Goal: Task Accomplishment & Management: Complete application form

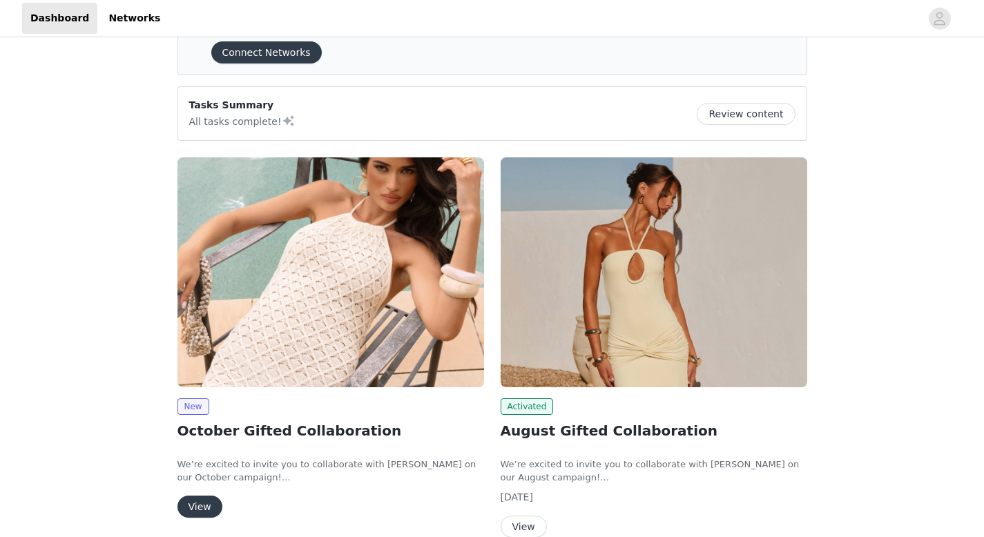
scroll to position [155, 0]
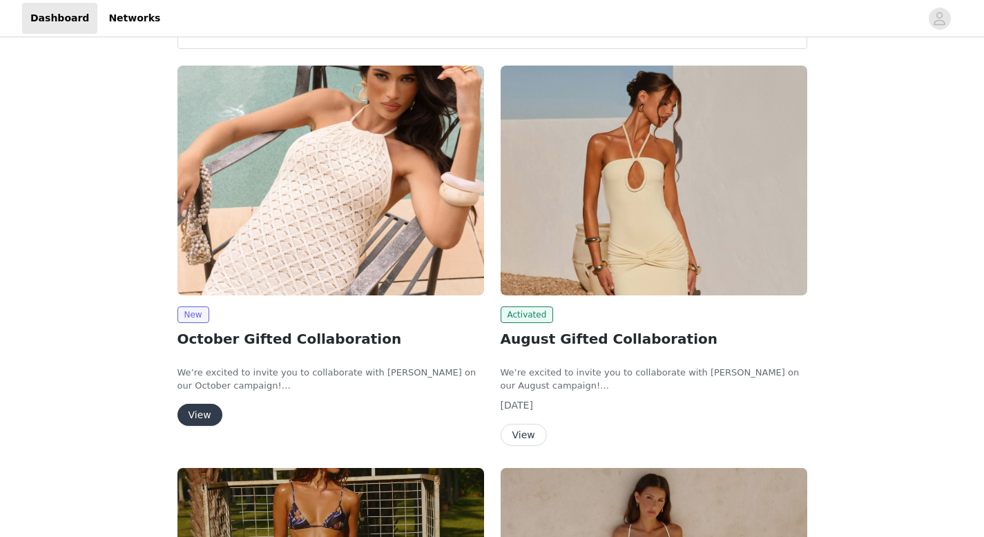
click at [208, 175] on button "View" at bounding box center [200, 415] width 45 height 22
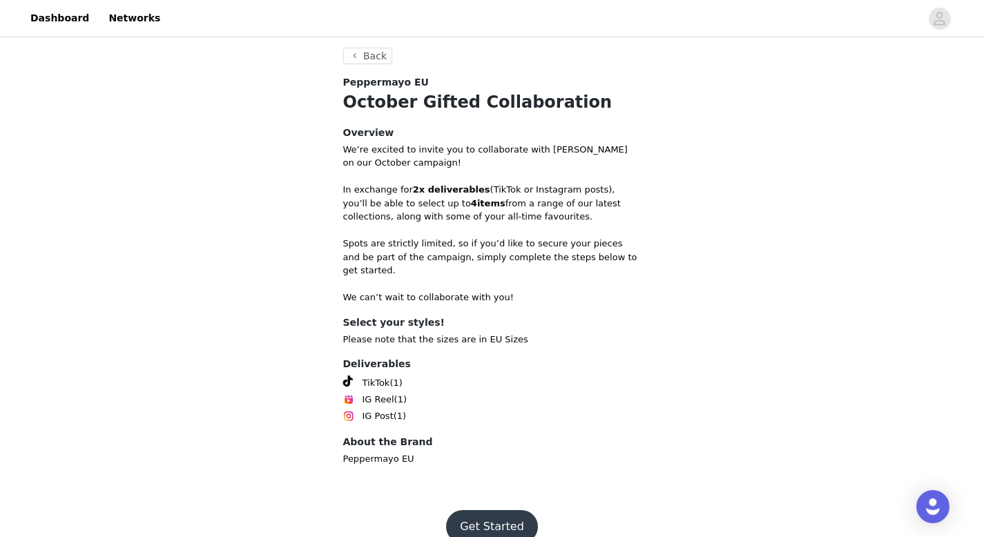
scroll to position [367, 0]
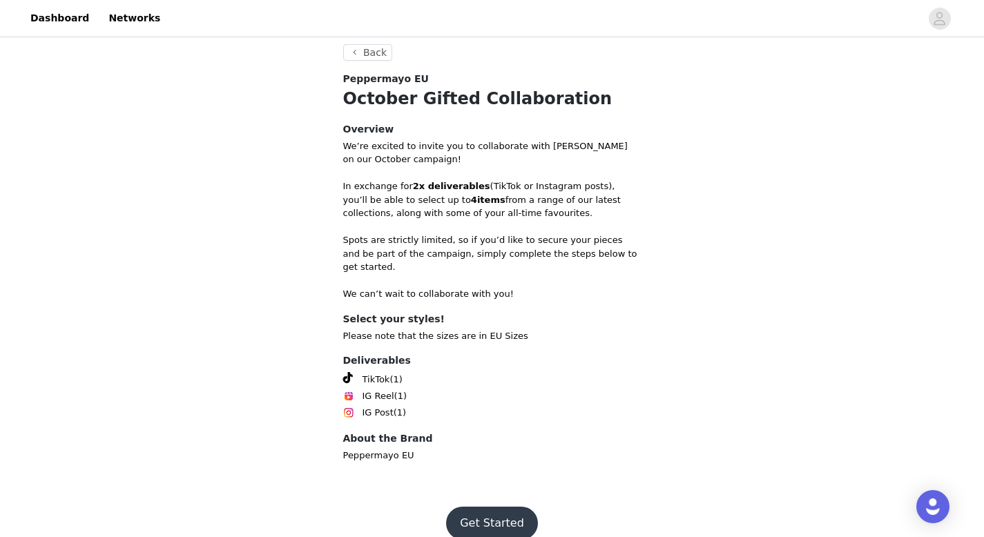
click at [345, 175] on button "Get Started" at bounding box center [492, 523] width 92 height 33
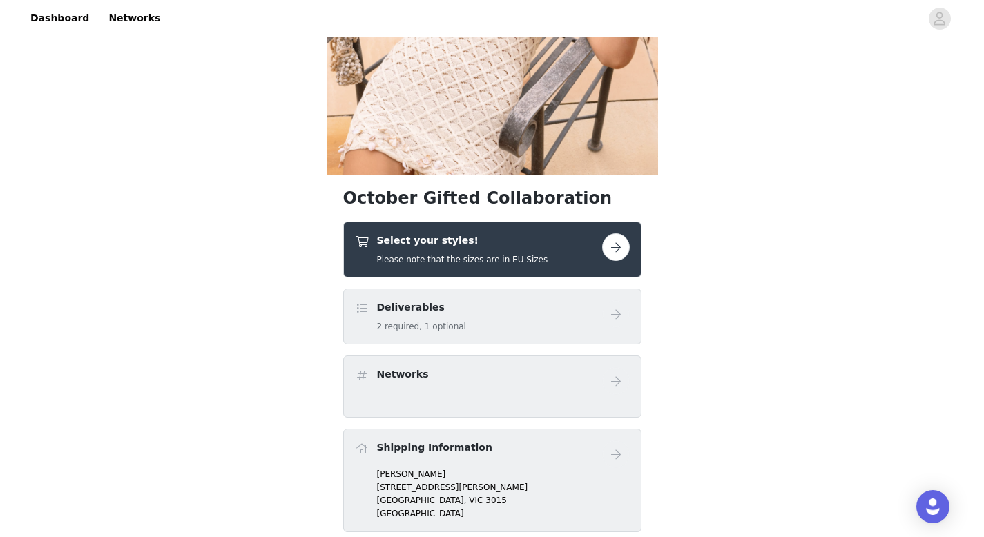
scroll to position [225, 0]
click at [345, 175] on button "button" at bounding box center [616, 248] width 28 height 28
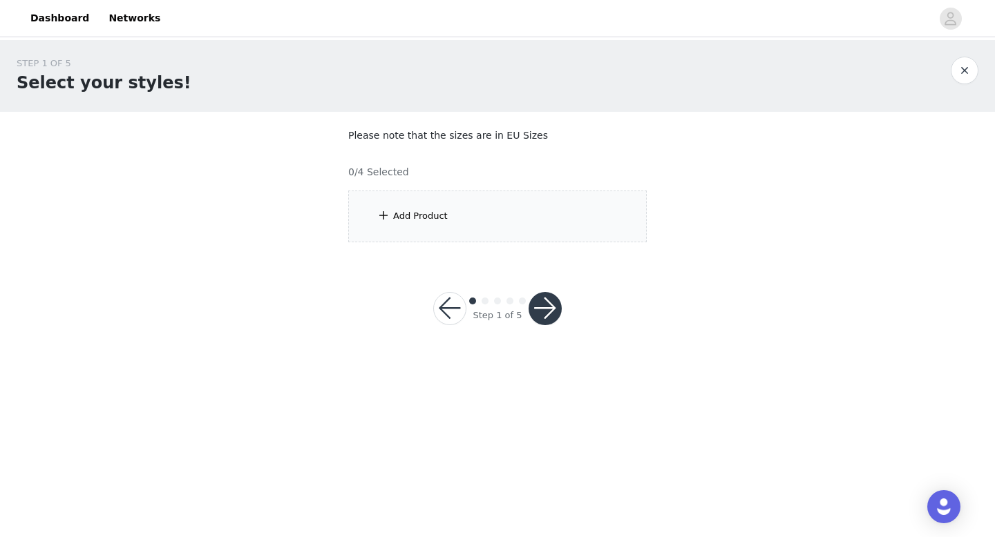
click at [345, 175] on div "Add Product" at bounding box center [497, 217] width 298 height 52
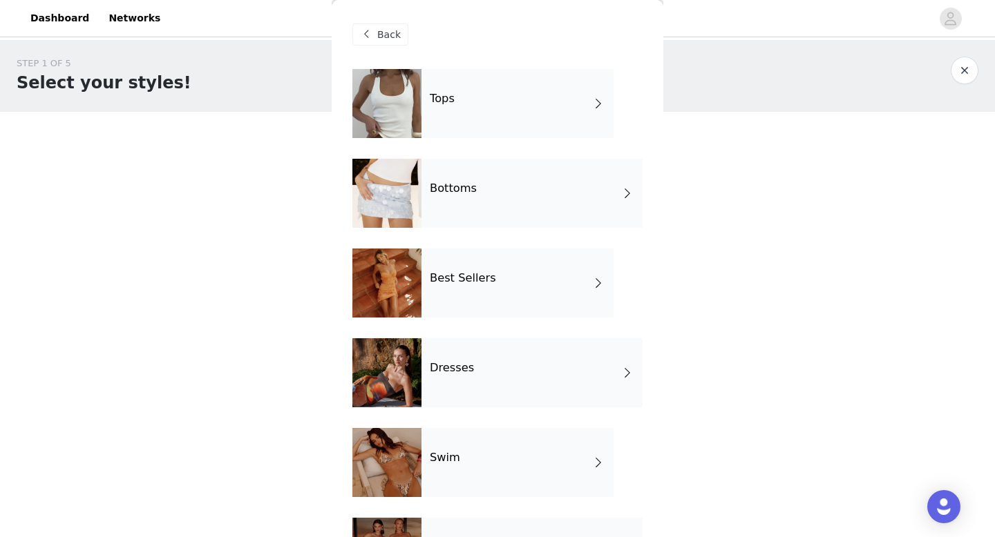
click at [345, 115] on div "Tops" at bounding box center [517, 103] width 192 height 69
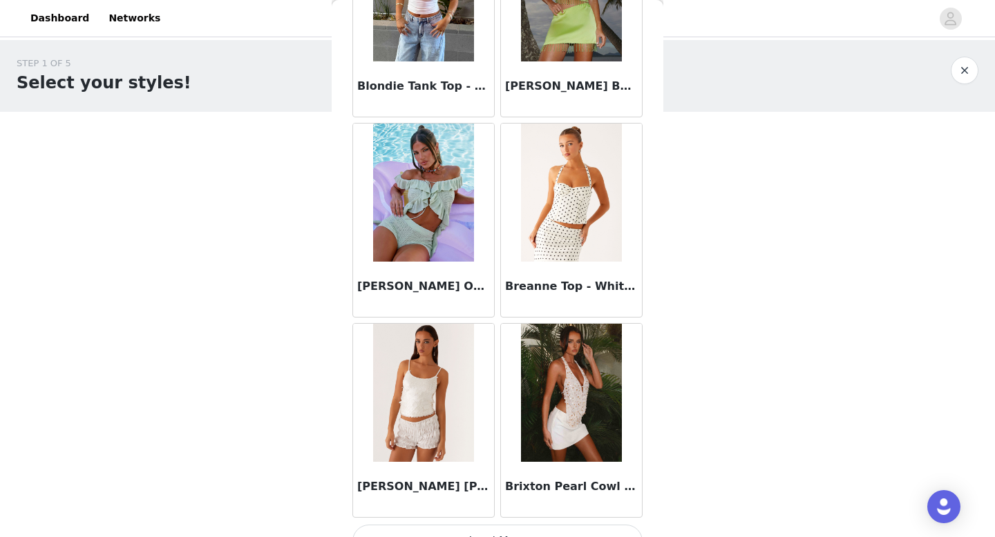
scroll to position [1576, 0]
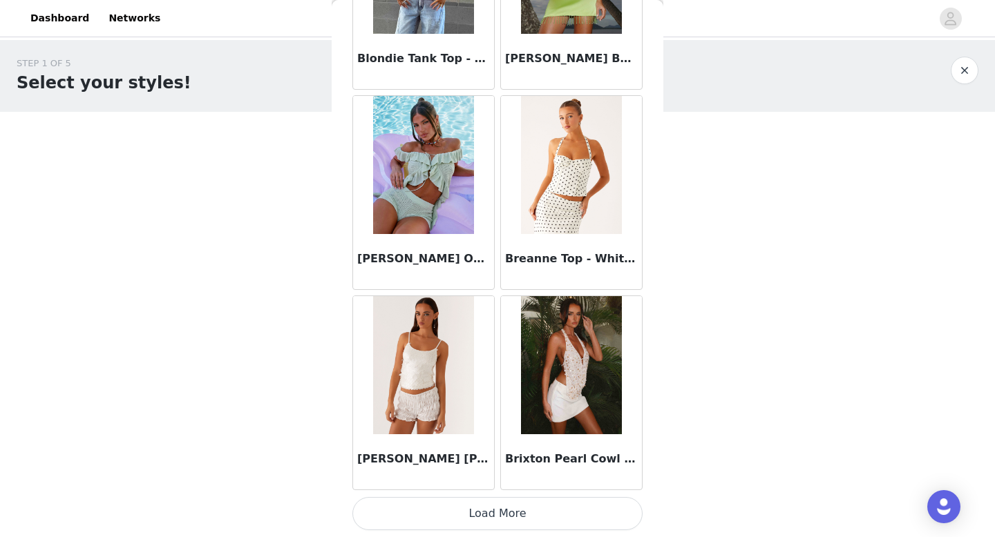
click at [345, 175] on button "Load More" at bounding box center [497, 513] width 290 height 33
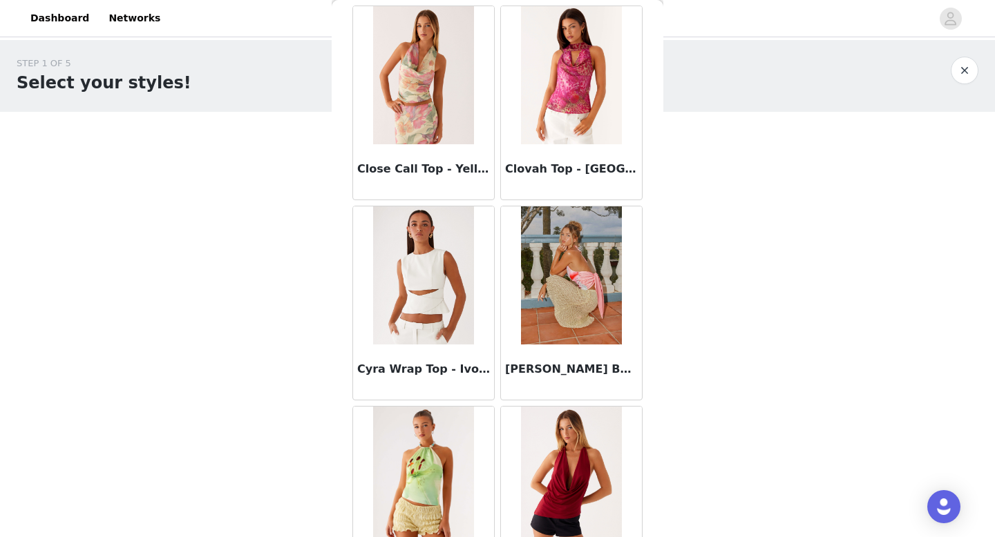
scroll to position [3579, 0]
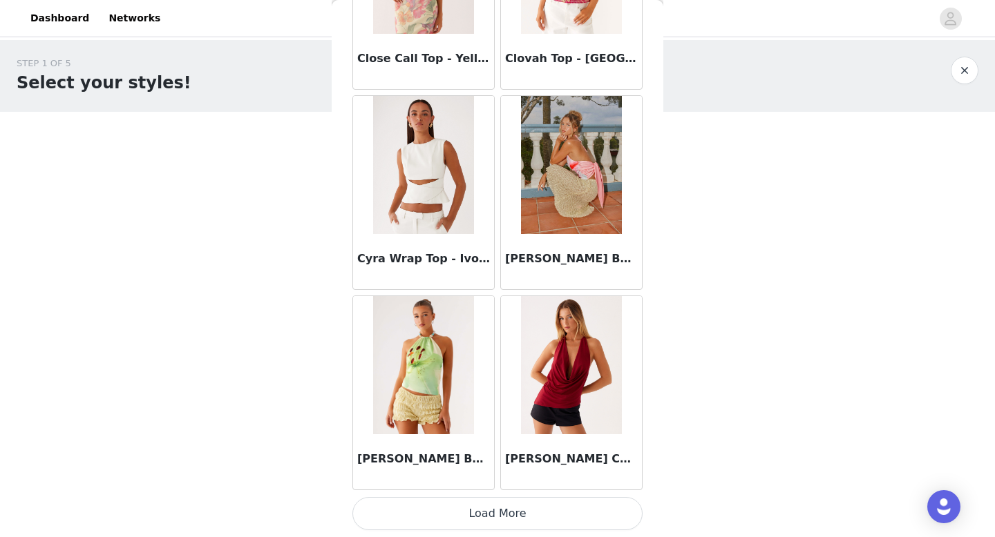
click at [345, 175] on button "Load More" at bounding box center [497, 513] width 290 height 33
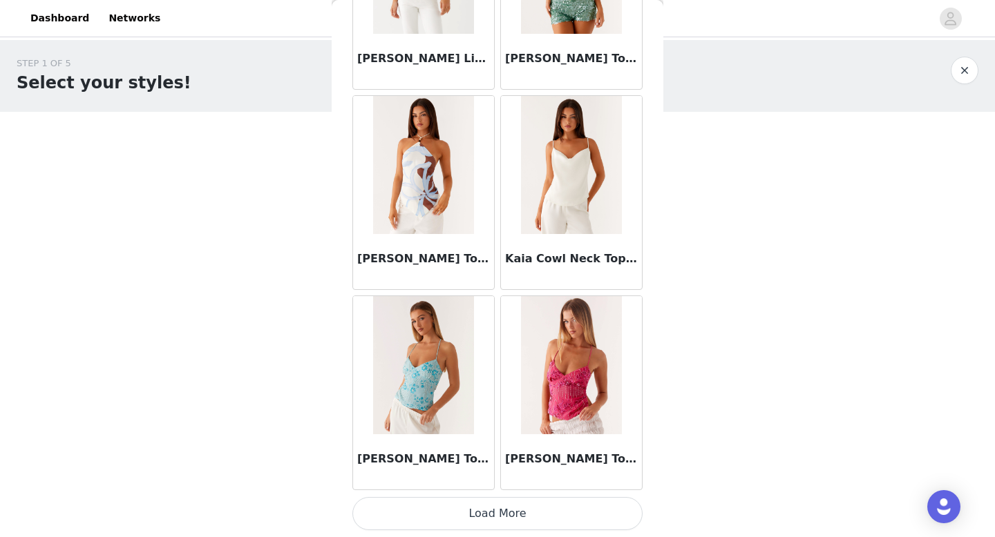
scroll to position [5582, 0]
click at [345, 175] on button "Load More" at bounding box center [497, 514] width 290 height 33
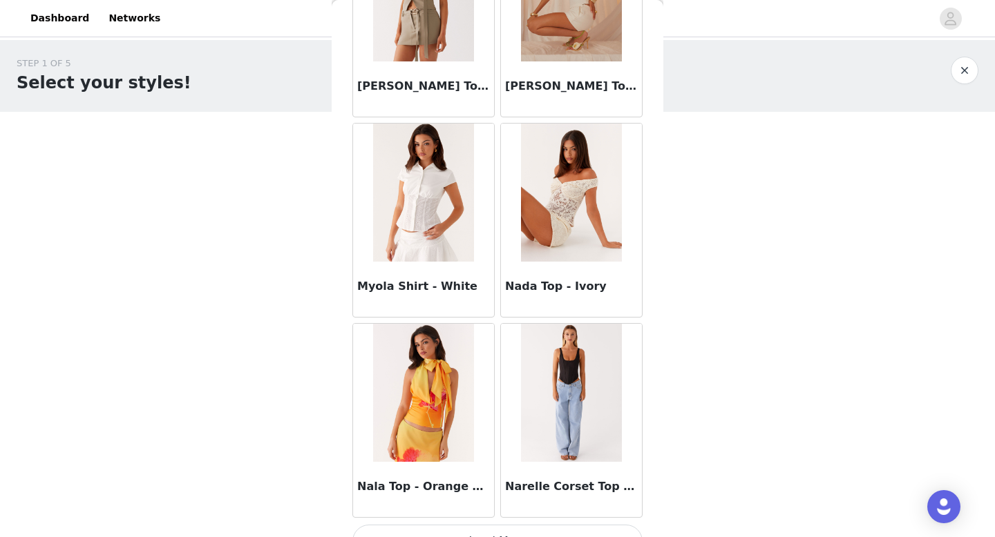
scroll to position [7586, 0]
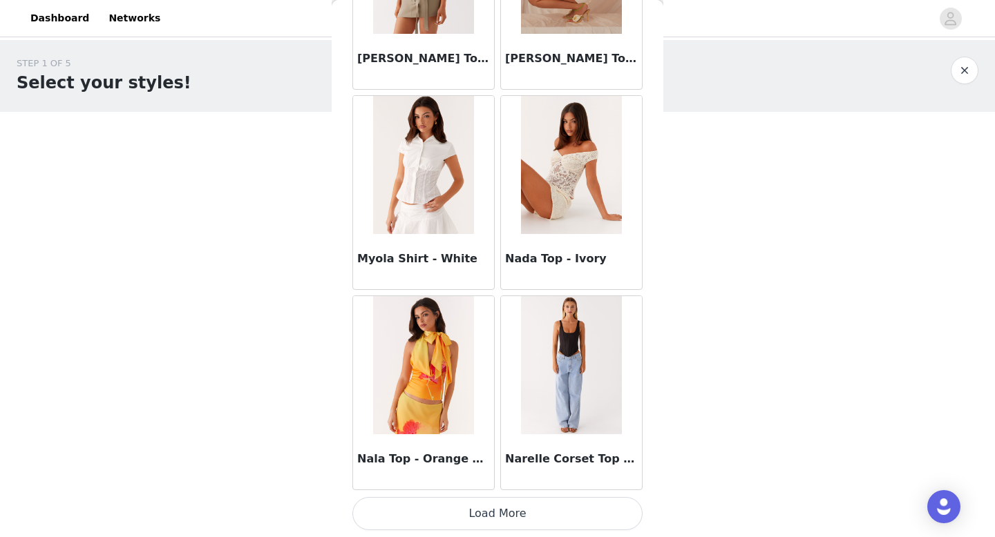
click at [345, 175] on button "Load More" at bounding box center [497, 513] width 290 height 33
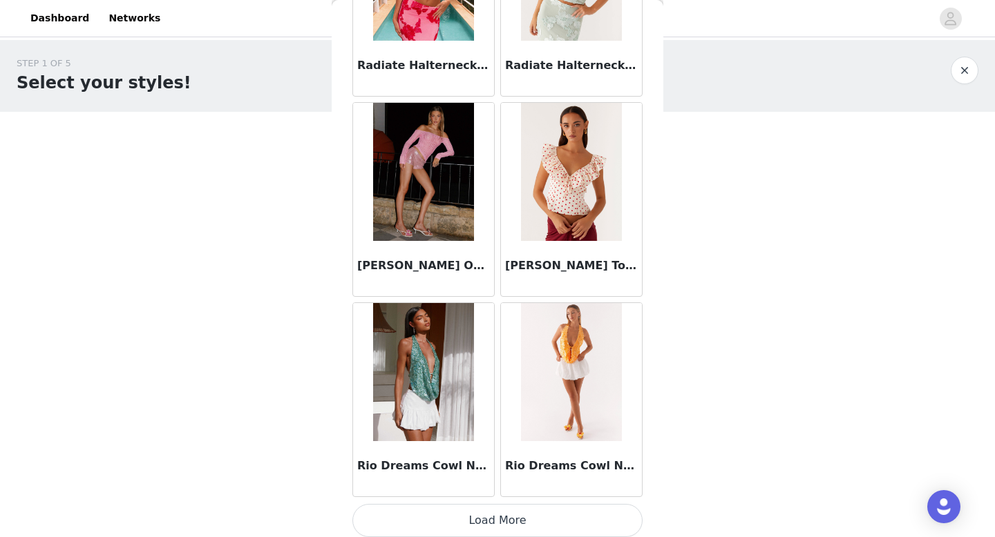
scroll to position [9589, 0]
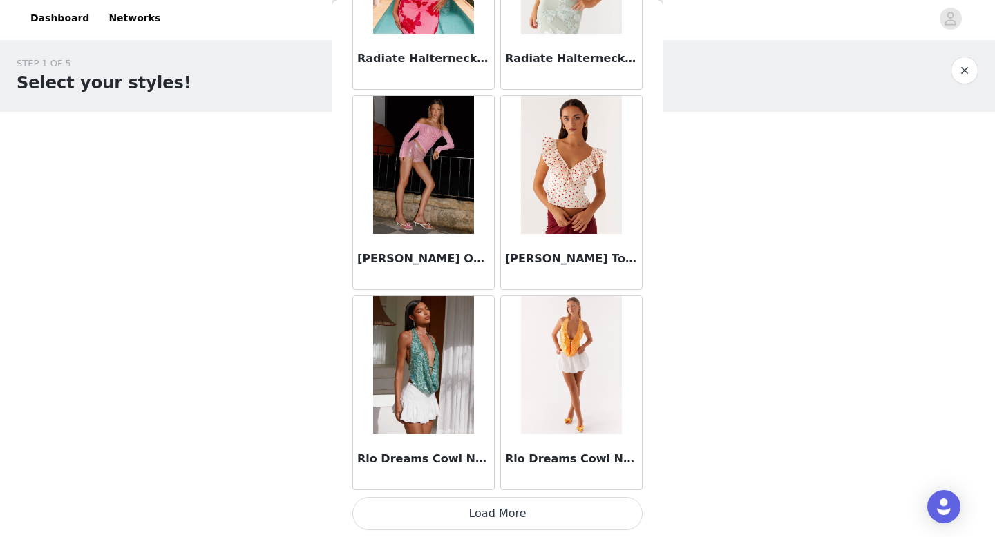
click at [345, 175] on button "Load More" at bounding box center [497, 513] width 290 height 33
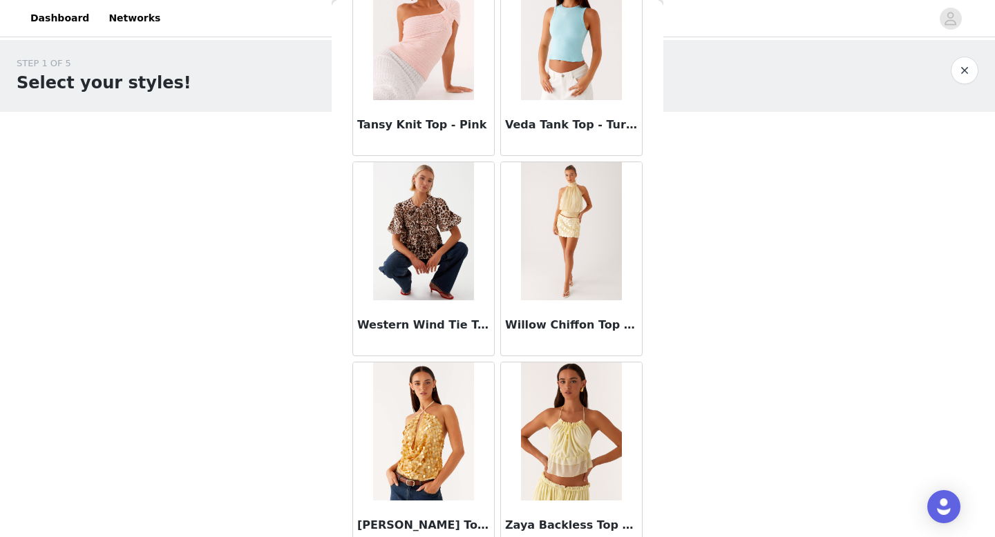
scroll to position [11592, 0]
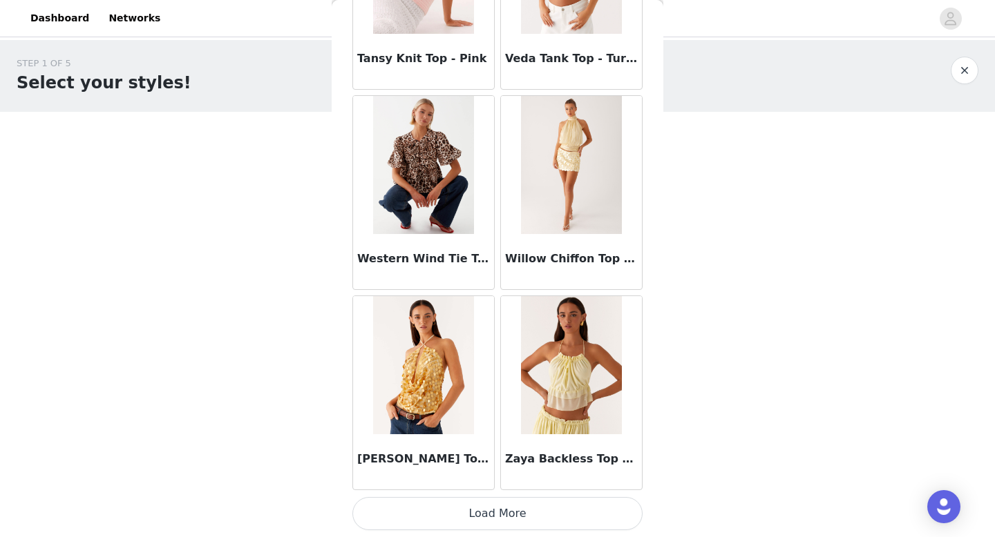
click at [345, 175] on button "Load More" at bounding box center [497, 513] width 290 height 33
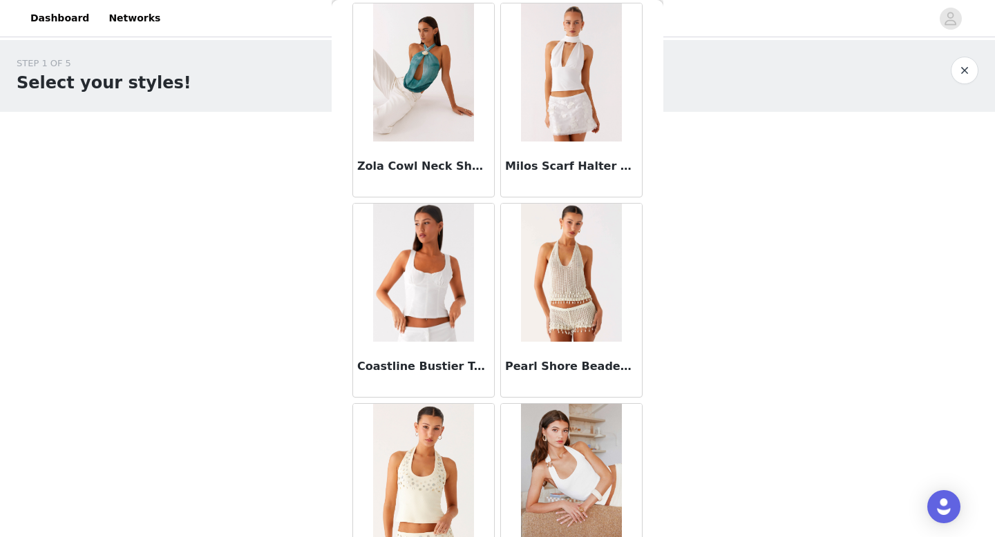
scroll to position [12148, 0]
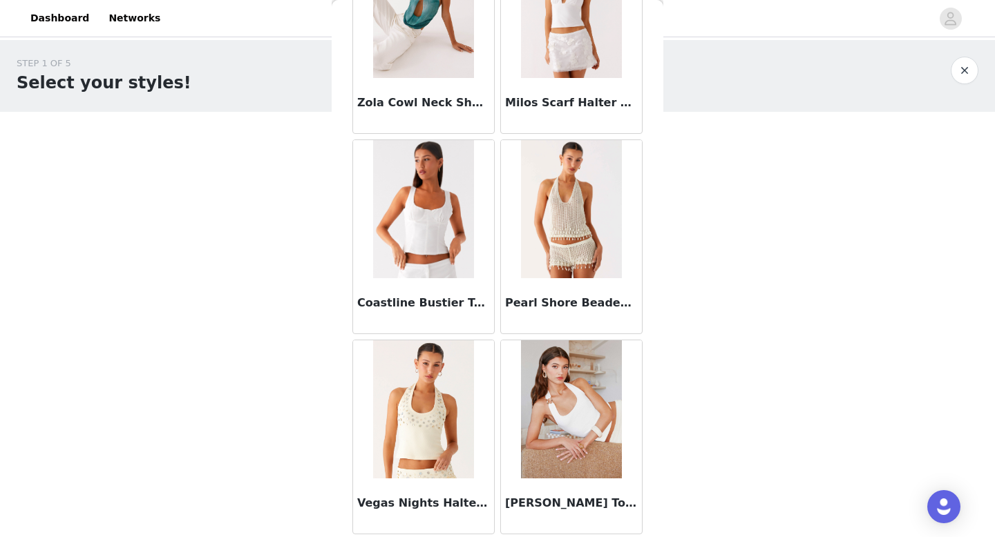
click at [295, 175] on div "STEP 1 OF 5 Select your styles! Please note that the sizes are in EU Sizes 0/4 …" at bounding box center [497, 199] width 995 height 318
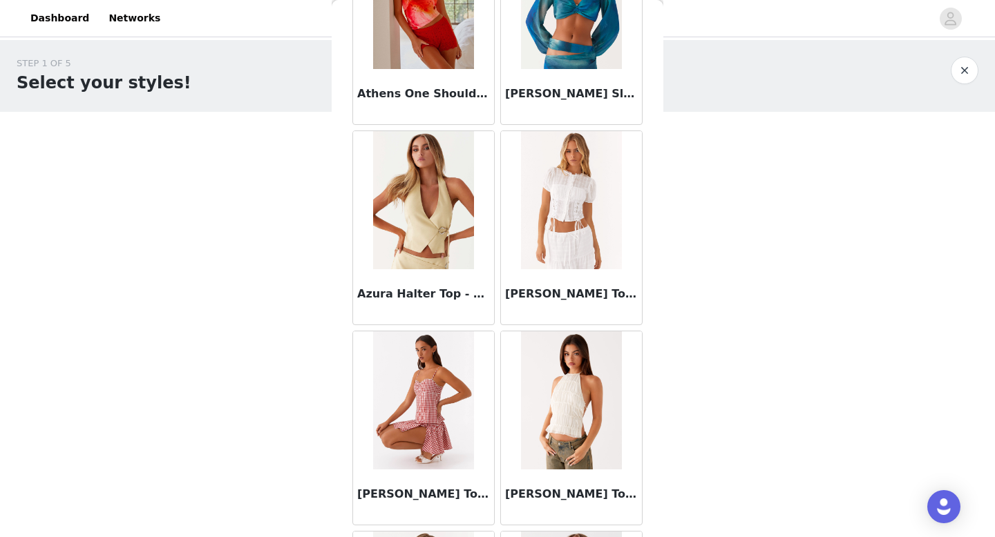
scroll to position [0, 0]
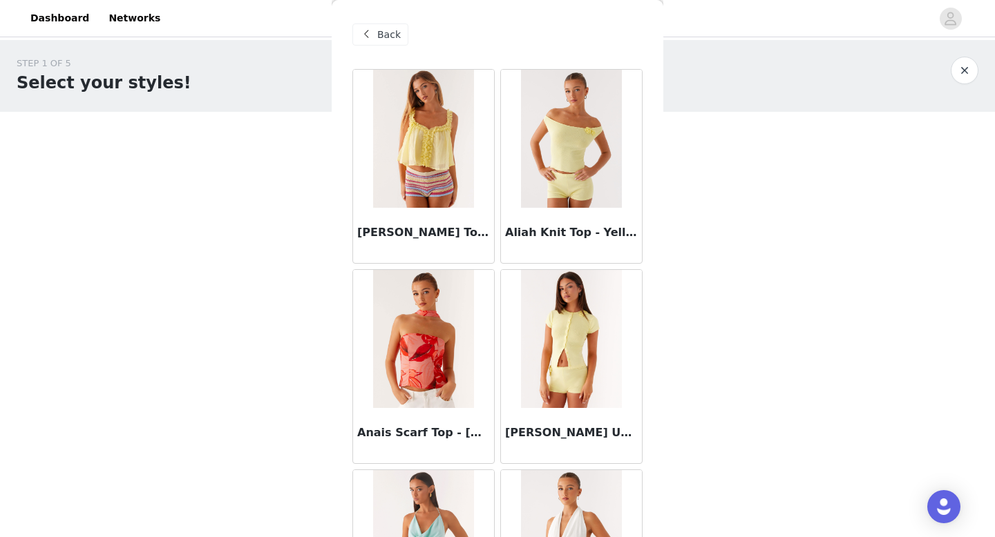
click at [345, 31] on span "Back" at bounding box center [388, 35] width 23 height 15
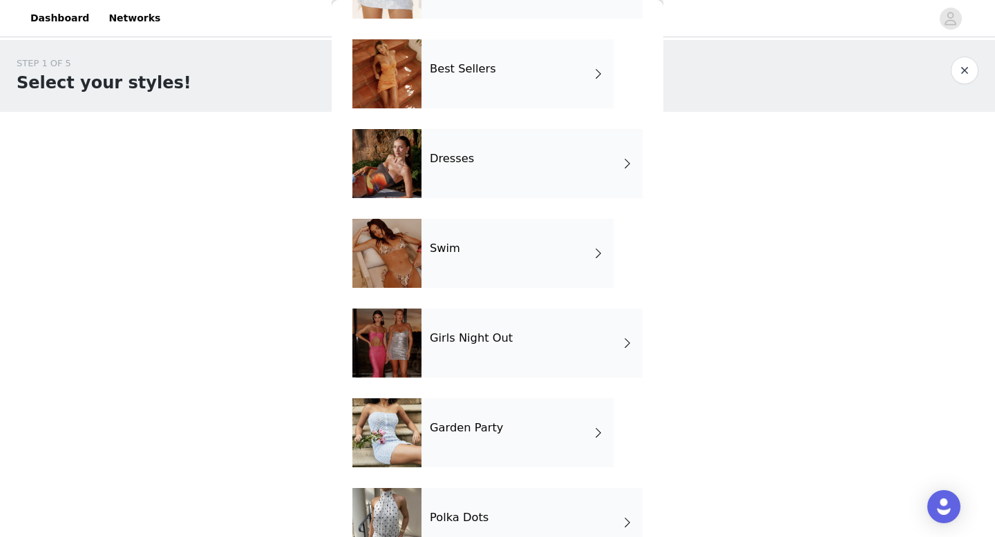
scroll to position [250, 0]
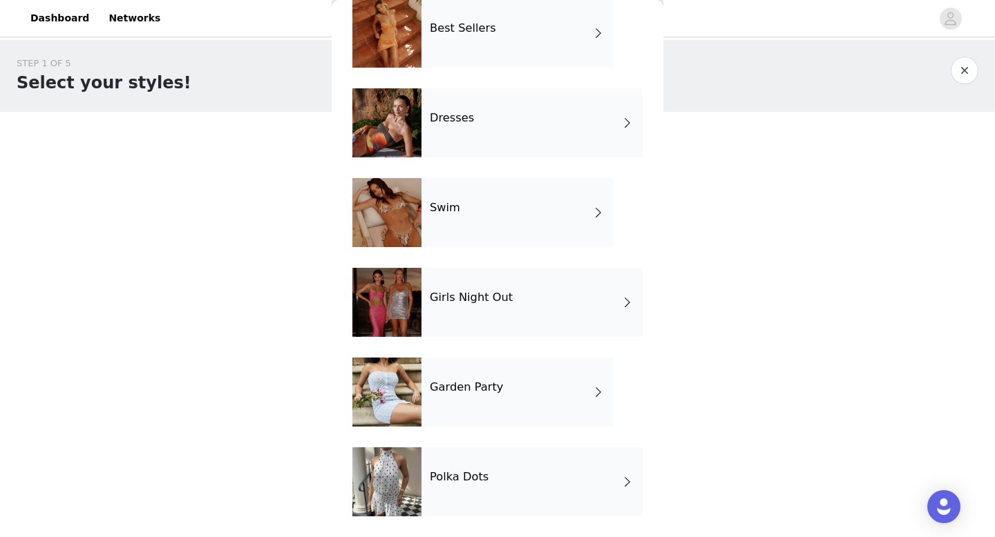
click at [345, 175] on div "Garden Party" at bounding box center [517, 392] width 192 height 69
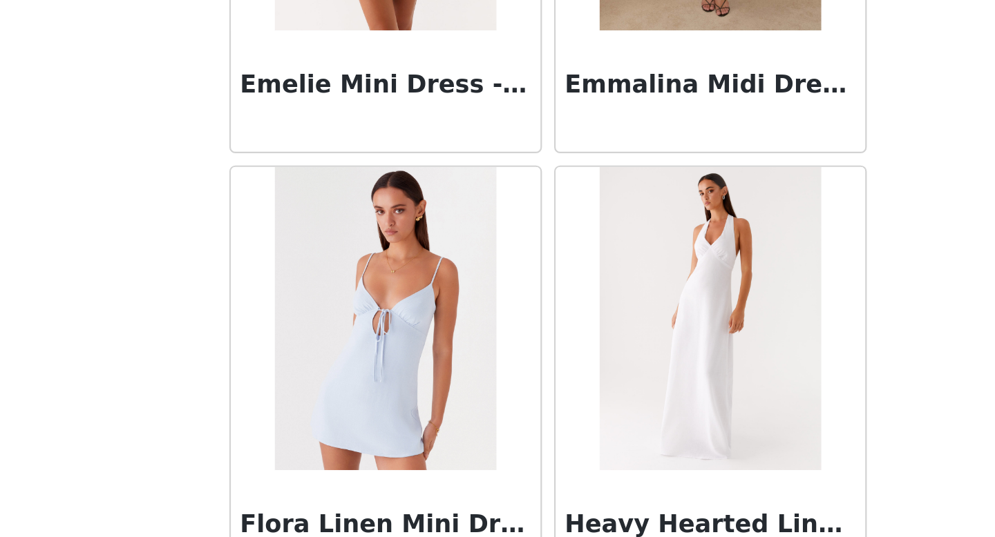
scroll to position [1576, 0]
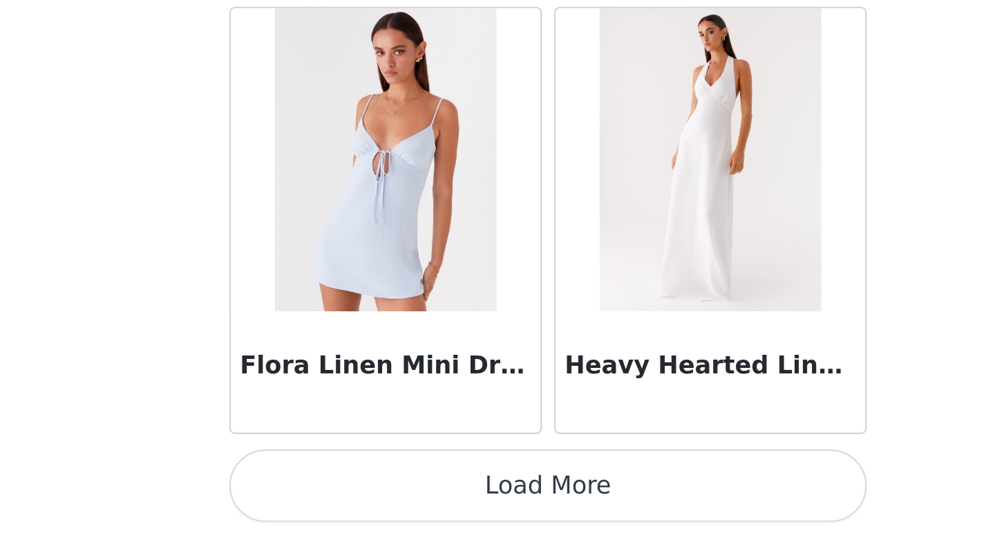
click at [345, 175] on button "Load More" at bounding box center [497, 513] width 290 height 33
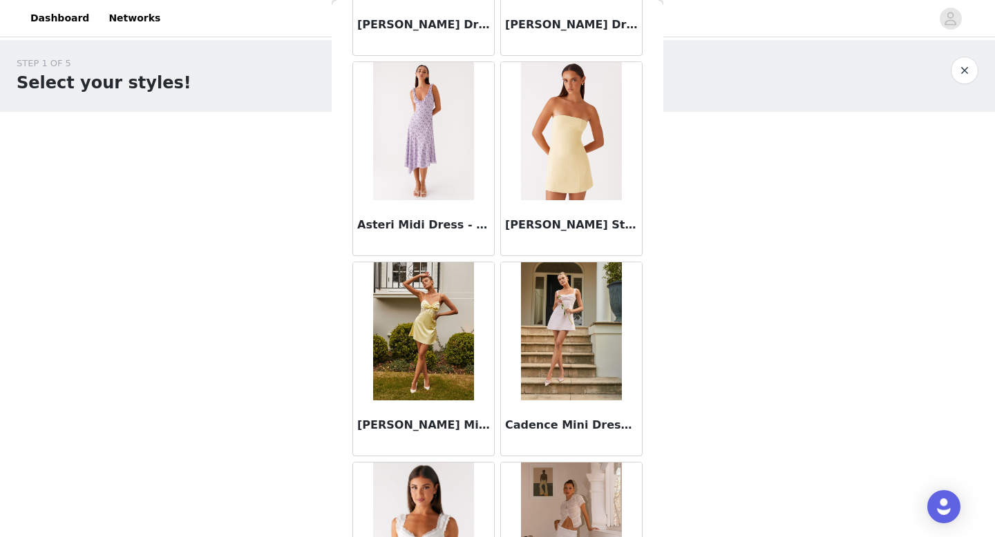
scroll to position [0, 0]
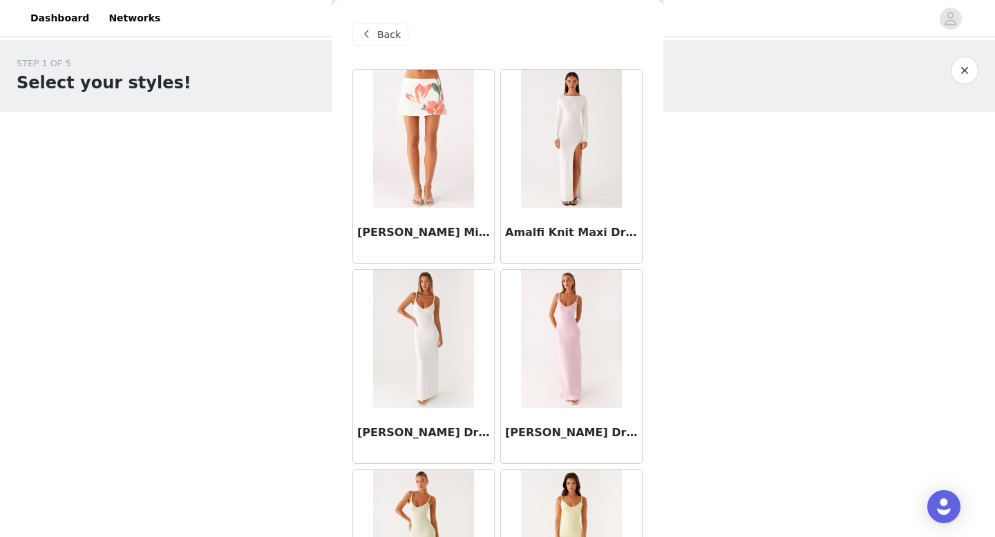
click at [345, 39] on span "Back" at bounding box center [388, 35] width 23 height 15
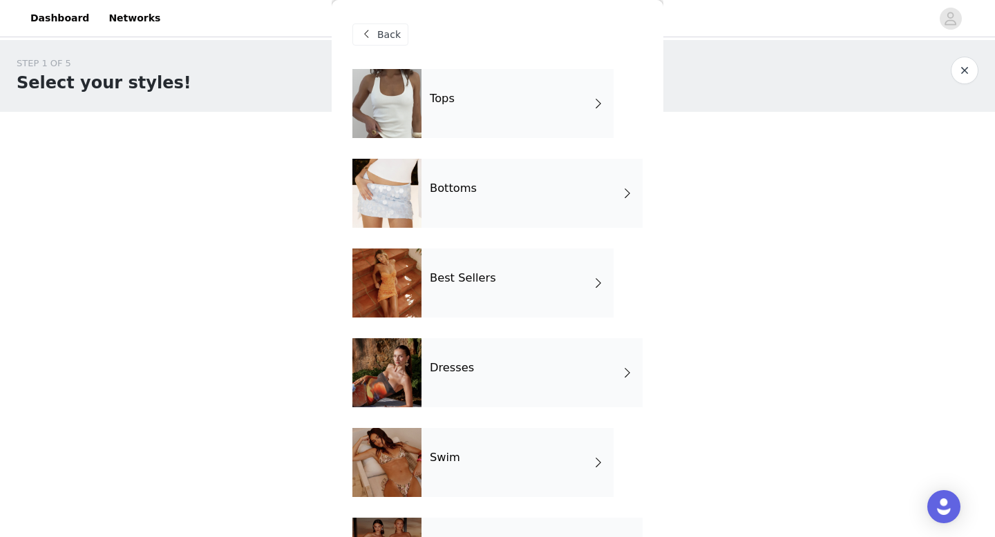
click at [345, 175] on div "Bottoms" at bounding box center [531, 193] width 221 height 69
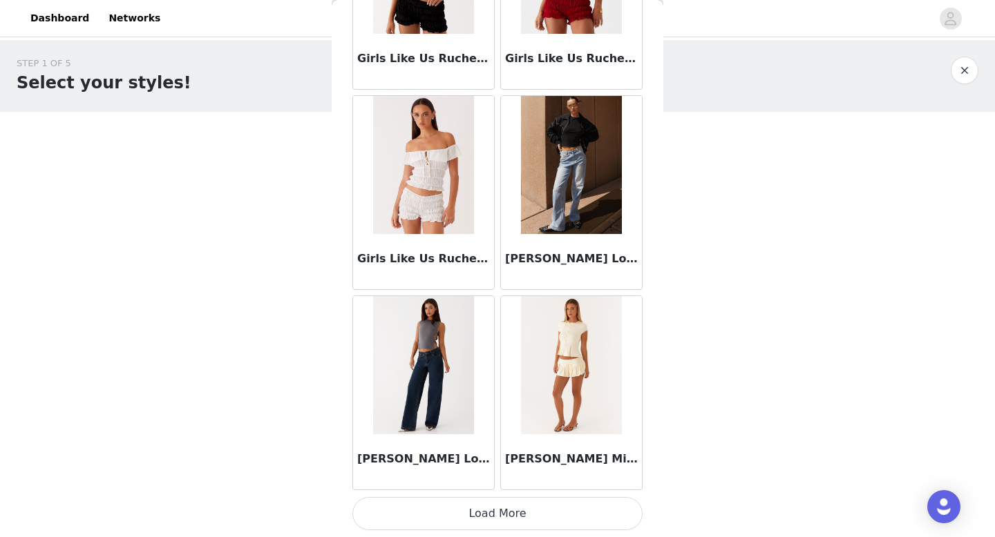
scroll to position [1576, 0]
click at [345, 175] on button "Load More" at bounding box center [497, 514] width 290 height 33
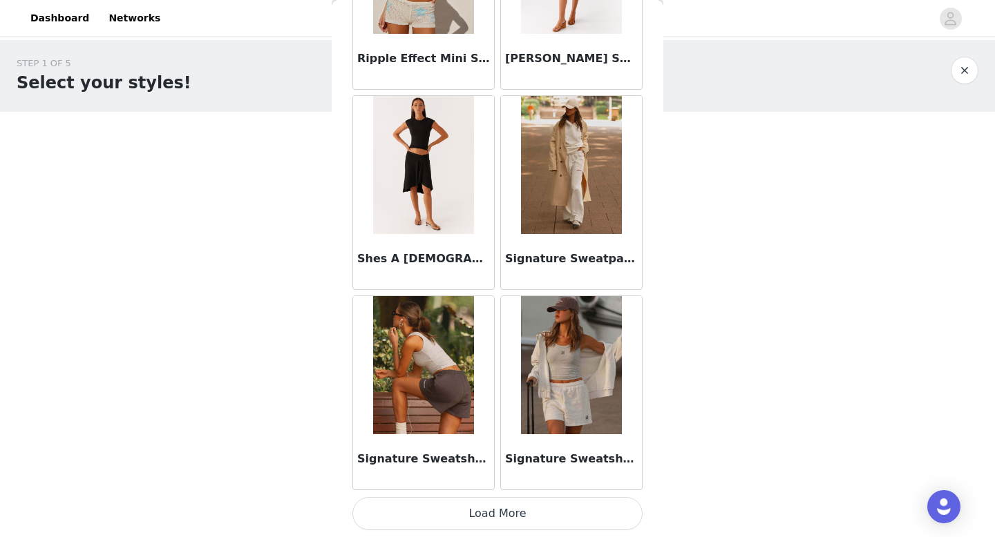
scroll to position [3579, 0]
click at [345, 175] on button "Load More" at bounding box center [497, 514] width 290 height 33
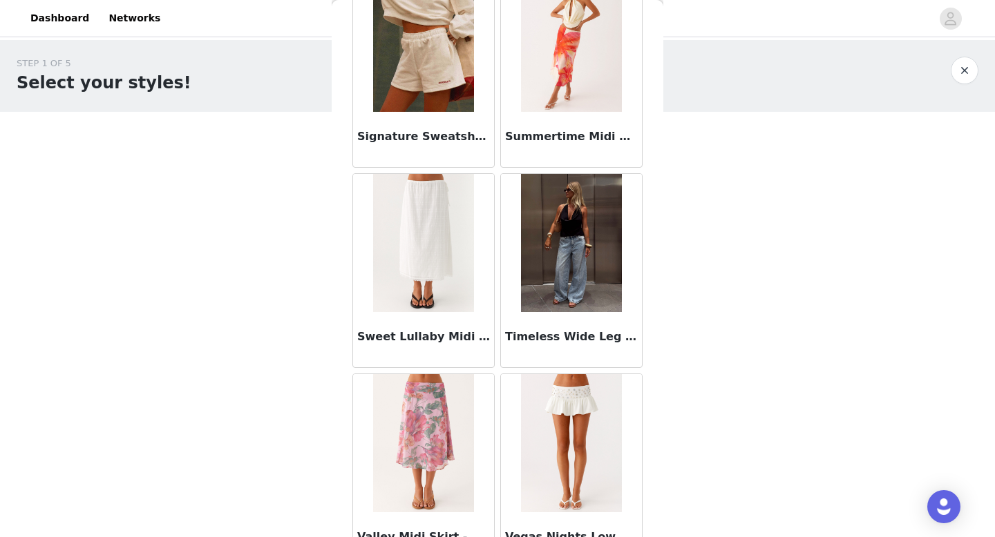
scroll to position [4102, 0]
click at [345, 175] on h3 "Timeless Wide Leg Jeans - Bleached Blue" at bounding box center [571, 337] width 133 height 17
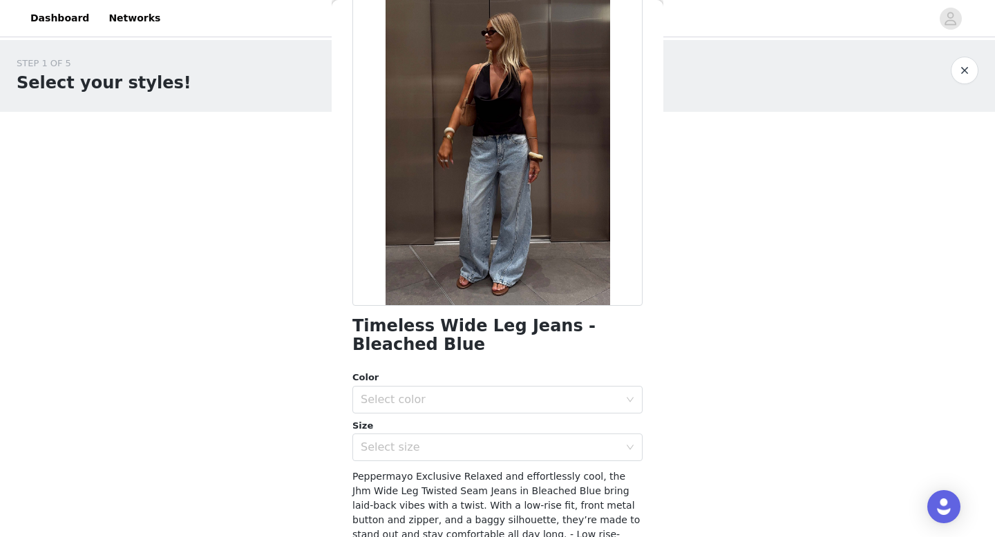
scroll to position [0, 0]
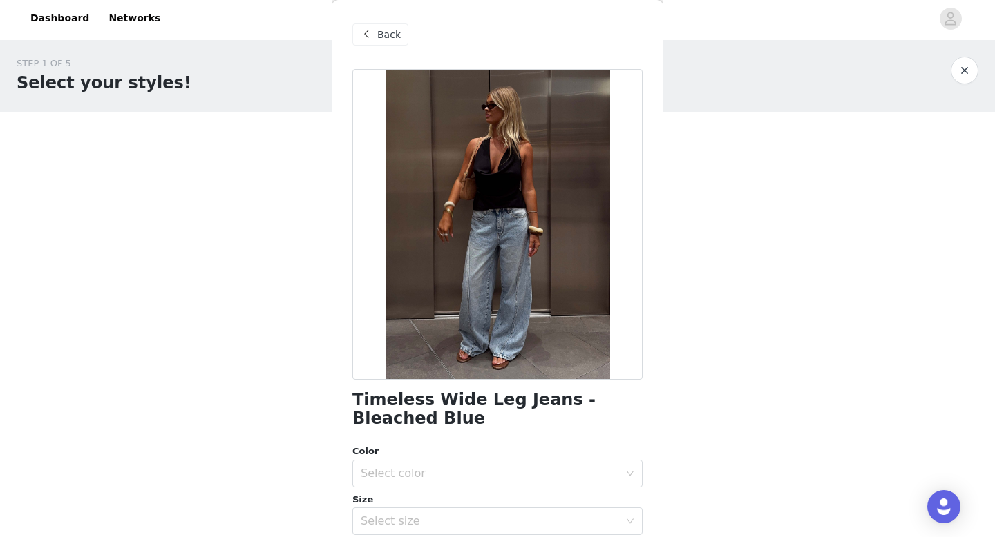
click at [345, 32] on span "Back" at bounding box center [388, 35] width 23 height 15
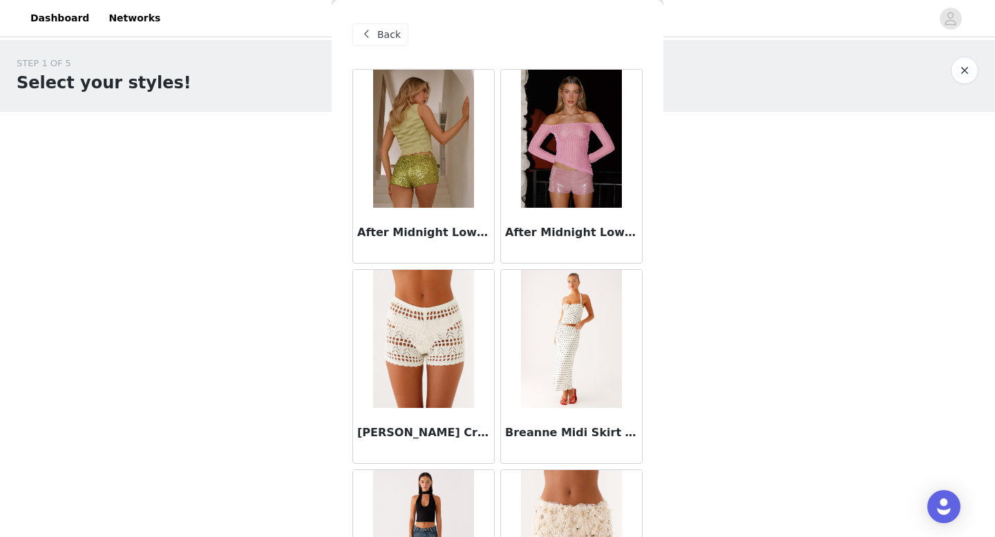
click at [345, 32] on span "Back" at bounding box center [388, 35] width 23 height 15
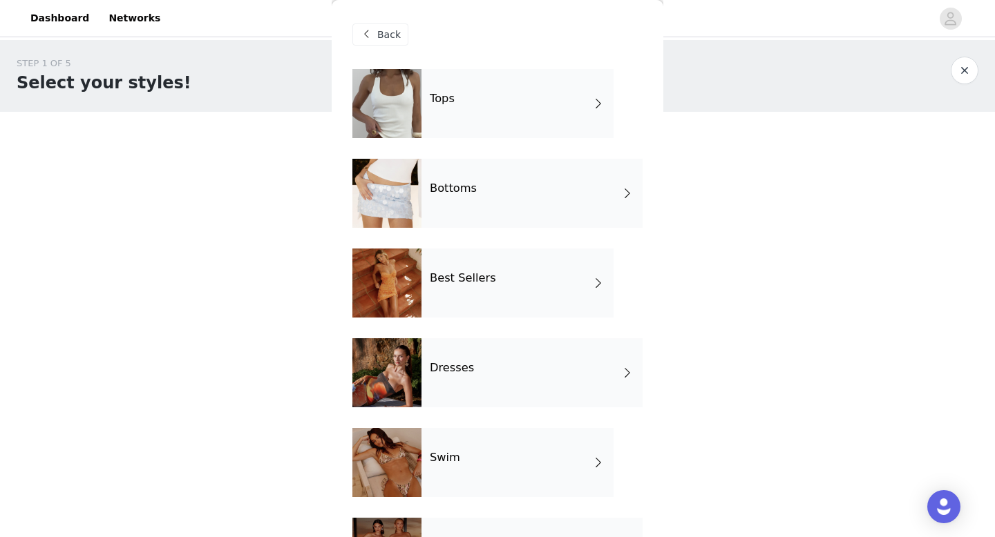
click at [345, 175] on div "Swim" at bounding box center [517, 462] width 192 height 69
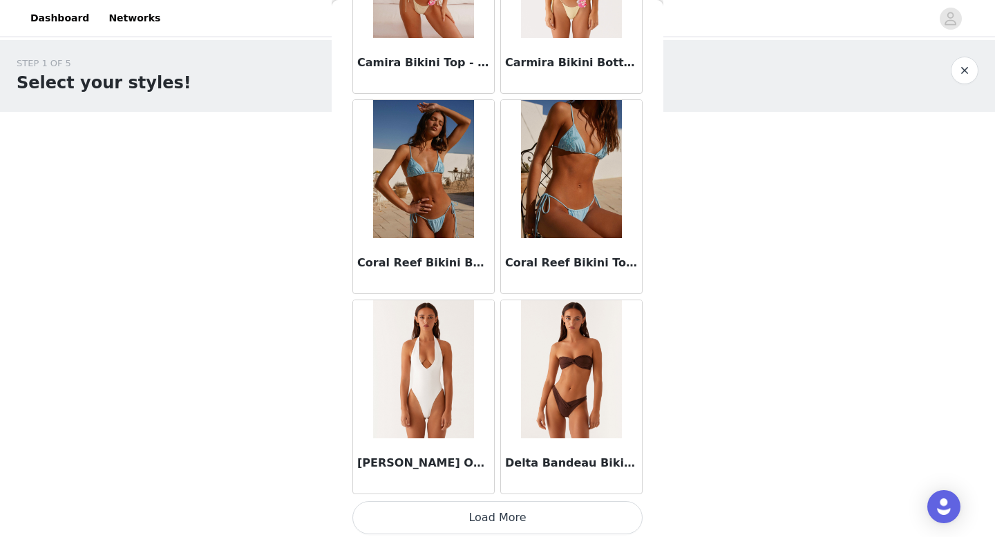
scroll to position [1576, 0]
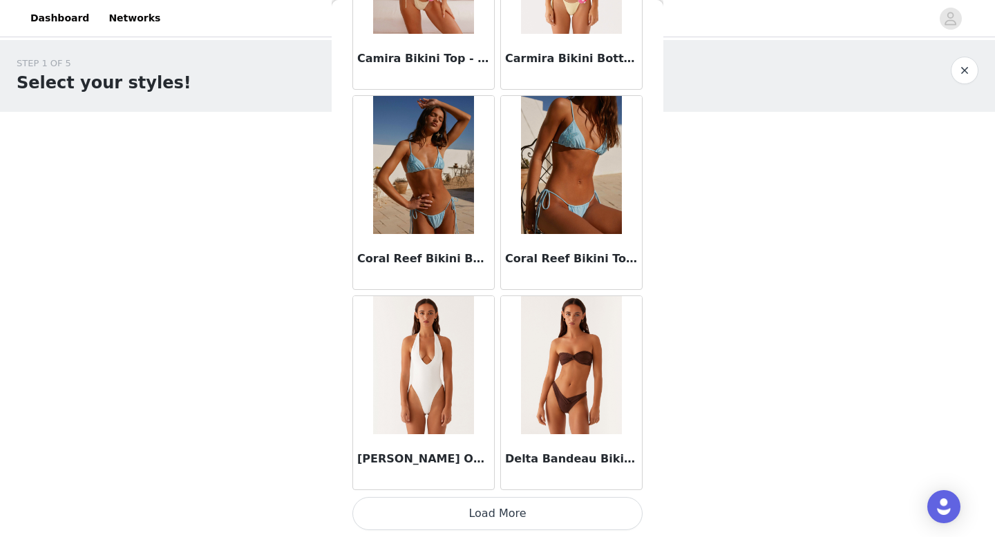
click at [345, 175] on button "Load More" at bounding box center [497, 513] width 290 height 33
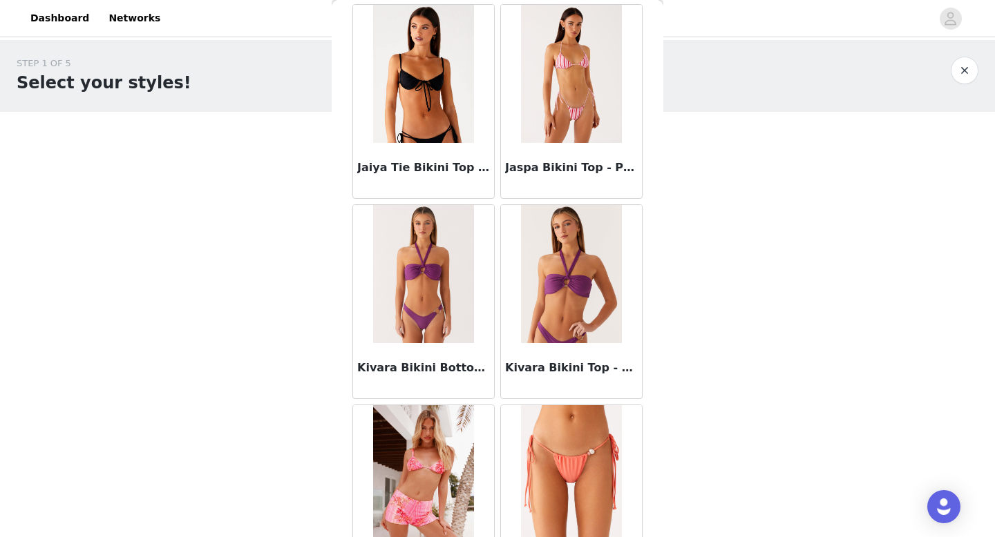
scroll to position [3579, 0]
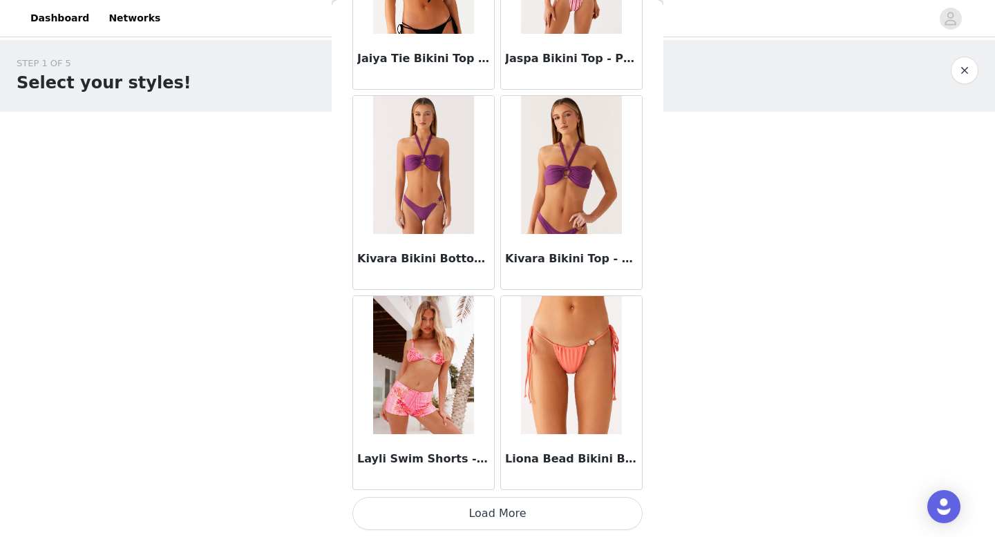
click at [345, 175] on button "Load More" at bounding box center [497, 513] width 290 height 33
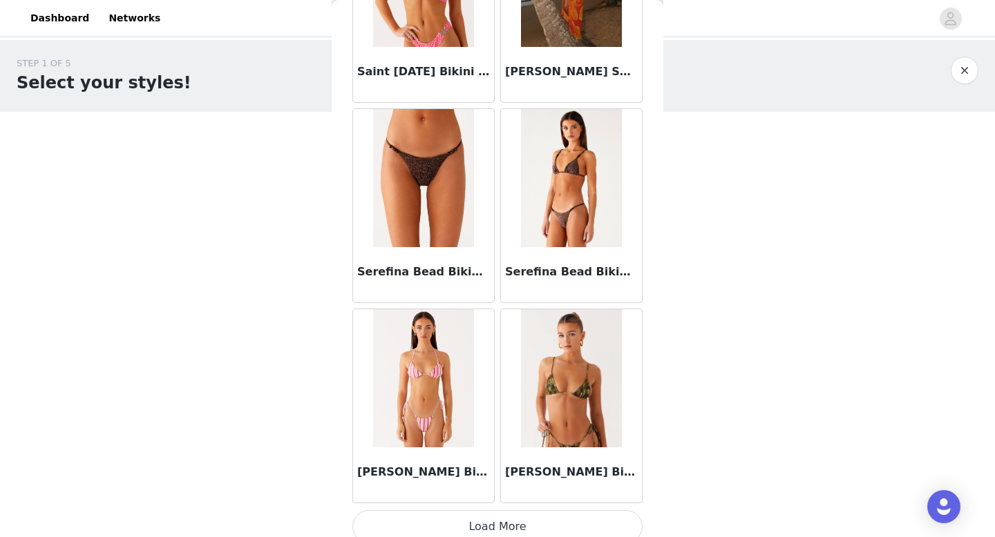
scroll to position [5582, 0]
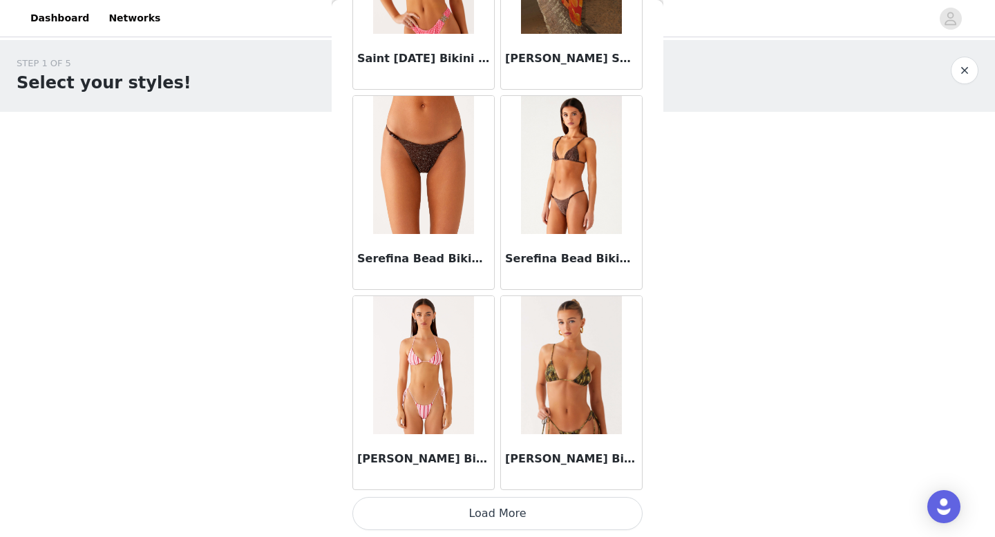
click at [345, 175] on button "Load More" at bounding box center [497, 513] width 290 height 33
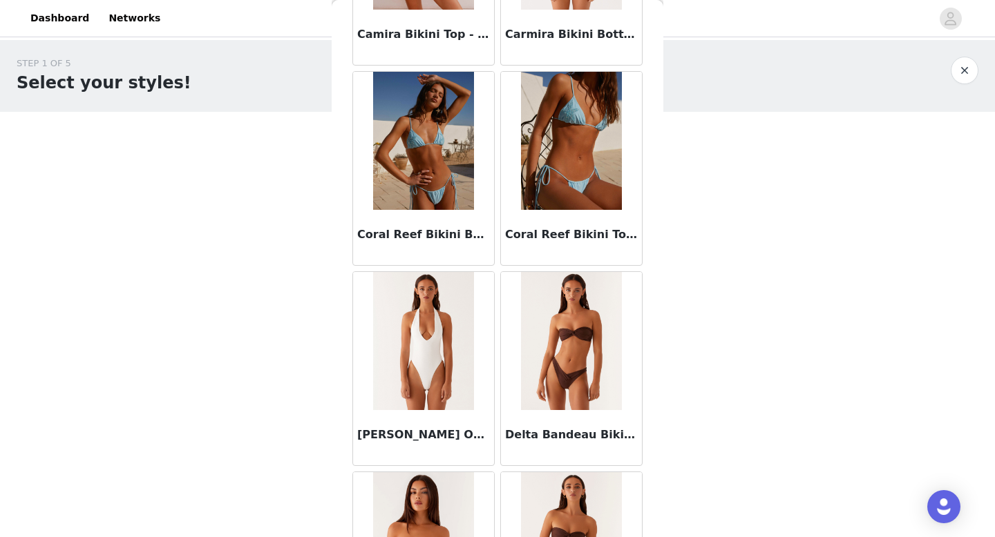
scroll to position [0, 0]
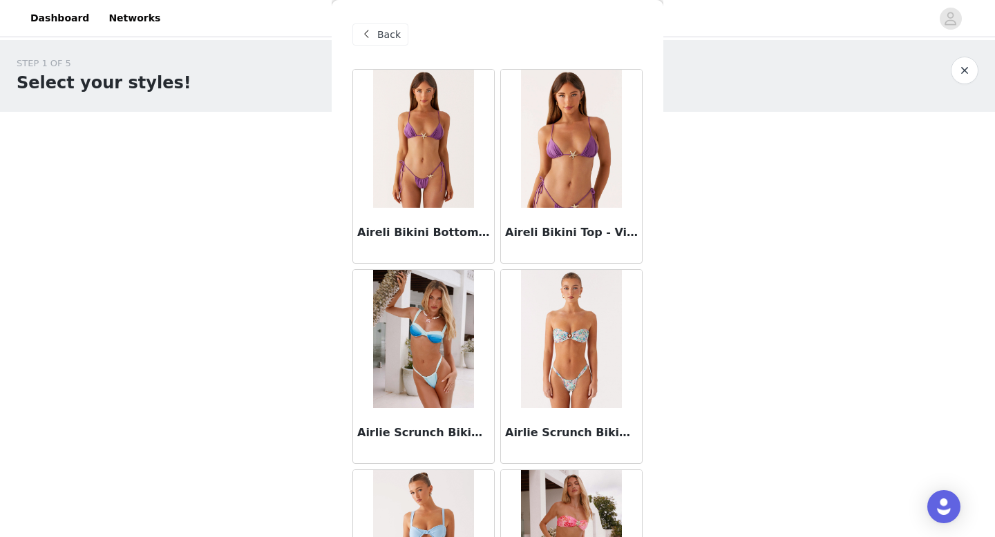
click at [345, 33] on div "Back" at bounding box center [380, 34] width 56 height 22
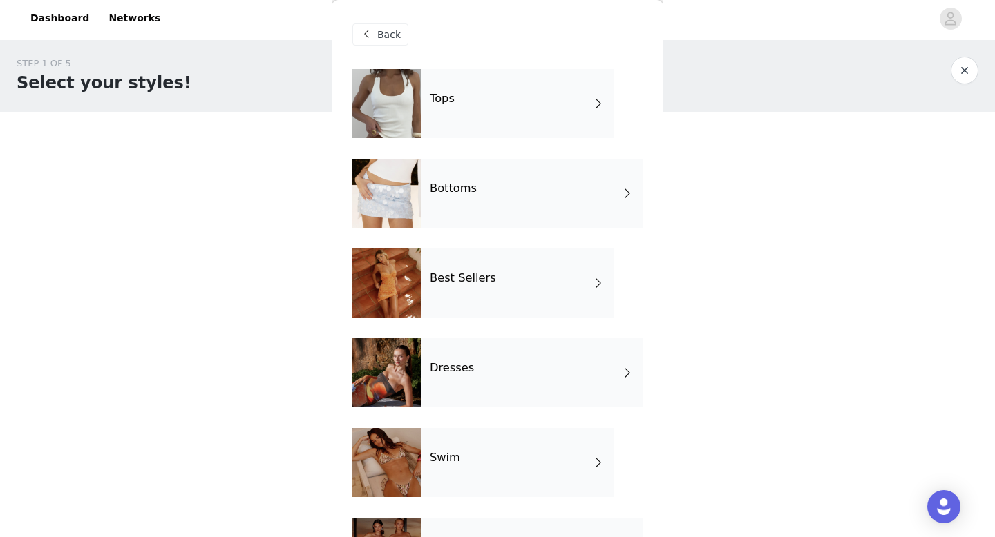
click at [345, 175] on div "Best Sellers" at bounding box center [517, 283] width 192 height 69
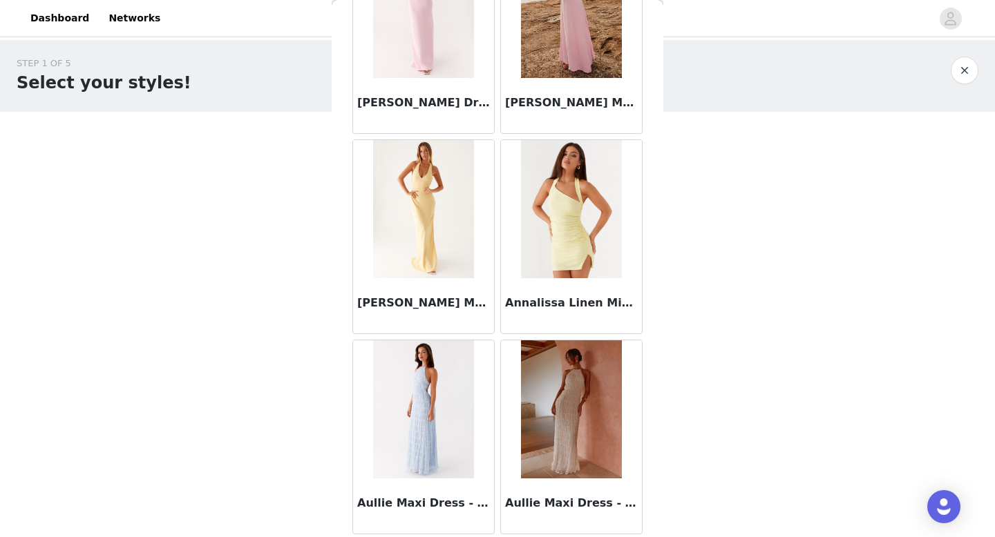
scroll to position [1576, 0]
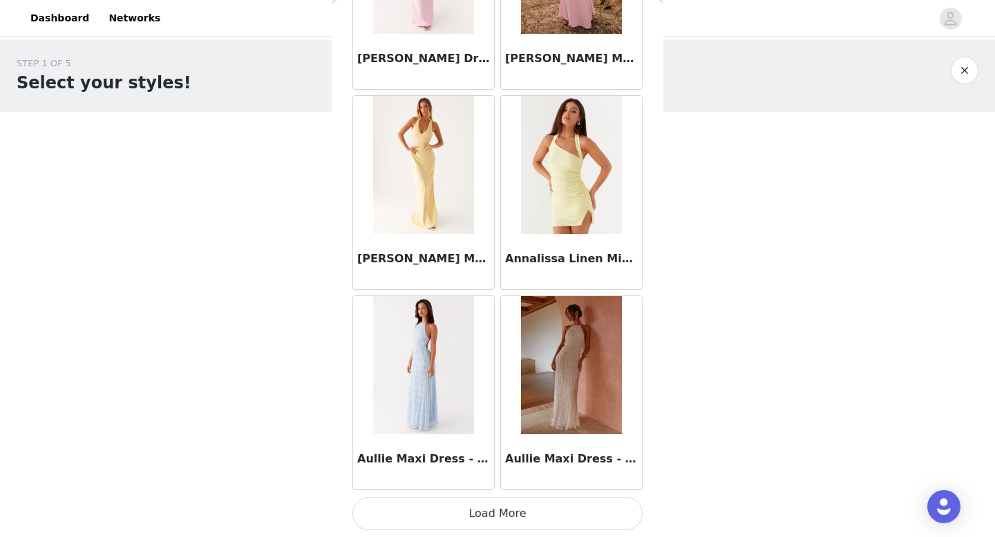
click at [345, 175] on button "Load More" at bounding box center [497, 513] width 290 height 33
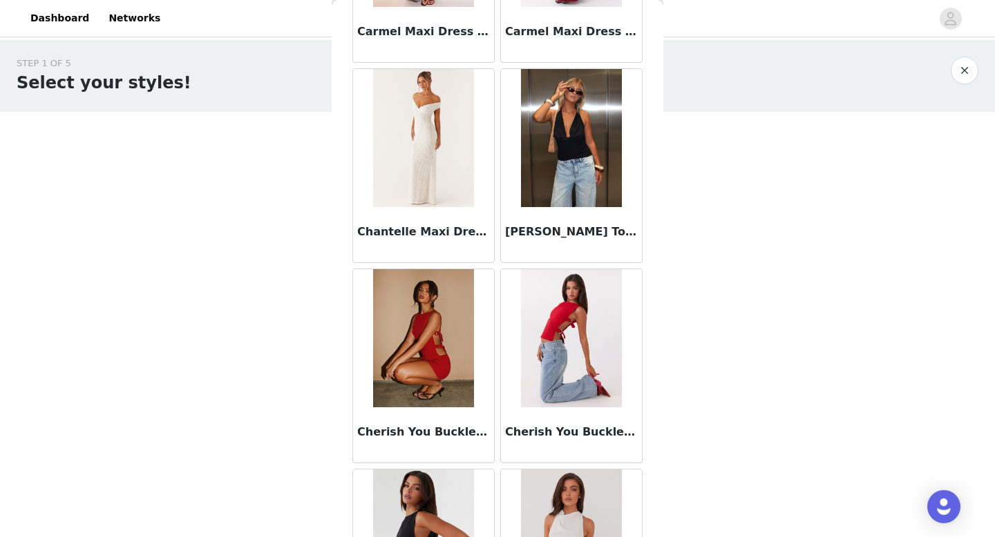
scroll to position [3407, 0]
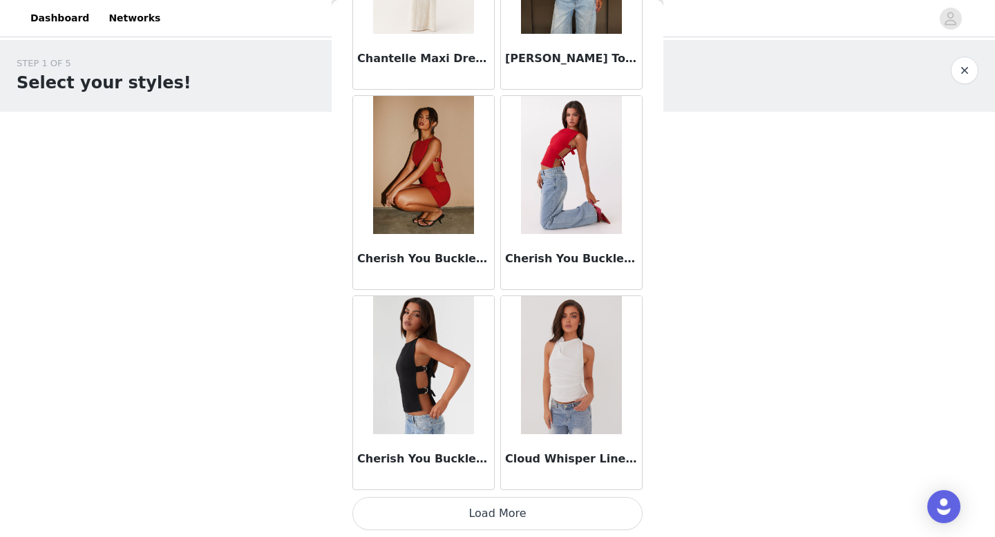
click at [345, 175] on button "Load More" at bounding box center [497, 513] width 290 height 33
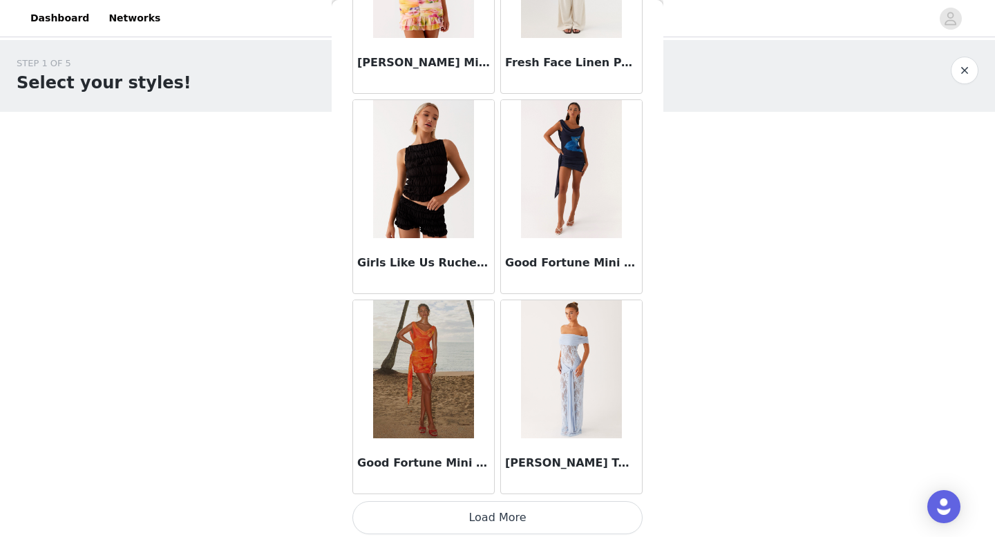
scroll to position [5582, 0]
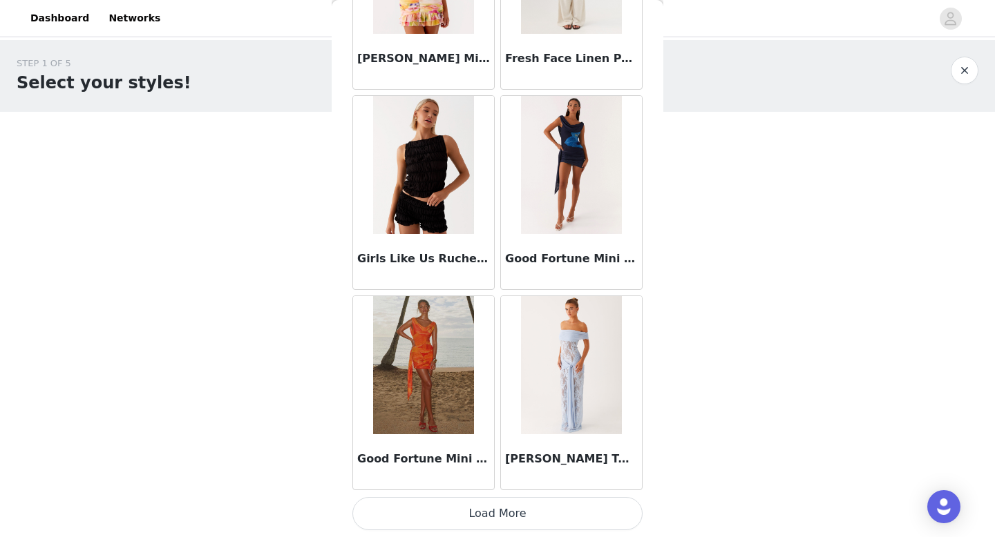
click at [345, 175] on button "Load More" at bounding box center [497, 513] width 290 height 33
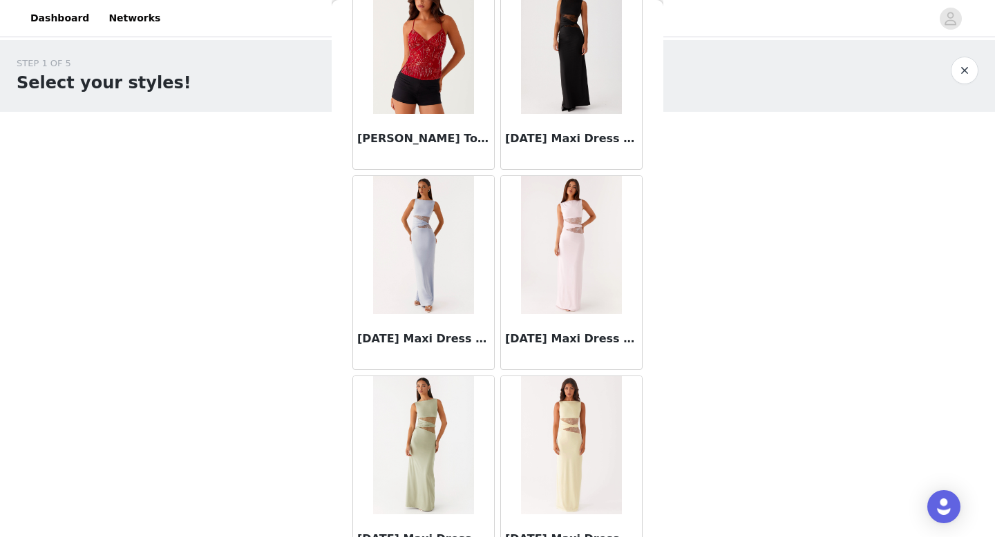
scroll to position [7586, 0]
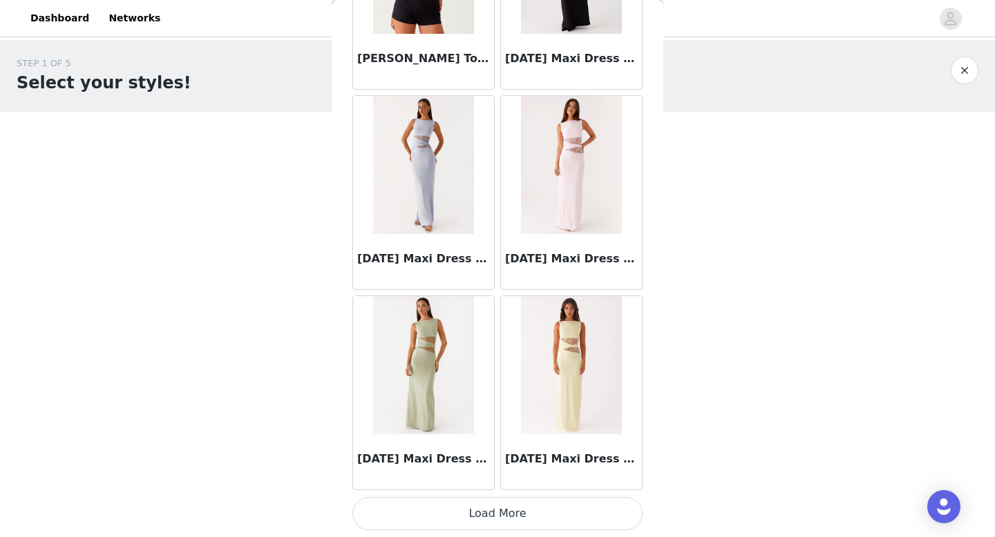
click at [345, 175] on button "Load More" at bounding box center [497, 513] width 290 height 33
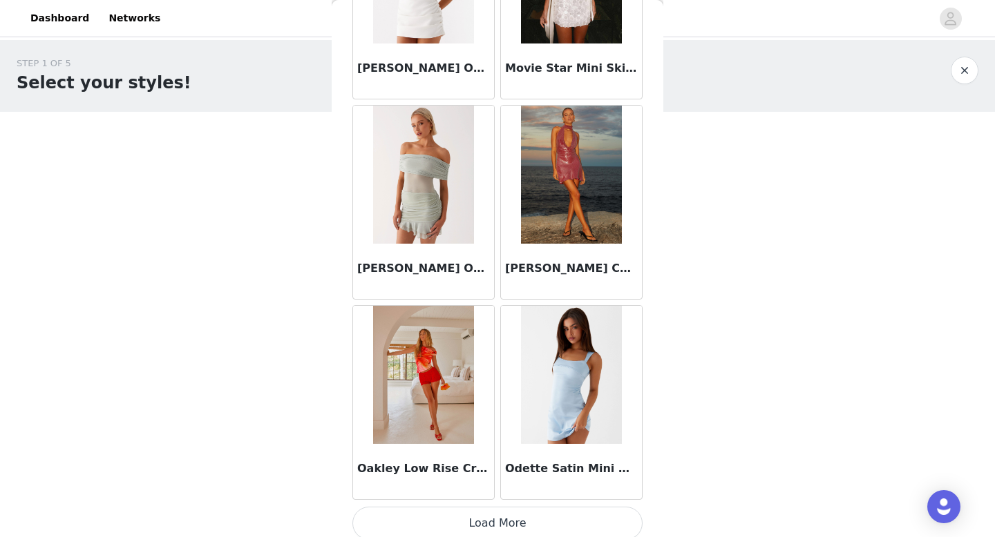
scroll to position [9589, 0]
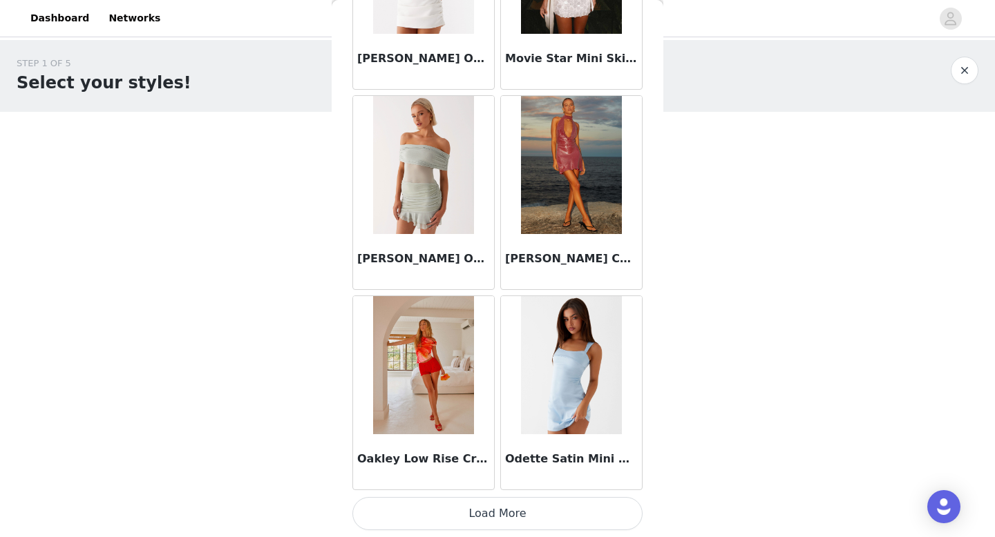
click at [345, 175] on button "Load More" at bounding box center [497, 513] width 290 height 33
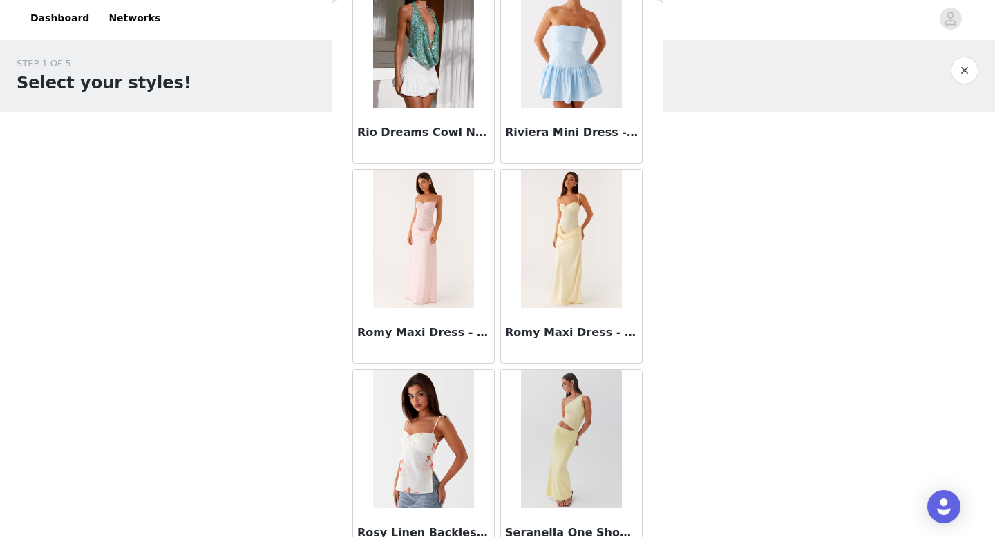
scroll to position [11592, 0]
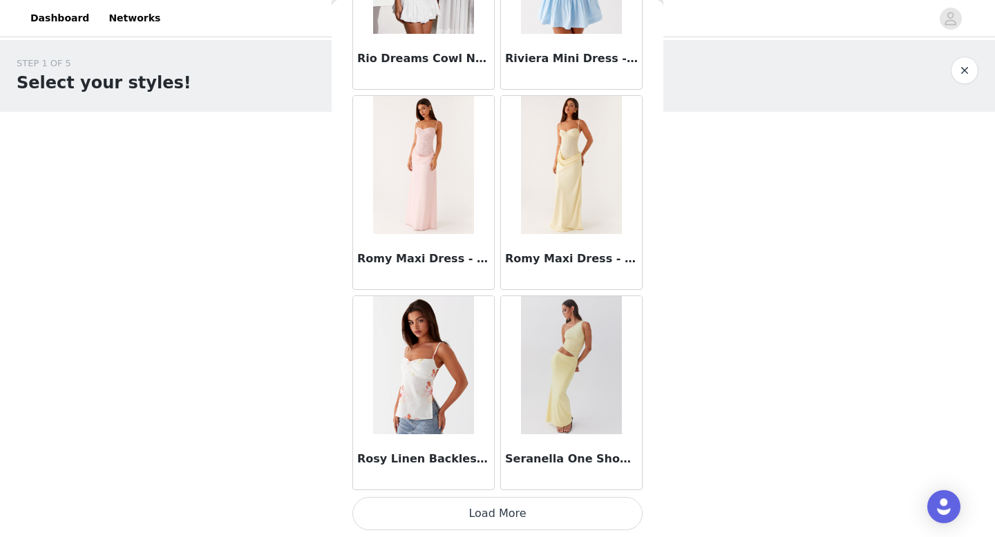
click at [345, 175] on button "Load More" at bounding box center [497, 513] width 290 height 33
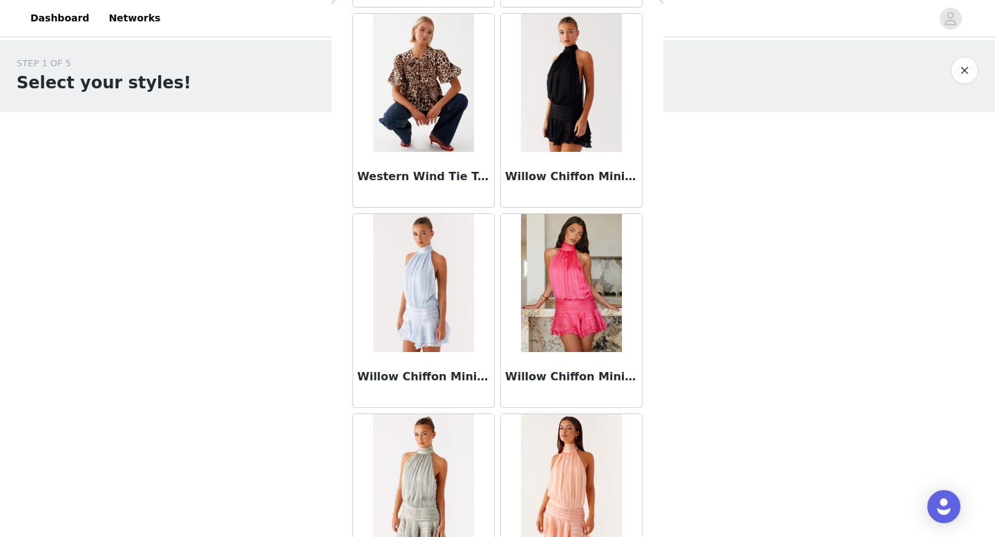
scroll to position [13595, 0]
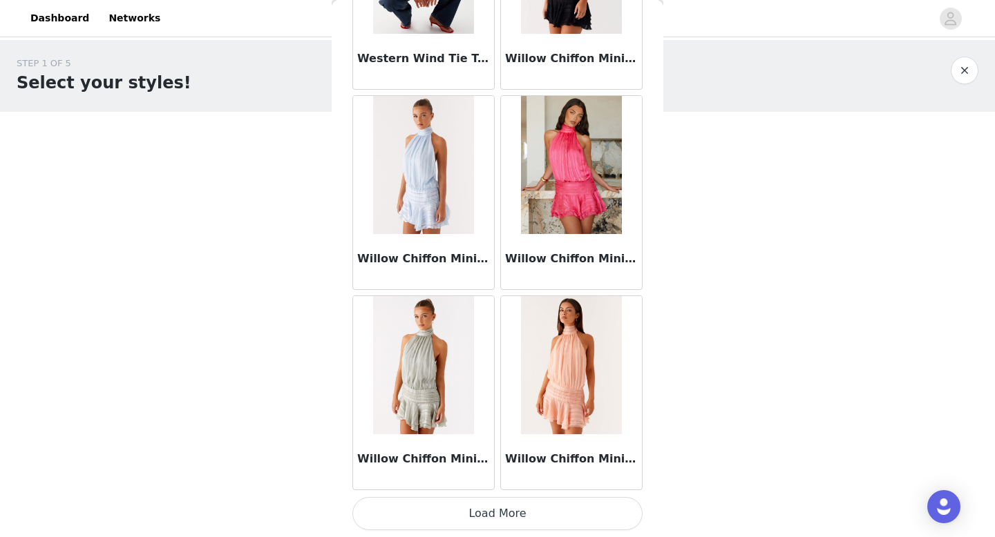
click at [345, 175] on button "Load More" at bounding box center [497, 513] width 290 height 33
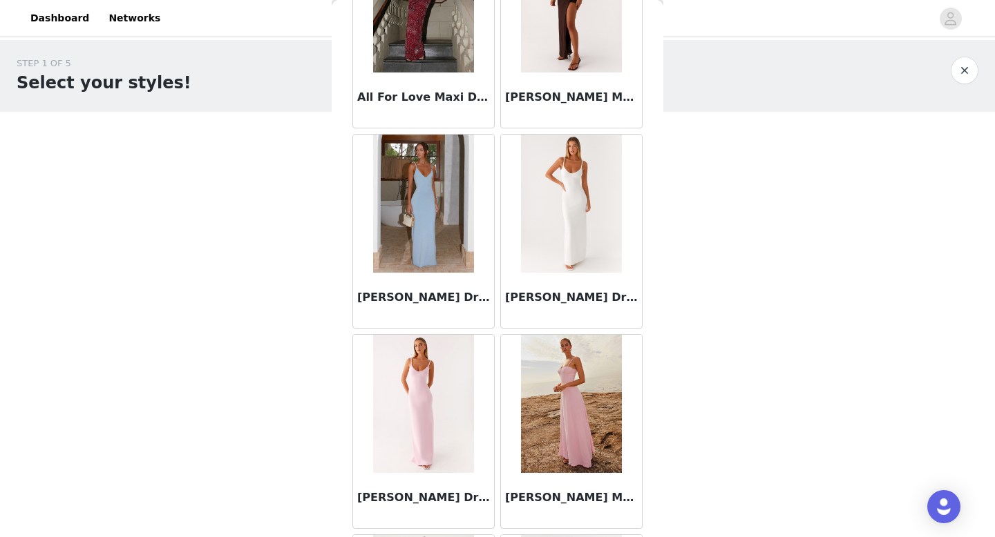
scroll to position [0, 0]
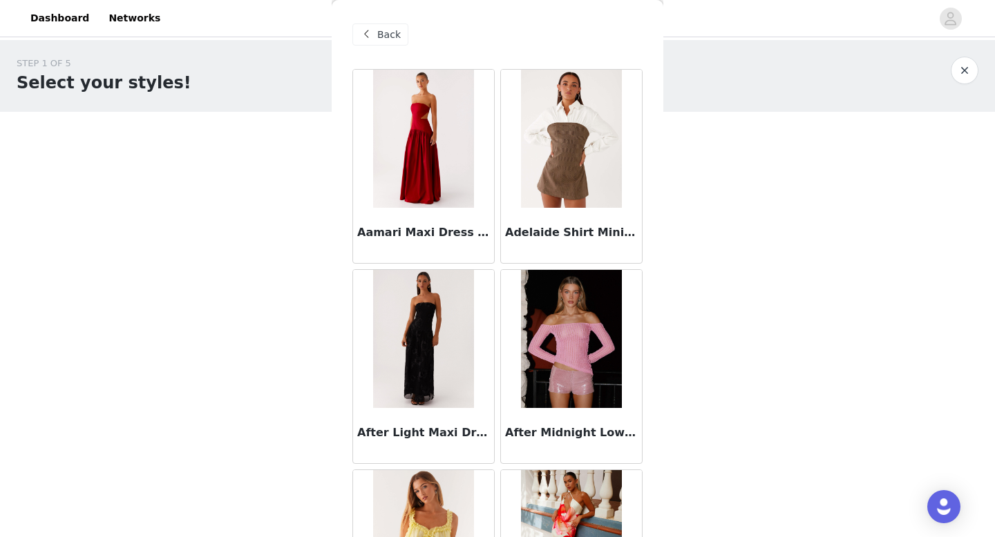
click at [345, 38] on span "Back" at bounding box center [388, 35] width 23 height 15
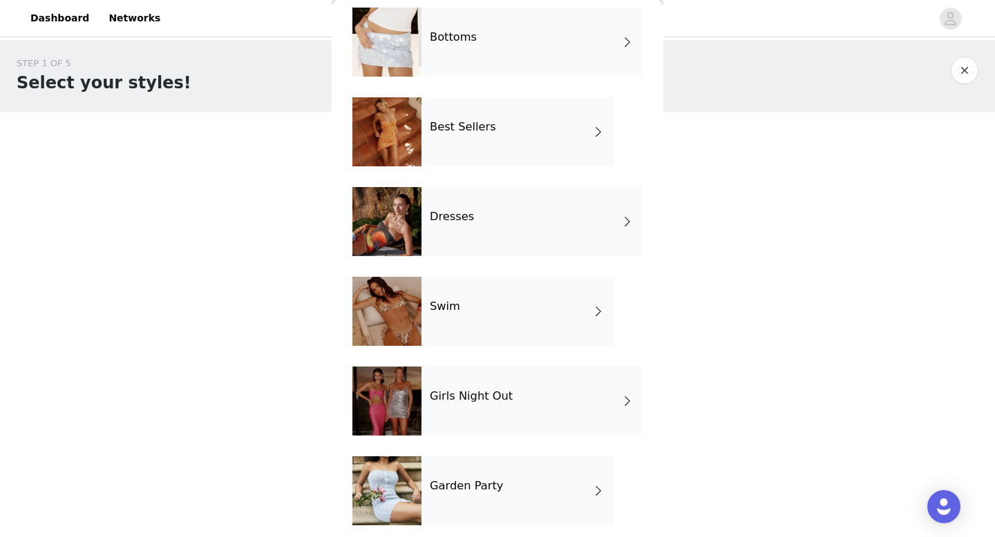
scroll to position [250, 0]
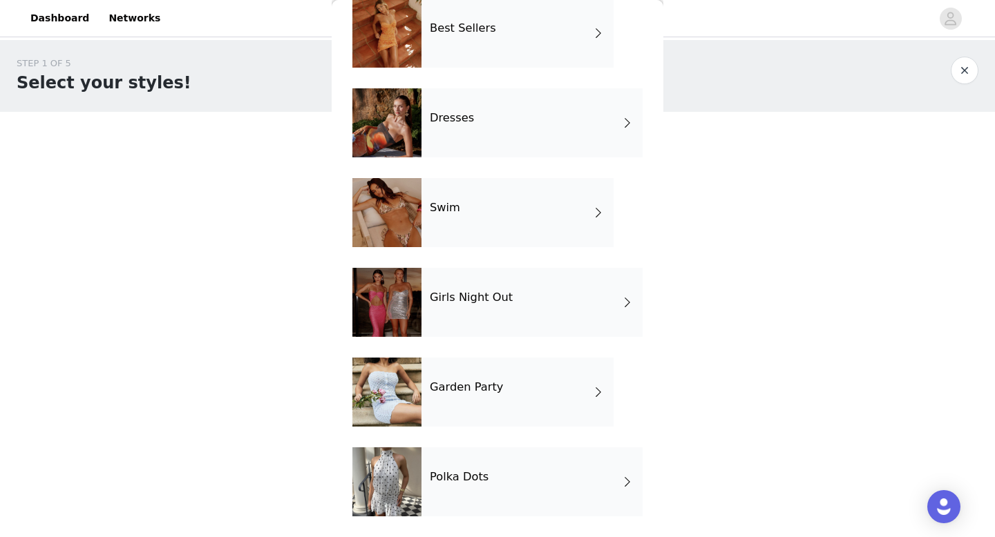
click at [345, 175] on h4 "Girls Night Out" at bounding box center [471, 297] width 83 height 12
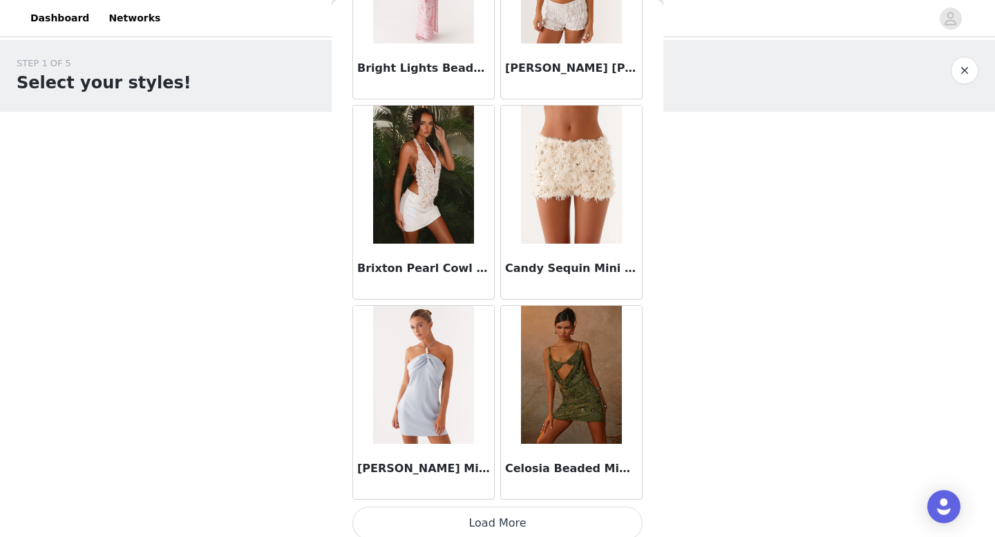
scroll to position [1576, 0]
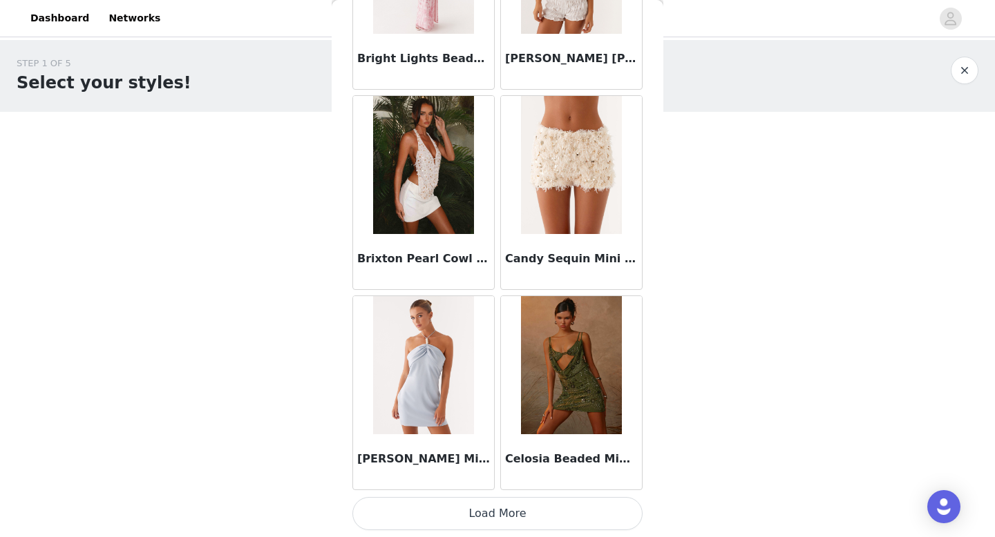
click at [345, 175] on button "Load More" at bounding box center [497, 513] width 290 height 33
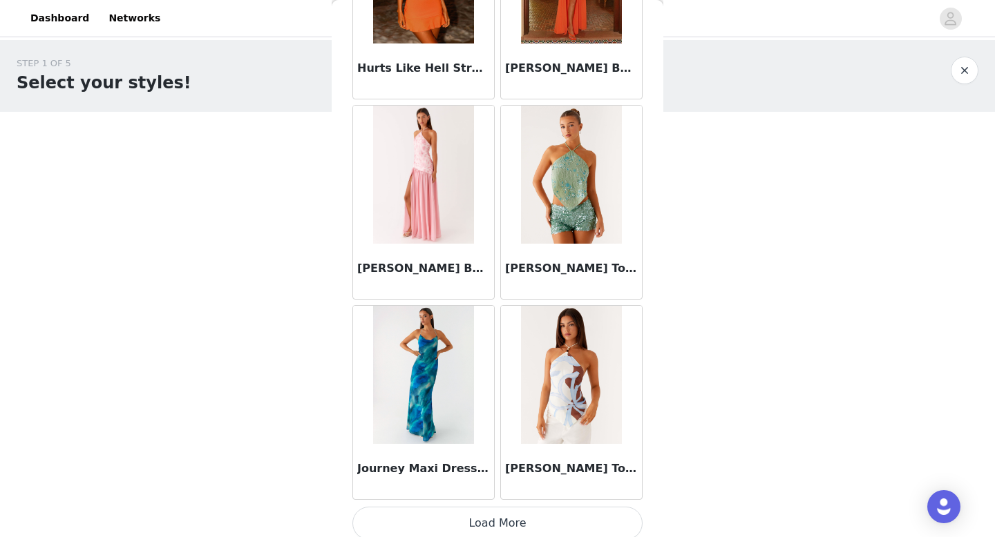
scroll to position [3579, 0]
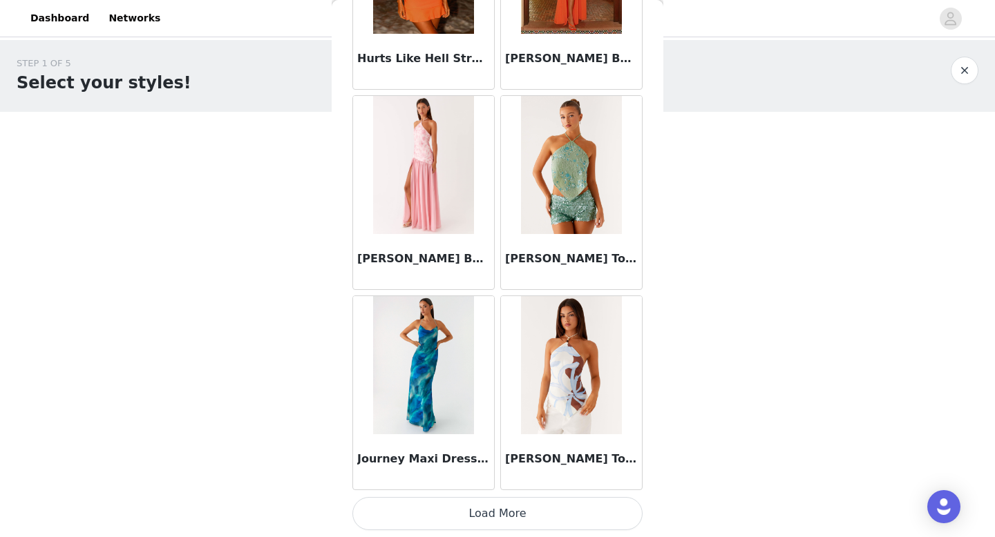
click at [345, 175] on button "Load More" at bounding box center [497, 513] width 290 height 33
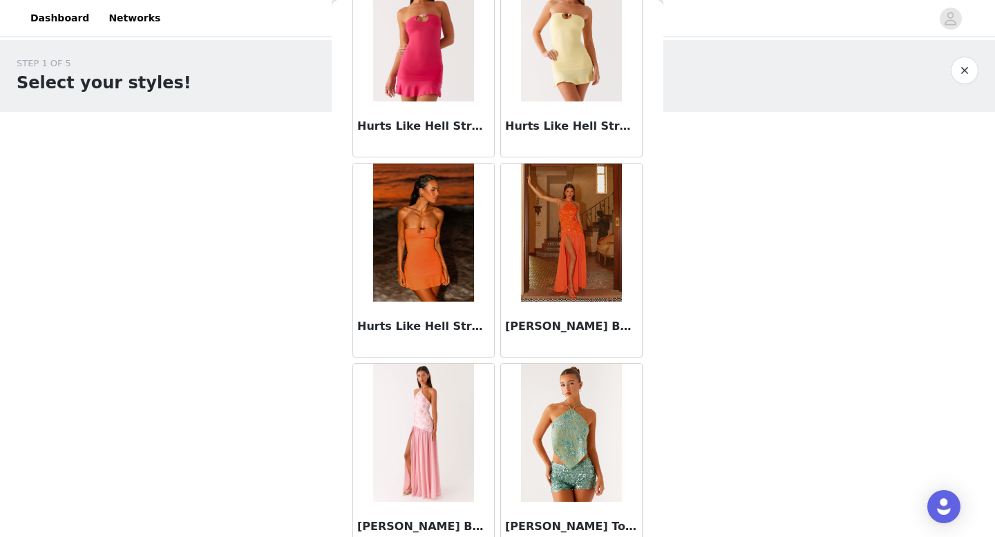
scroll to position [3311, 0]
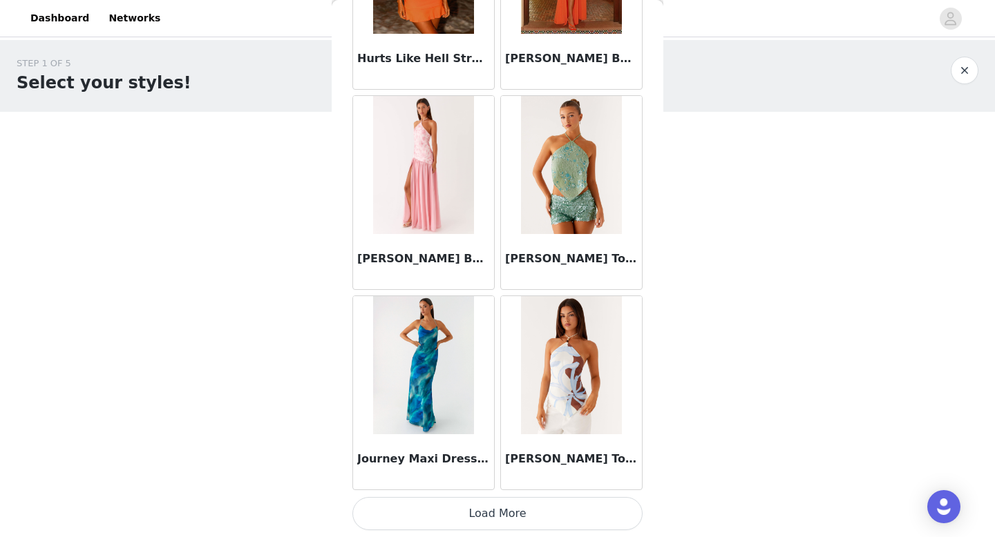
click at [345, 175] on button "Load More" at bounding box center [497, 513] width 290 height 33
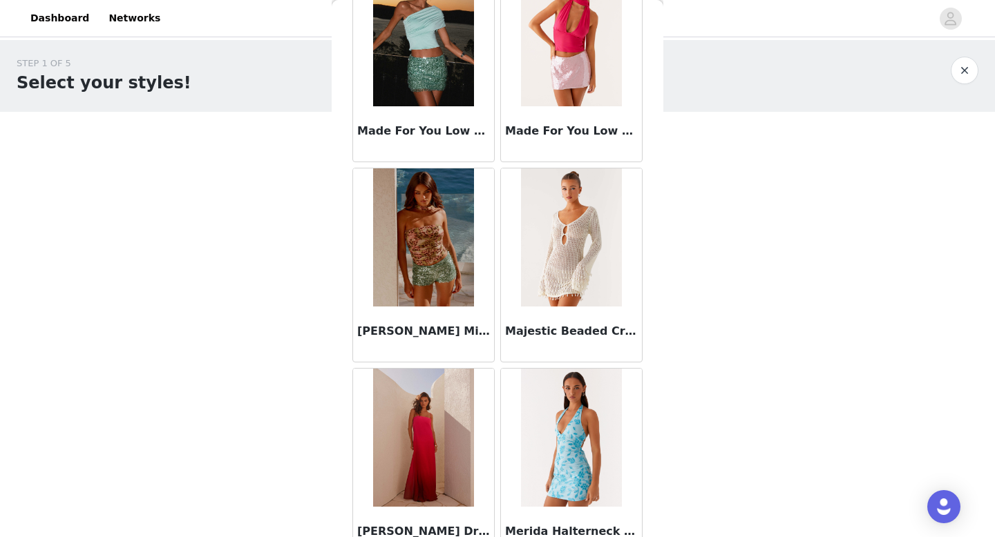
scroll to position [5582, 0]
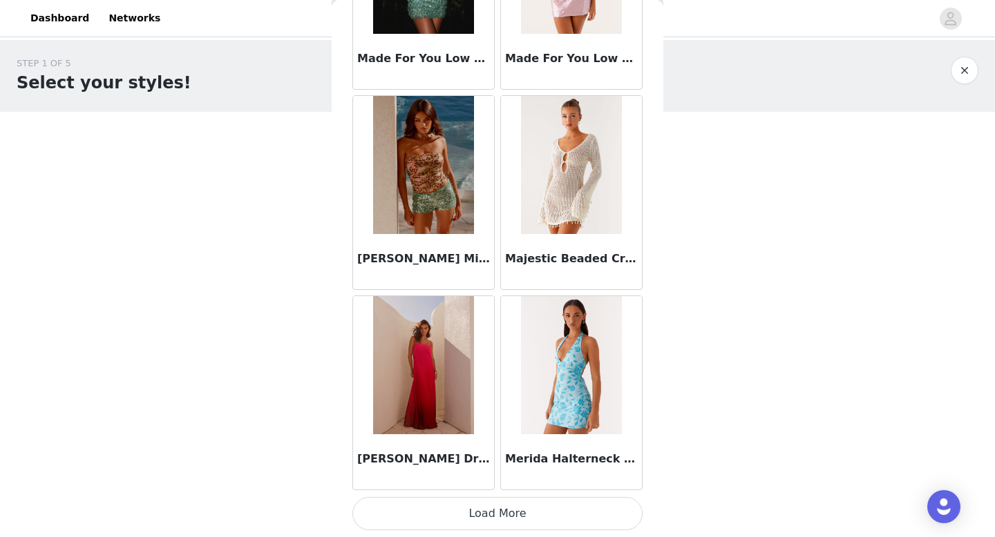
click at [345, 175] on button "Load More" at bounding box center [497, 513] width 290 height 33
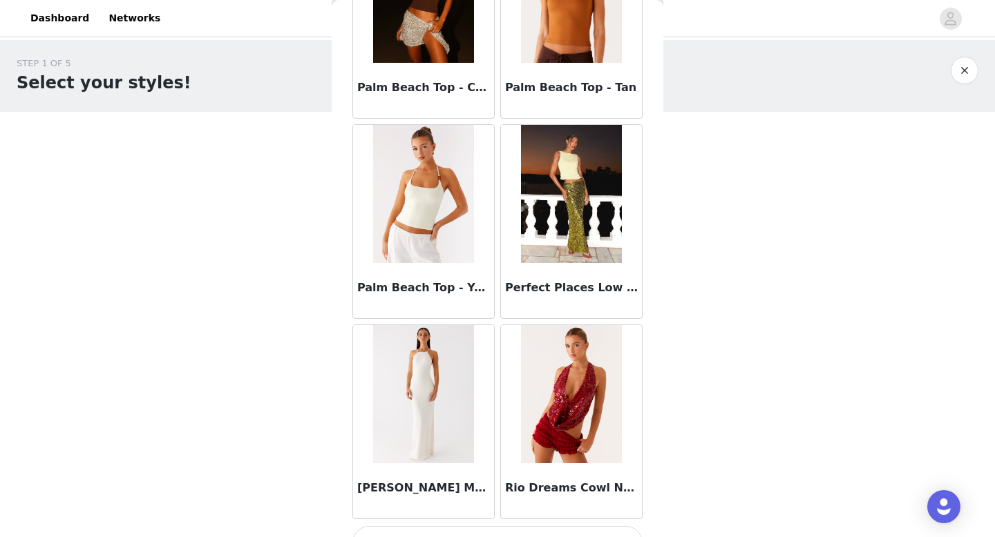
scroll to position [7586, 0]
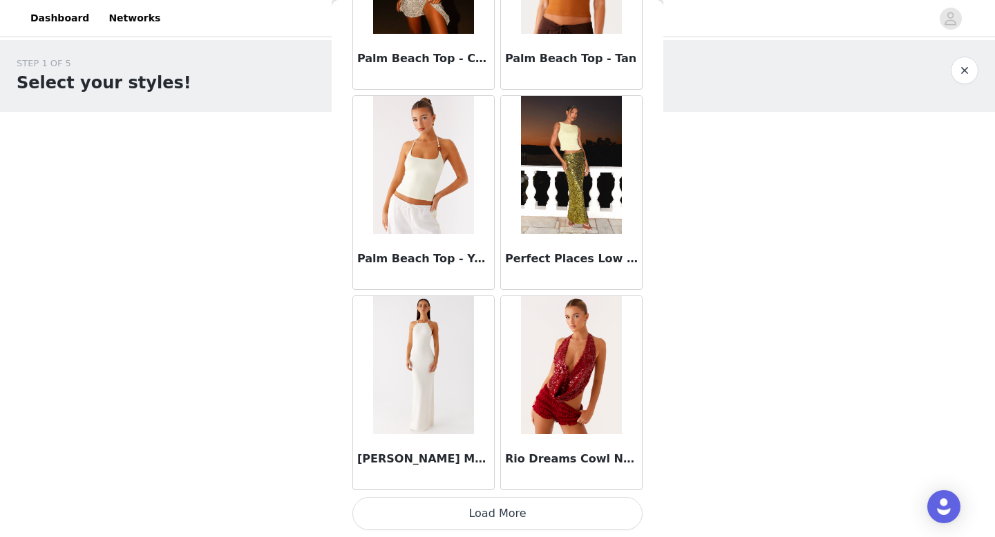
click at [345, 175] on button "Load More" at bounding box center [497, 513] width 290 height 33
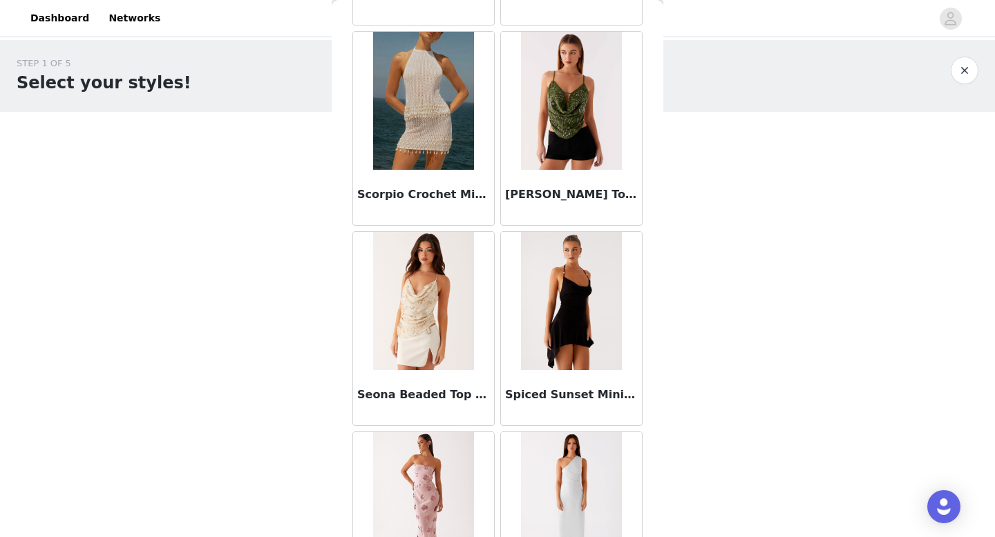
scroll to position [8347, 0]
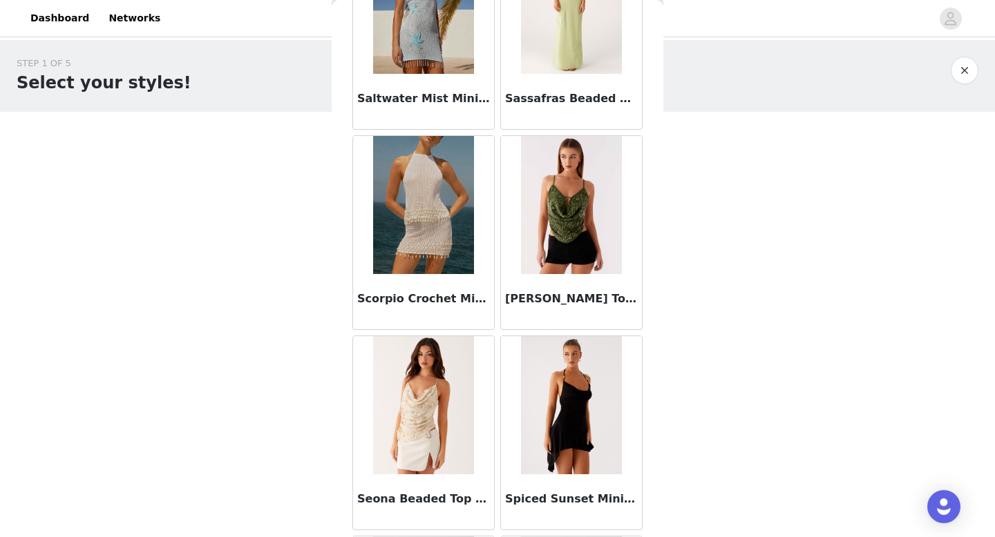
click at [345, 175] on img at bounding box center [571, 405] width 100 height 138
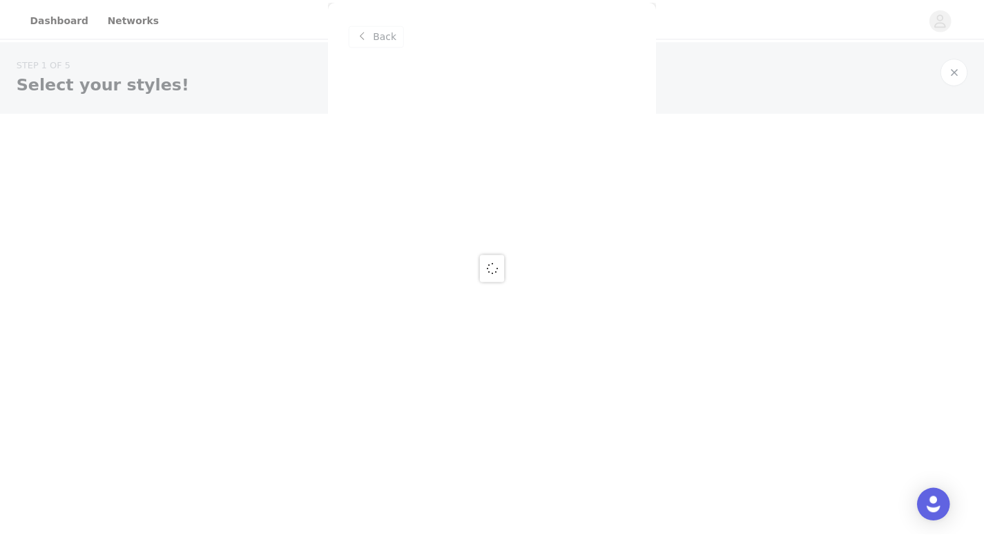
scroll to position [0, 0]
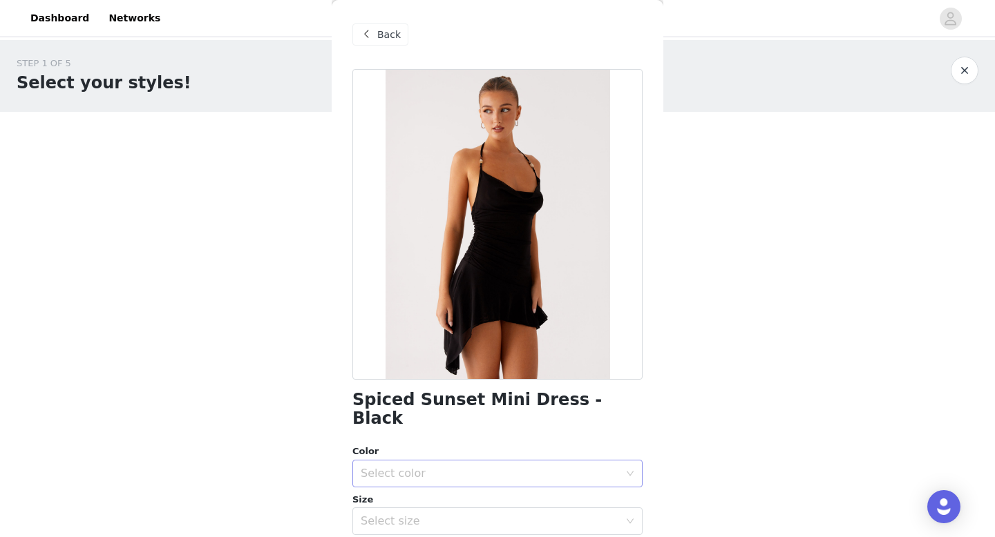
click at [345, 175] on div "Select color" at bounding box center [490, 474] width 258 height 14
click at [345, 175] on li "Black" at bounding box center [492, 486] width 280 height 22
click at [345, 175] on div "Select size" at bounding box center [490, 522] width 258 height 14
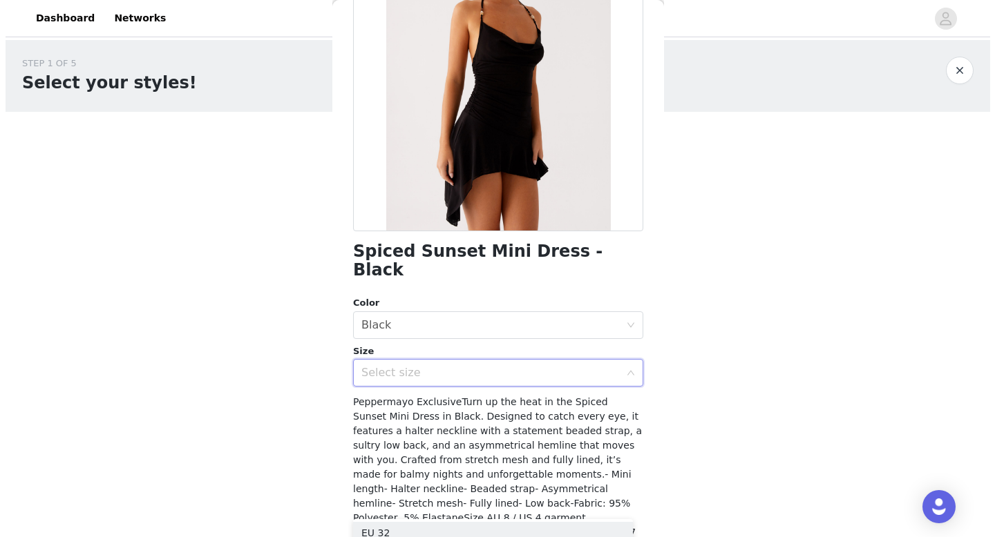
scroll to position [171, 0]
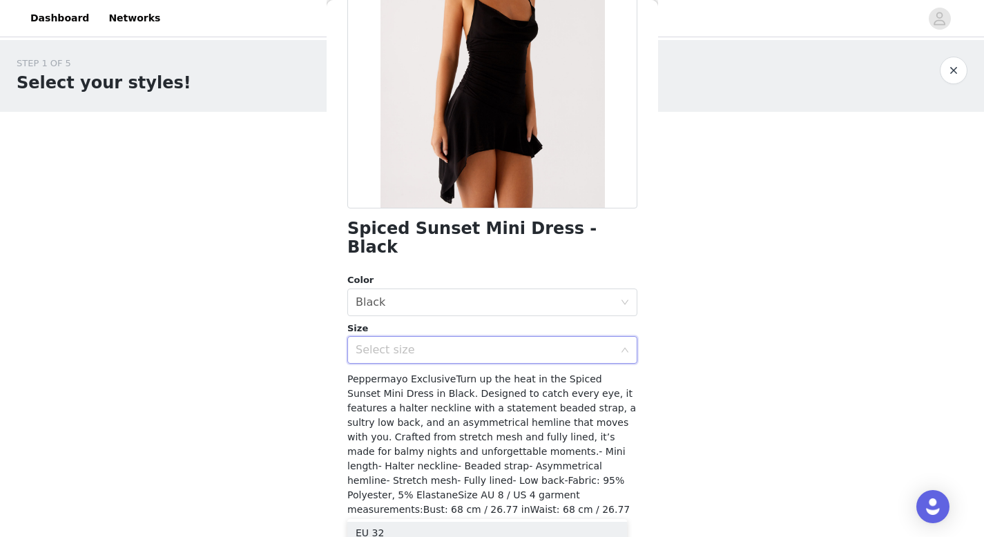
click at [345, 175] on div "Select size" at bounding box center [485, 350] width 258 height 14
click at [345, 175] on div "Select size" at bounding box center [490, 350] width 258 height 14
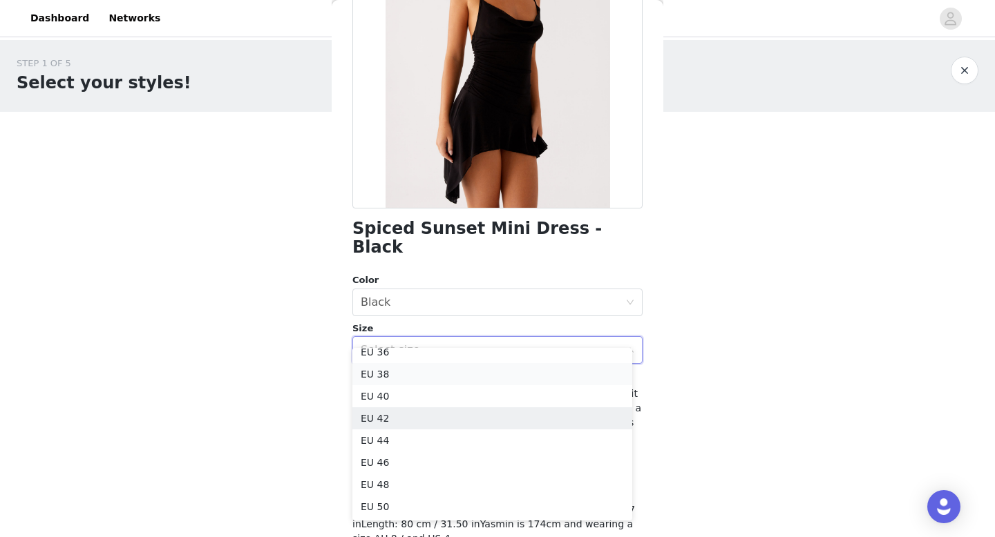
scroll to position [0, 0]
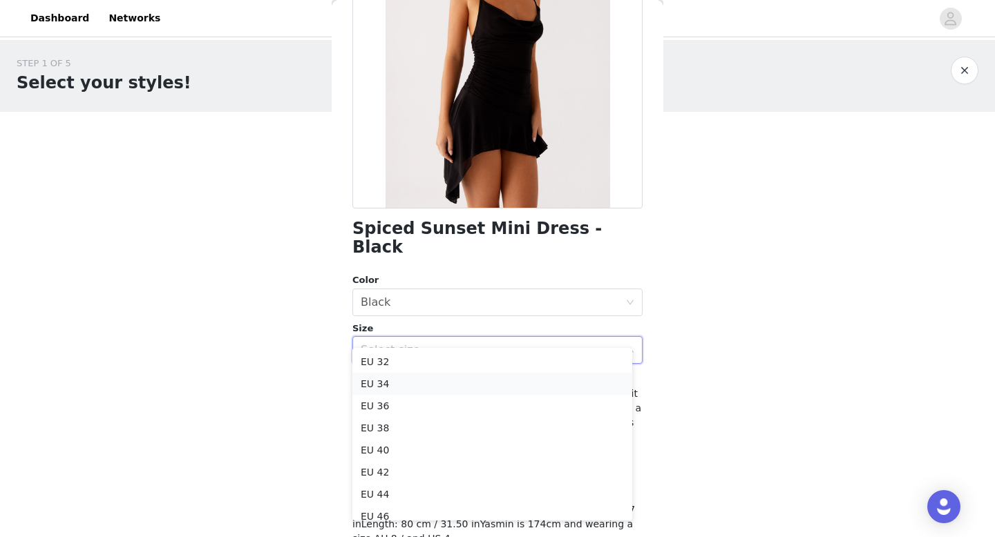
click at [345, 175] on li "EU 34" at bounding box center [492, 384] width 280 height 22
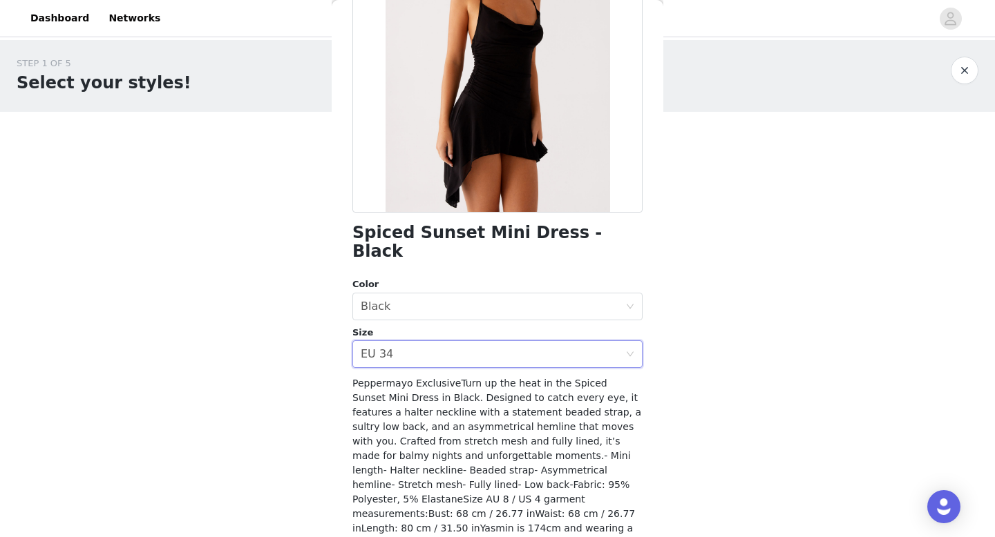
scroll to position [205, 0]
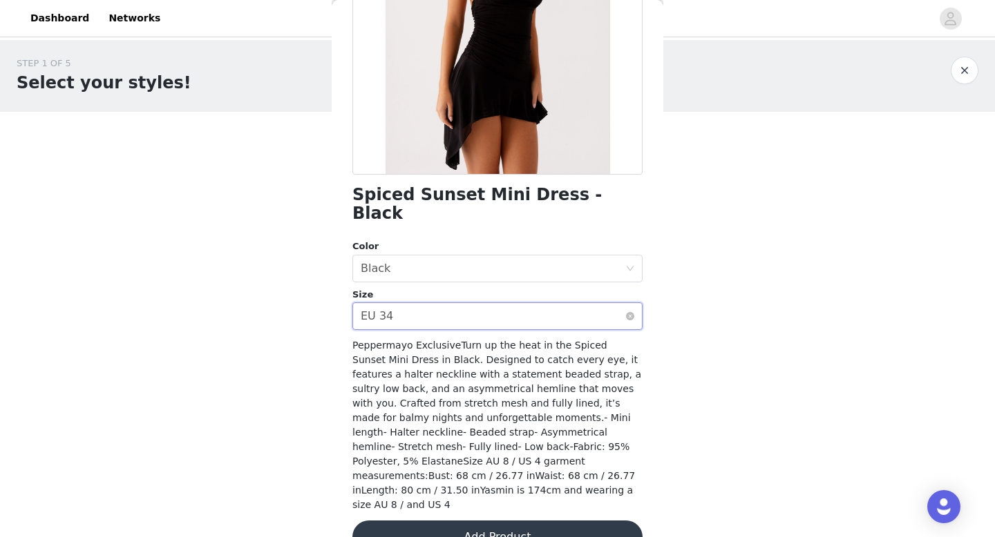
click at [345, 175] on div "Select size EU 34" at bounding box center [493, 316] width 265 height 26
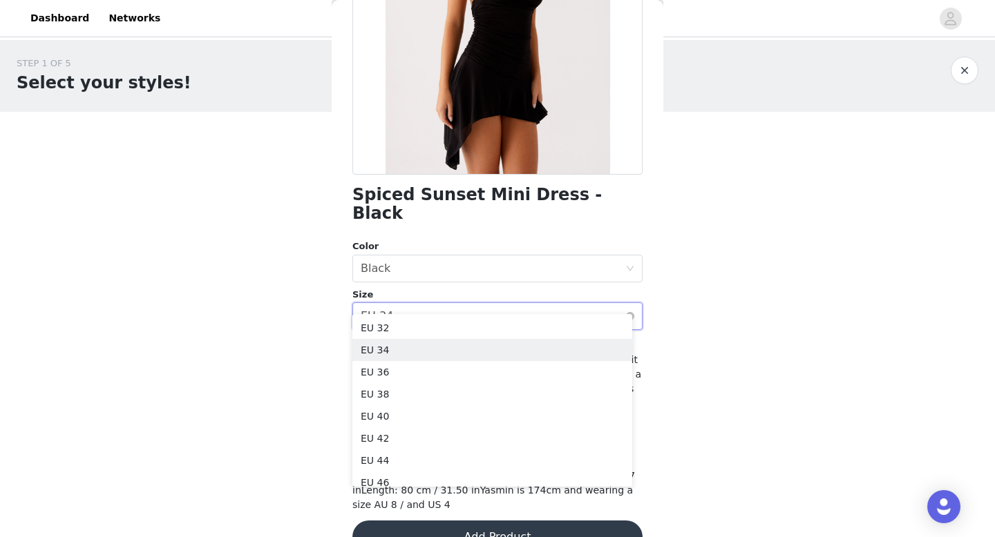
scroll to position [186, 0]
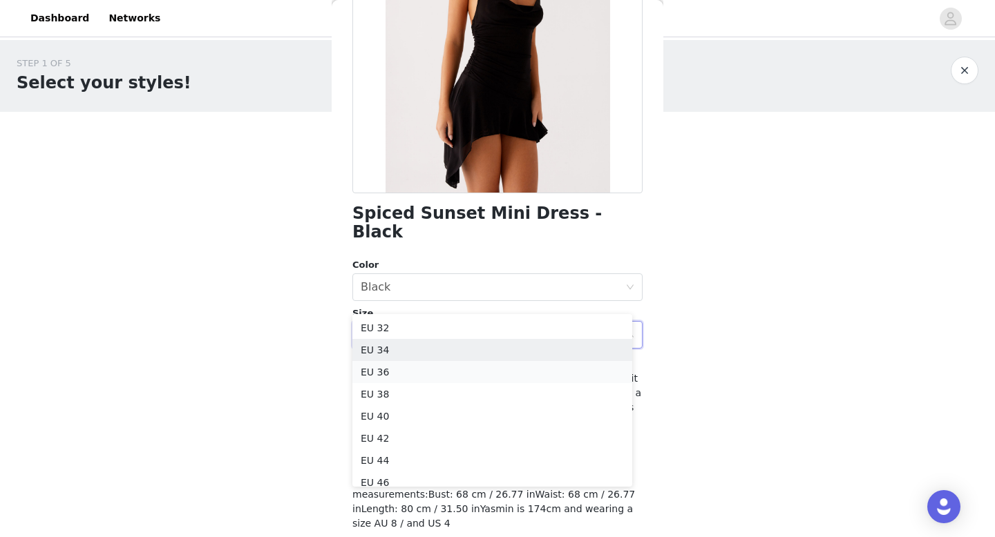
click at [345, 175] on li "EU 36" at bounding box center [492, 372] width 280 height 22
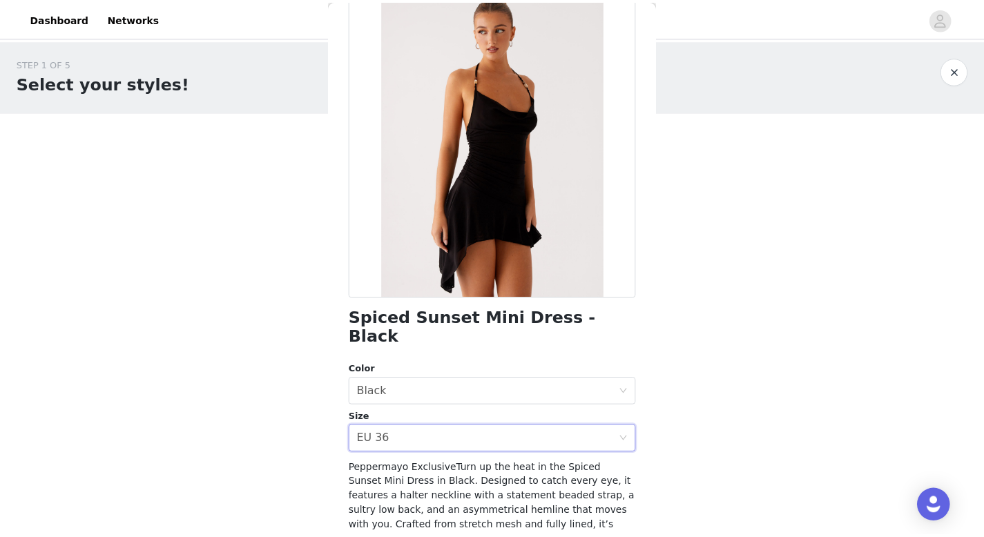
scroll to position [0, 0]
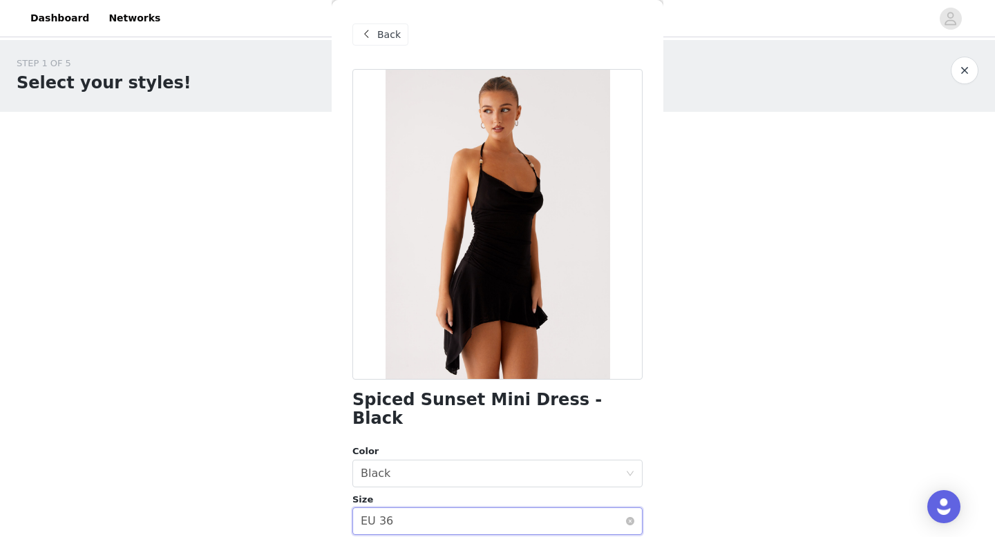
click at [345, 175] on div "Select size EU 36" at bounding box center [493, 521] width 265 height 26
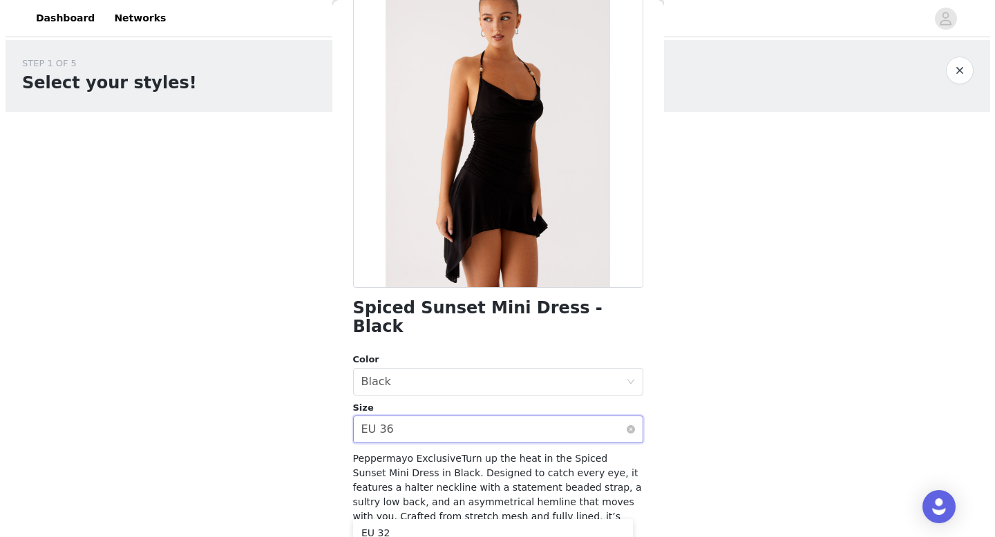
scroll to position [94, 0]
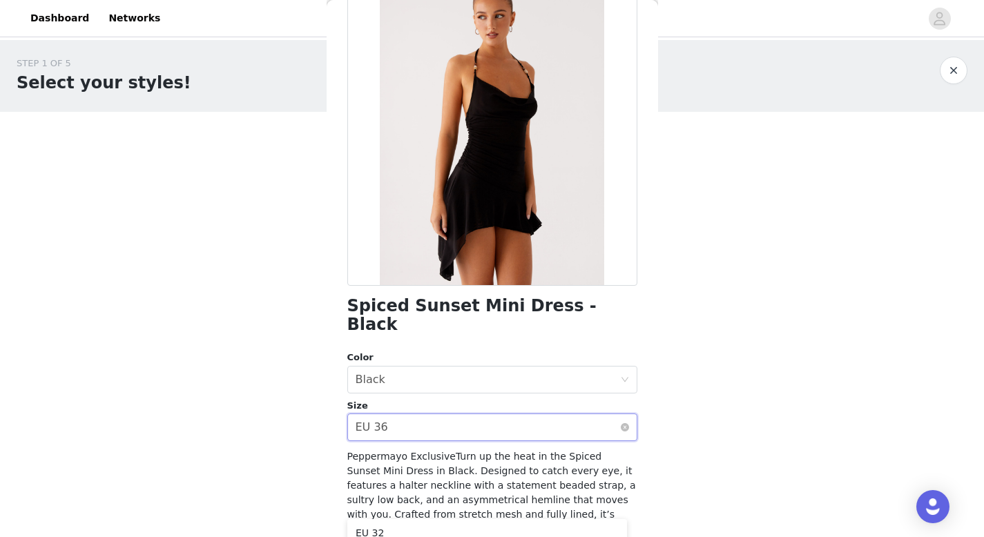
click at [345, 175] on div "Select size EU 36" at bounding box center [488, 427] width 265 height 26
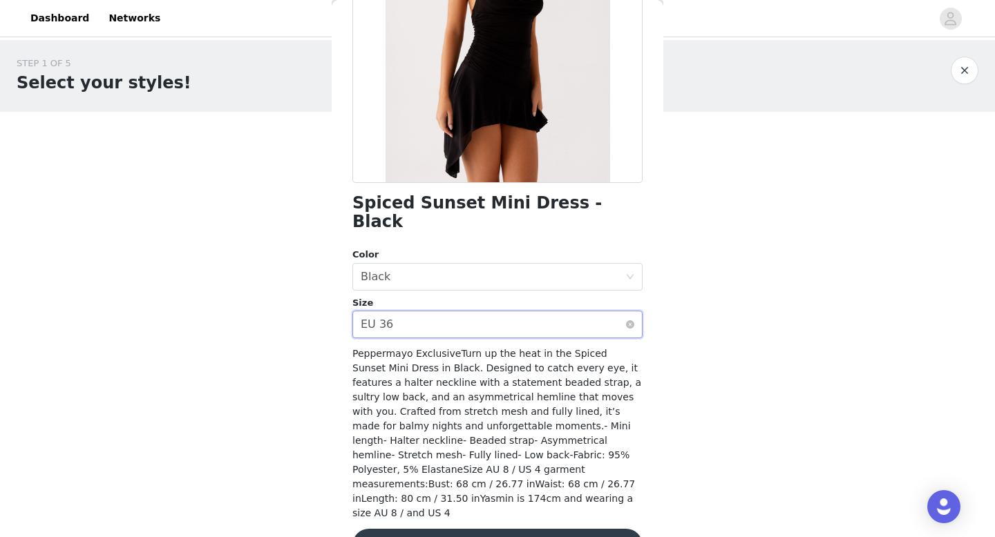
scroll to position [205, 0]
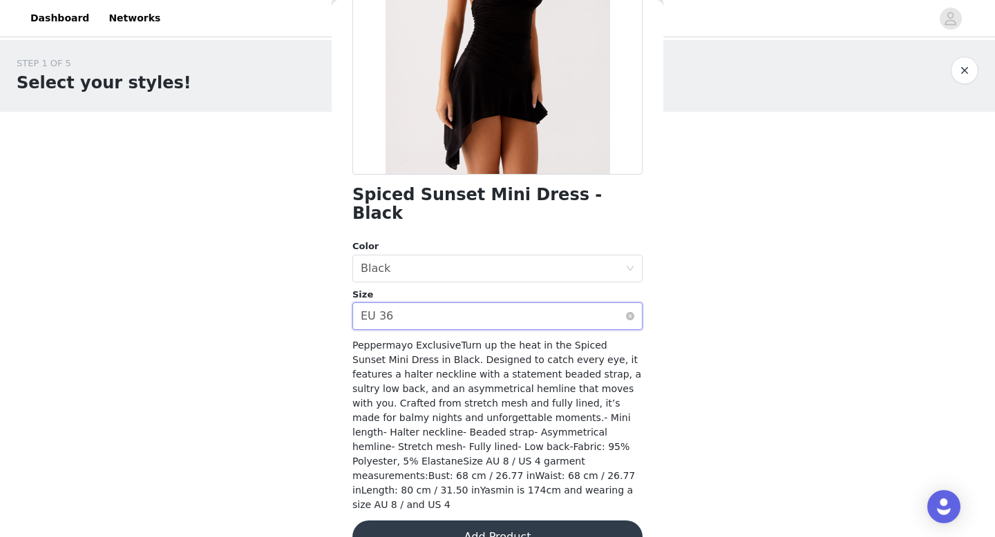
click at [345, 175] on div "Select size EU 36" at bounding box center [493, 316] width 265 height 26
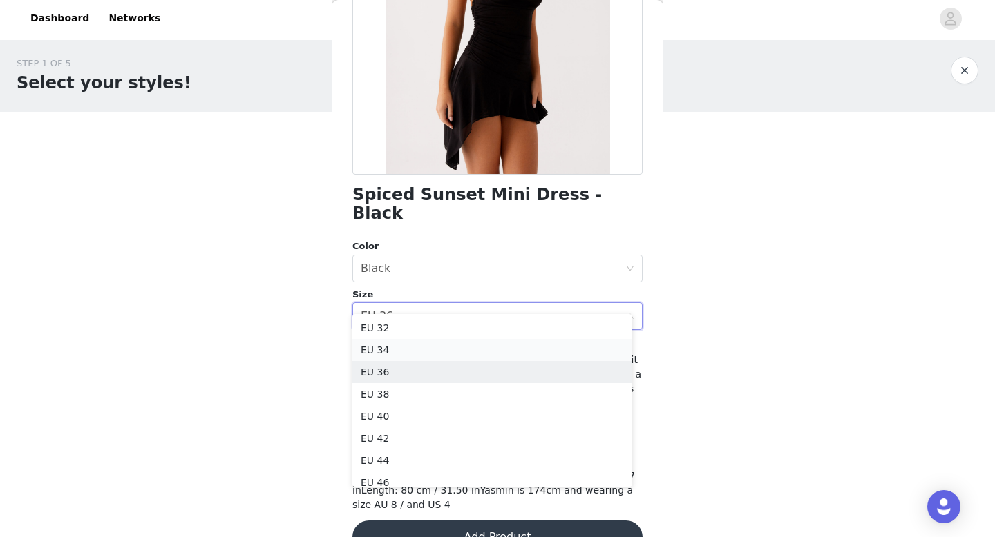
click at [345, 175] on li "EU 34" at bounding box center [492, 350] width 280 height 22
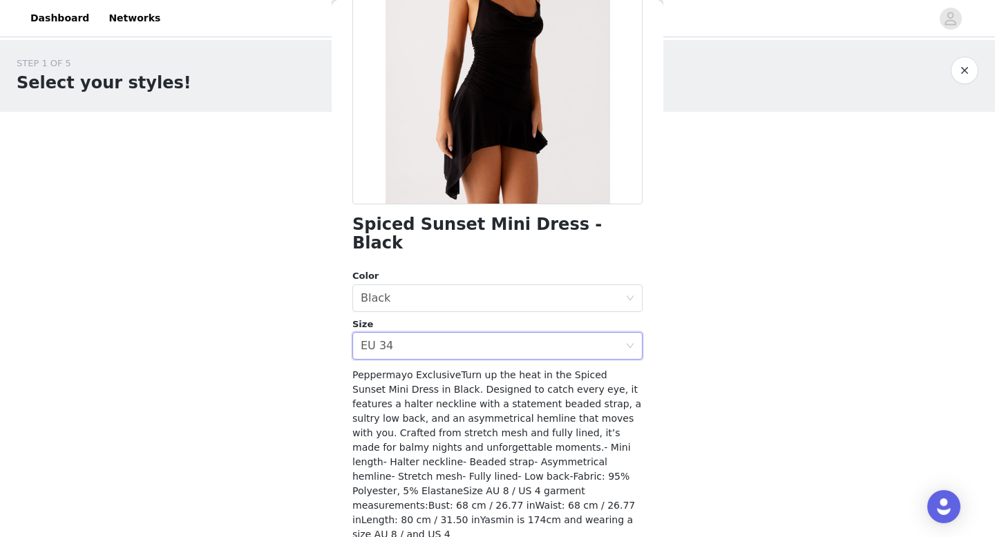
scroll to position [188, 0]
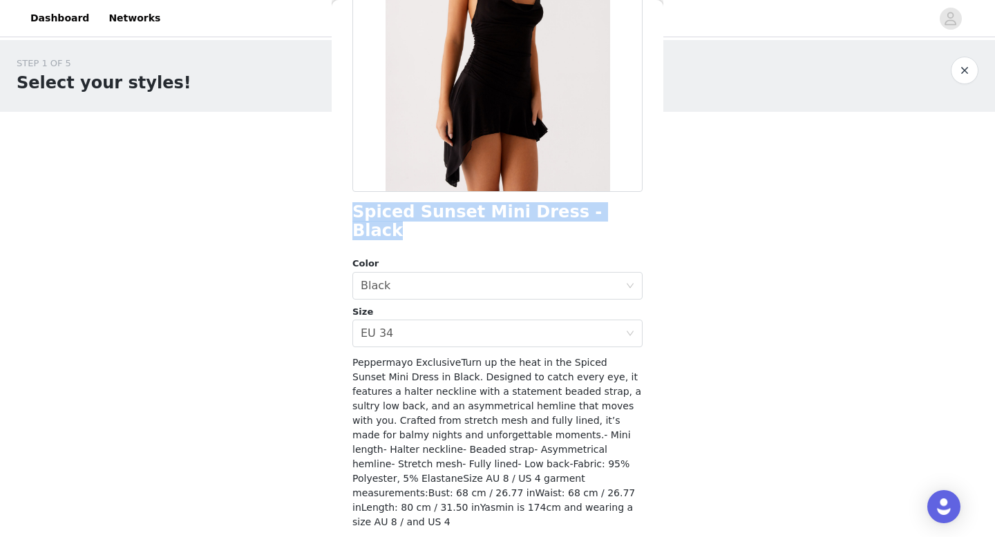
drag, startPoint x: 610, startPoint y: 213, endPoint x: 329, endPoint y: 220, distance: 280.5
click at [329, 175] on div "STEP 1 OF 5 Select your styles! Please note that the sizes are in EU Sizes 0/4 …" at bounding box center [497, 149] width 995 height 219
copy section "Add Product Back Spiced Sunset Mini Dress - Black"
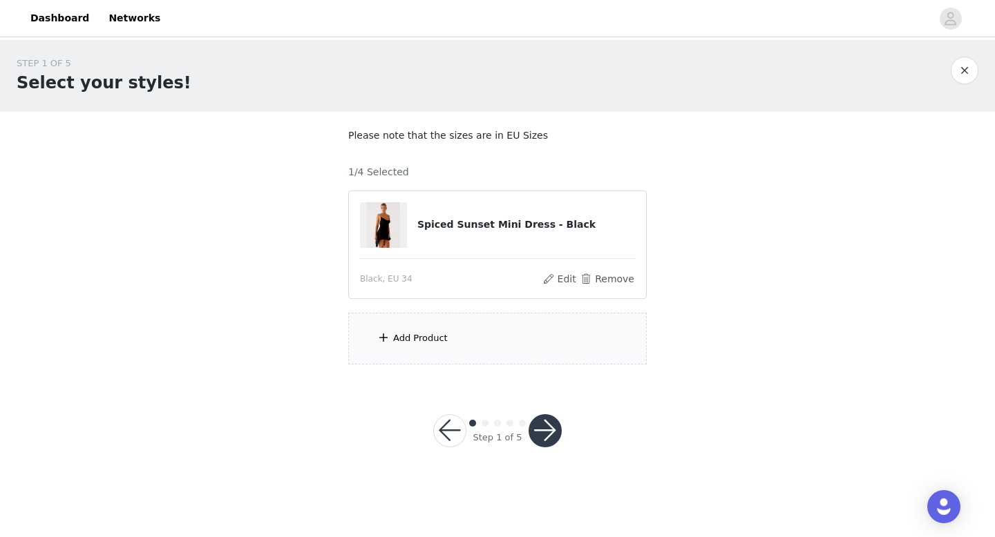
click at [345, 175] on div "Add Product" at bounding box center [497, 339] width 298 height 52
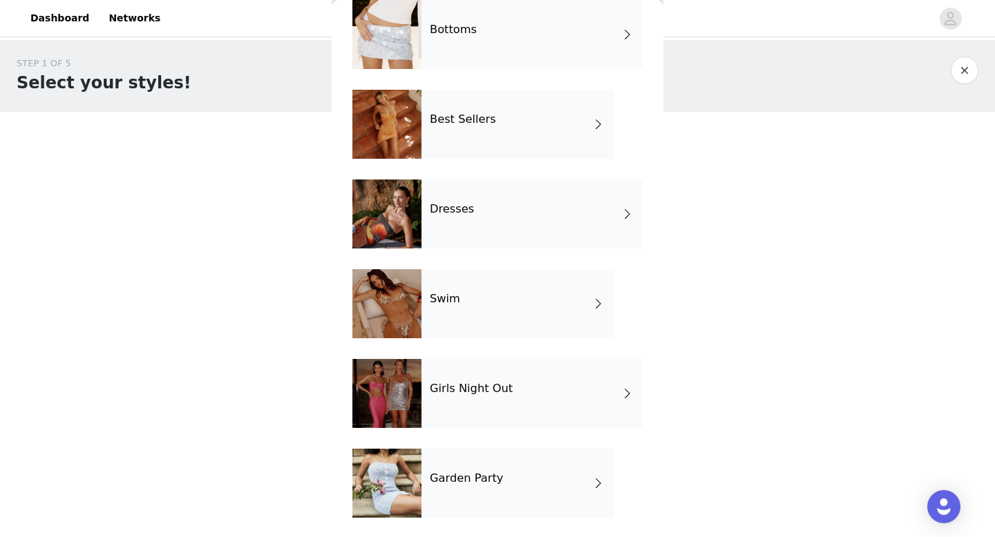
scroll to position [250, 0]
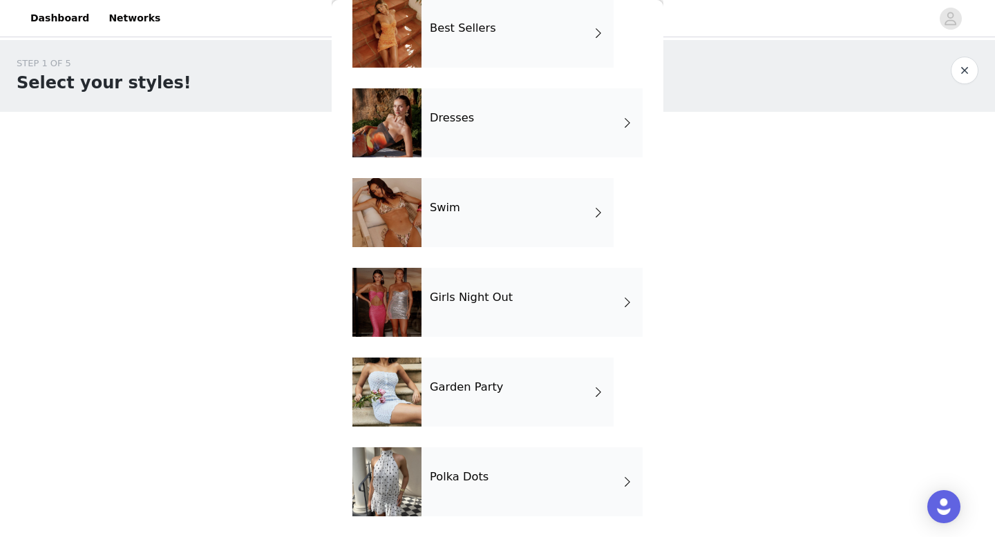
click at [345, 175] on div "Polka Dots" at bounding box center [531, 482] width 221 height 69
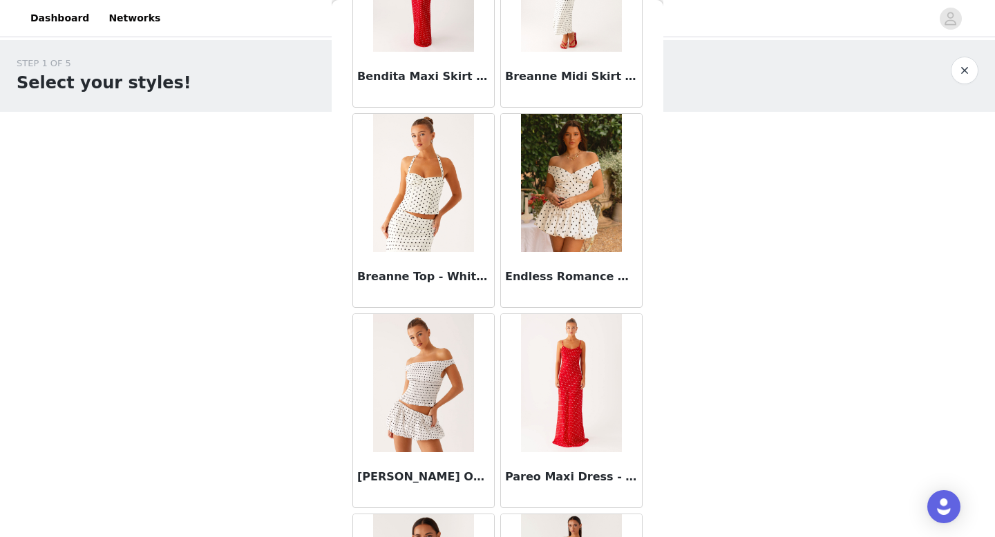
scroll to position [357, 0]
click at [345, 175] on img at bounding box center [571, 182] width 100 height 138
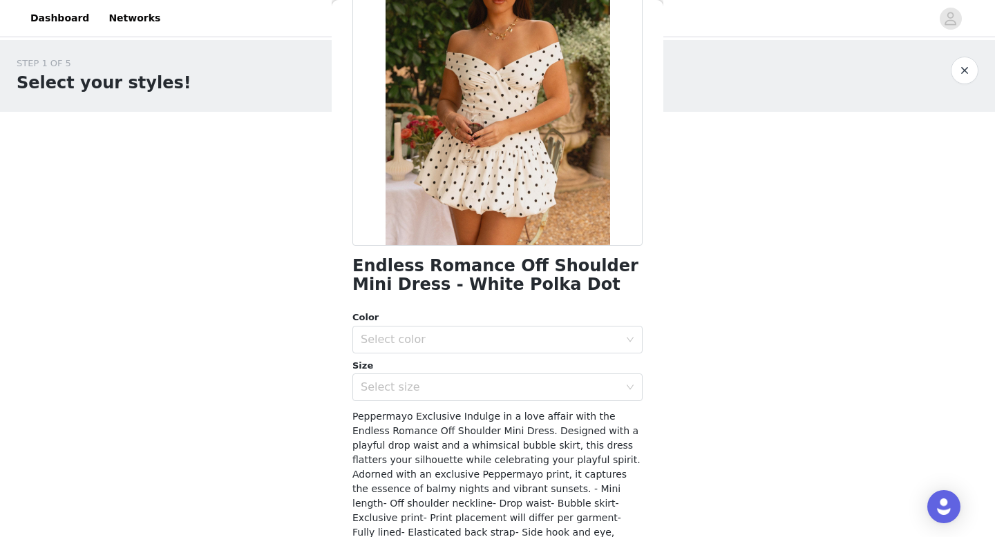
scroll to position [141, 0]
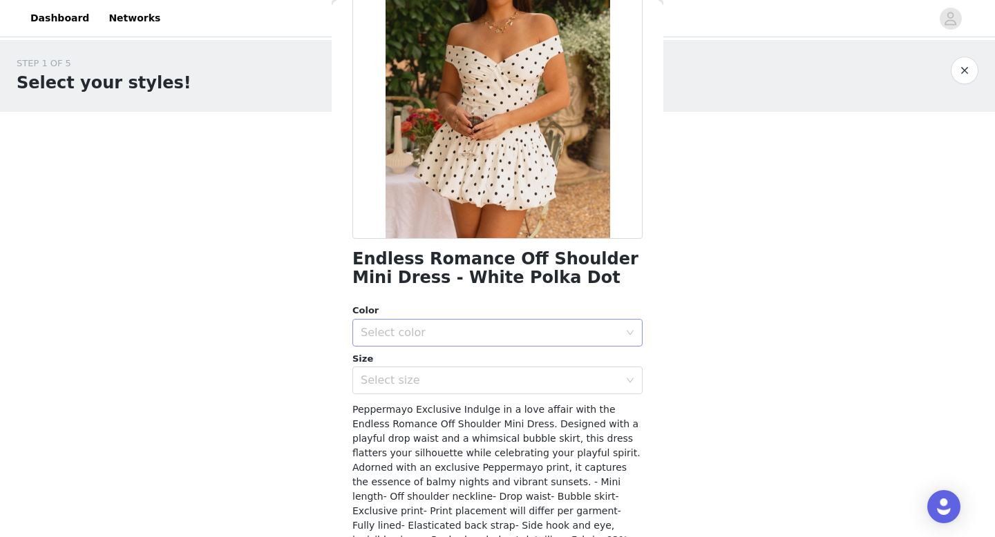
click at [345, 175] on div "Select color" at bounding box center [490, 333] width 258 height 14
click at [345, 175] on li "White Polka Dot" at bounding box center [492, 363] width 280 height 22
click at [345, 175] on div "Select size" at bounding box center [490, 381] width 258 height 14
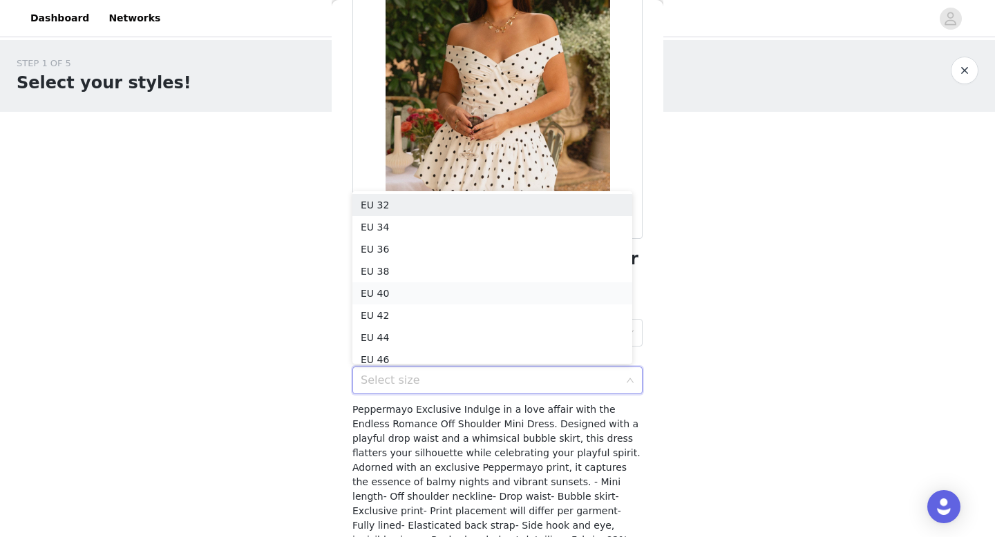
scroll to position [7, 0]
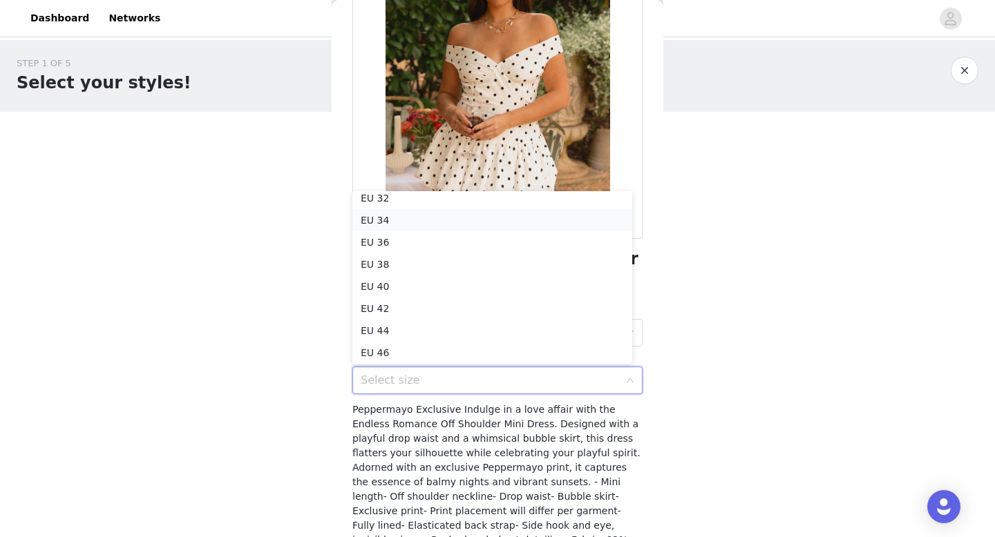
click at [345, 175] on li "EU 34" at bounding box center [492, 220] width 280 height 22
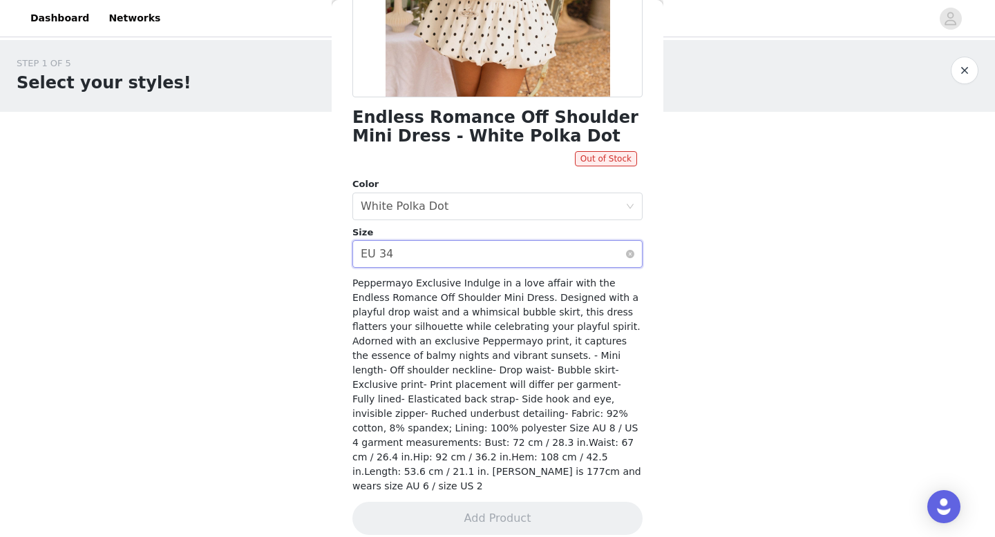
scroll to position [0, 0]
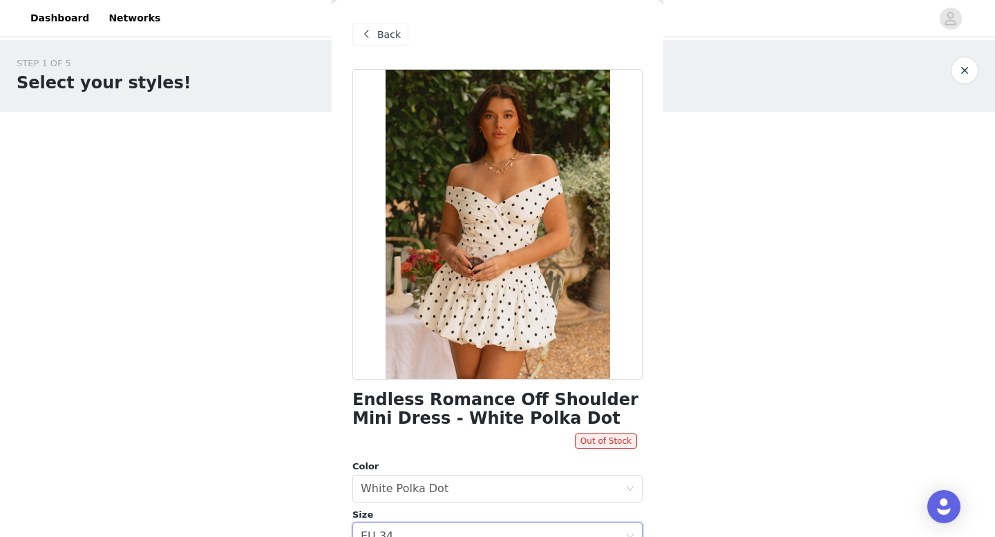
click at [345, 26] on div "Back" at bounding box center [380, 34] width 56 height 22
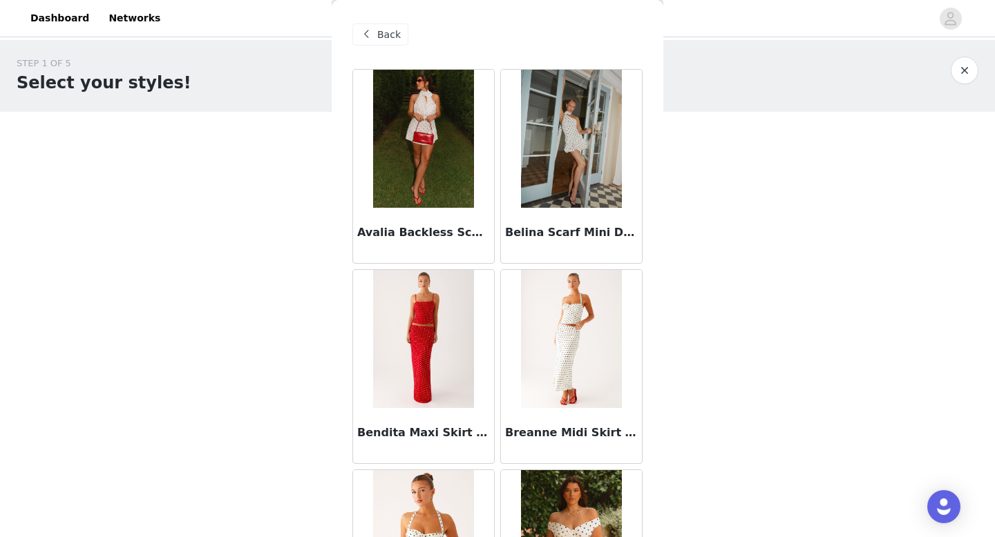
click at [345, 24] on div "Back" at bounding box center [380, 34] width 56 height 22
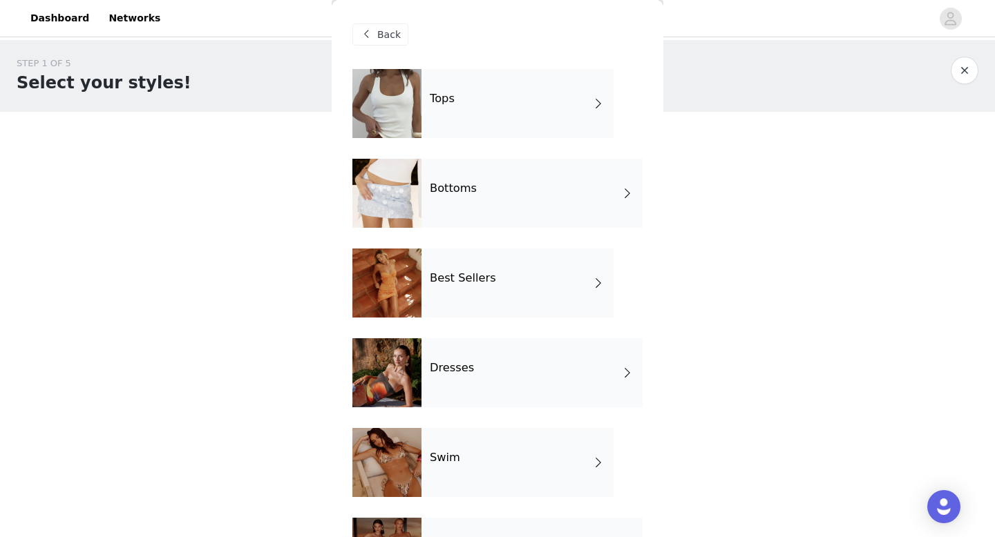
click at [345, 175] on div "Dresses" at bounding box center [531, 372] width 221 height 69
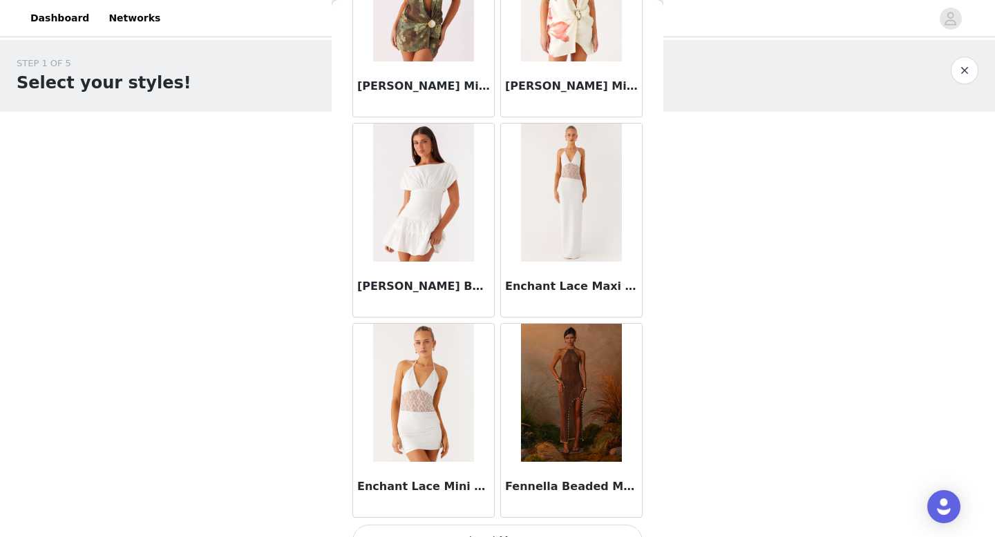
scroll to position [1576, 0]
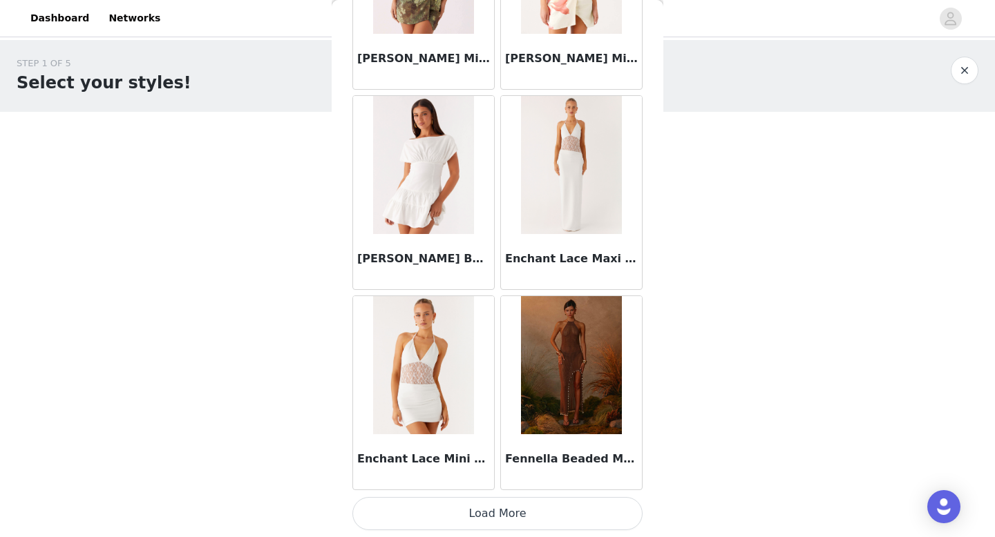
click at [345, 175] on button "Load More" at bounding box center [497, 513] width 290 height 33
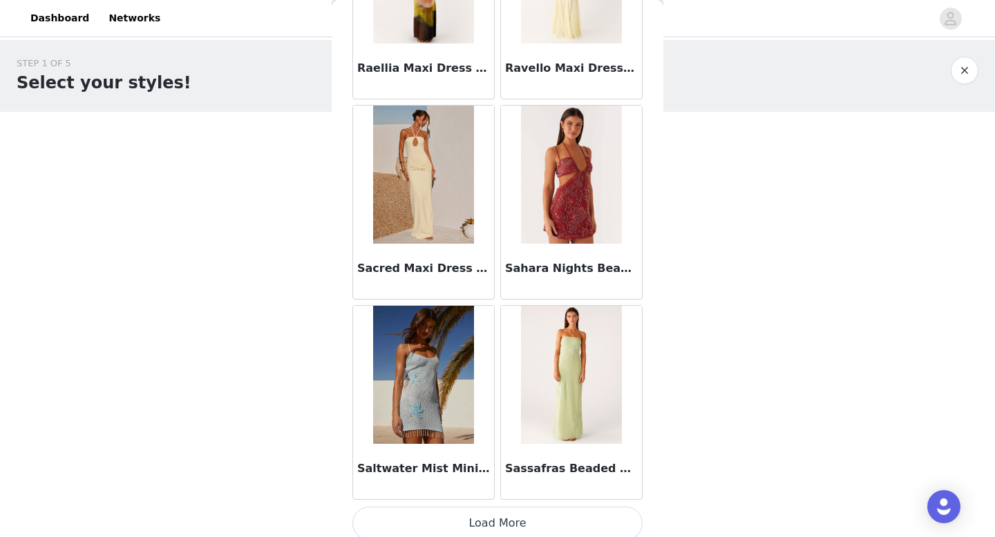
scroll to position [3579, 0]
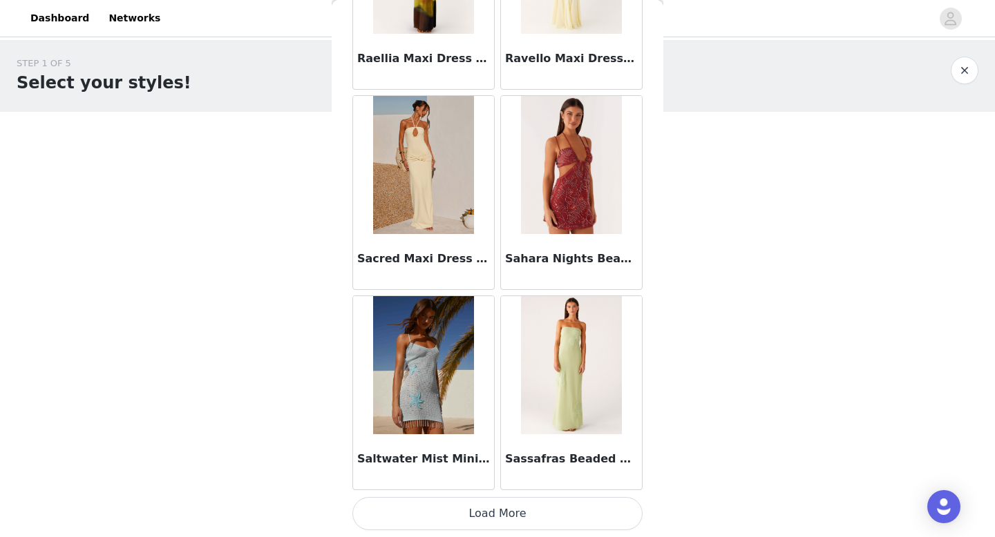
click at [345, 175] on button "Load More" at bounding box center [497, 513] width 290 height 33
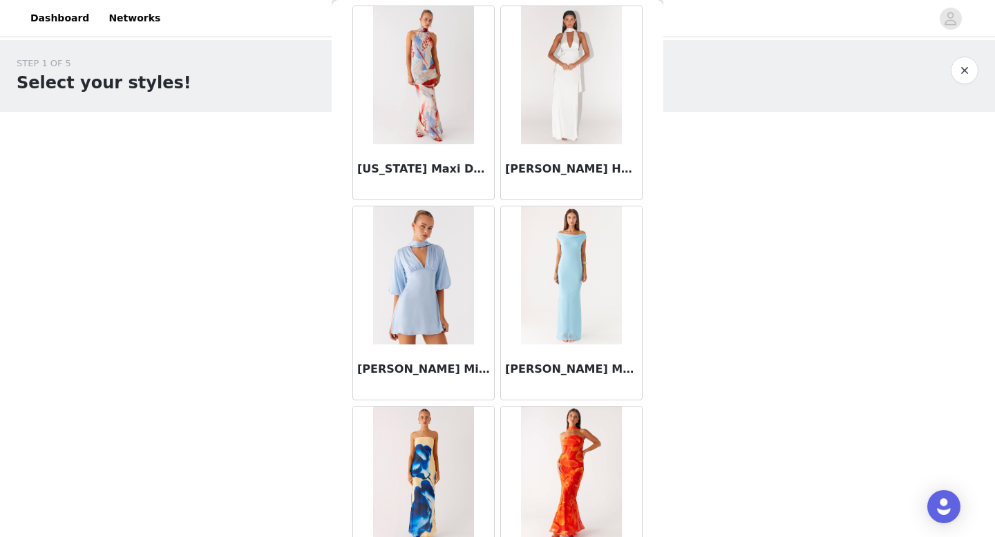
scroll to position [5582, 0]
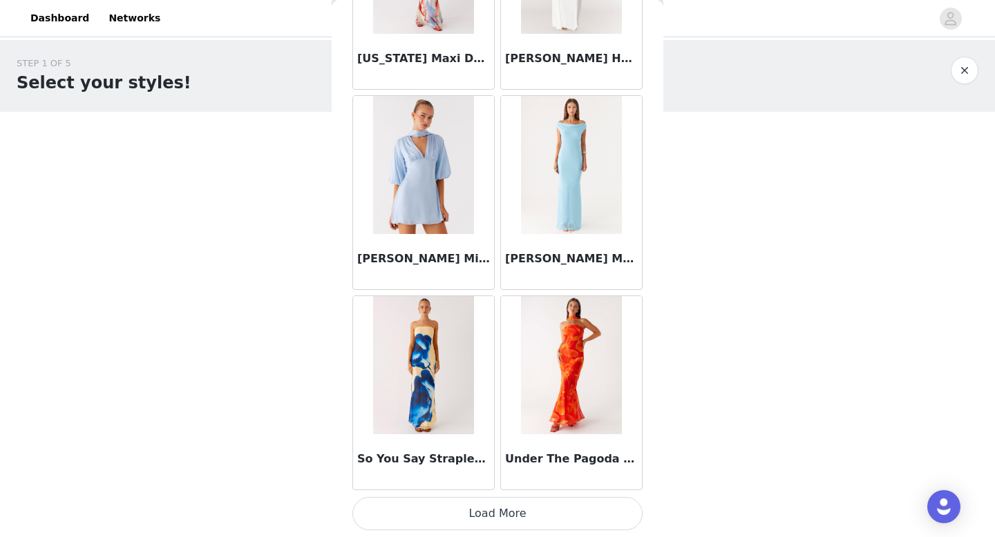
click at [345, 175] on button "Load More" at bounding box center [497, 513] width 290 height 33
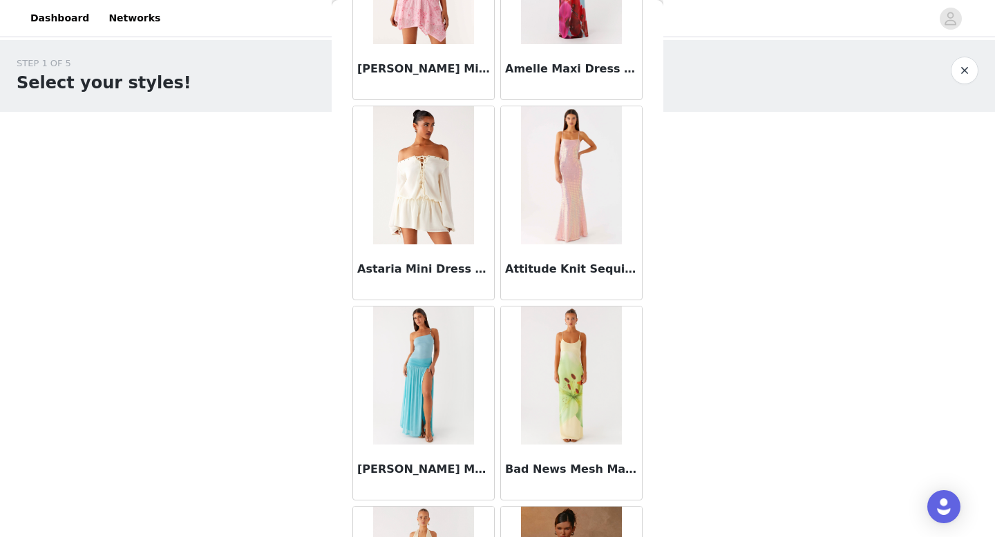
scroll to position [0, 0]
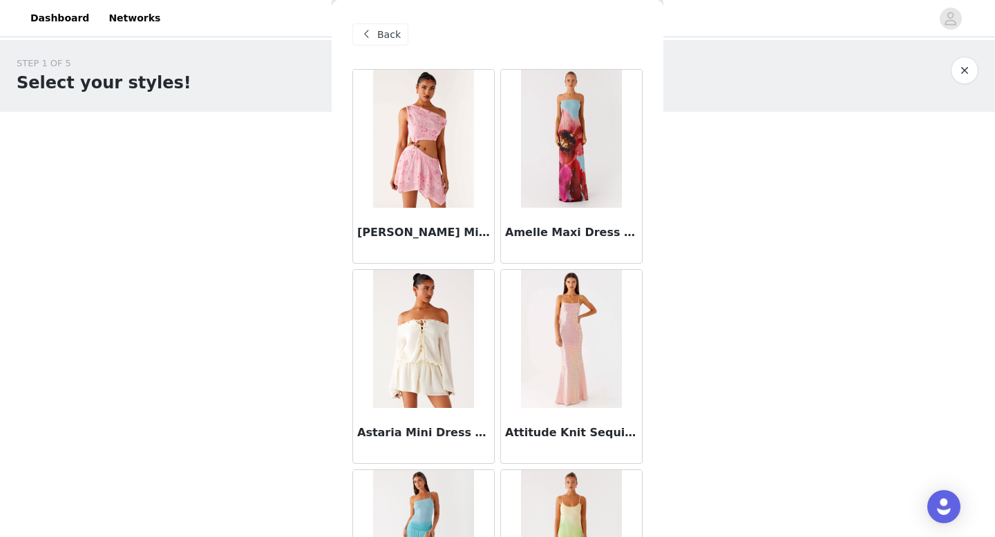
click at [345, 24] on div "Back" at bounding box center [380, 34] width 56 height 22
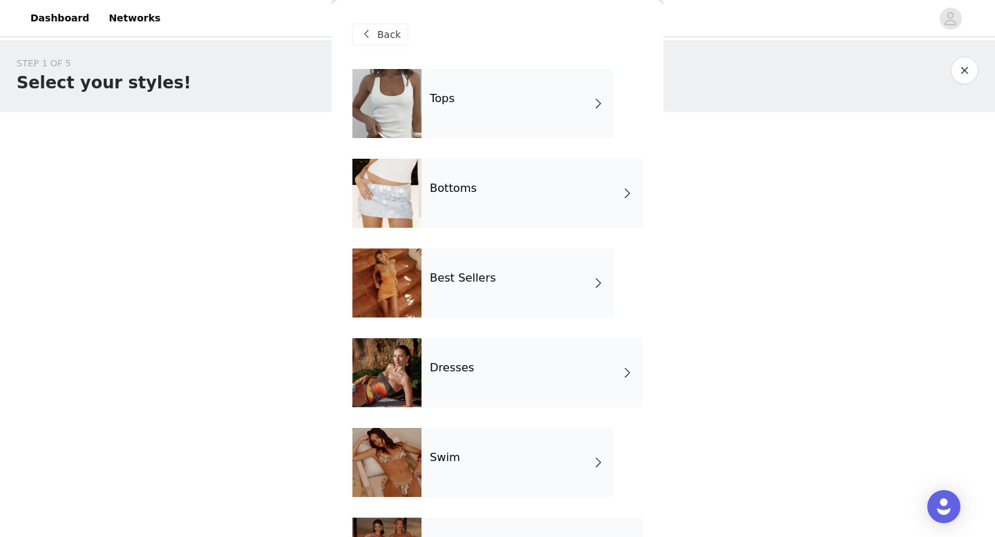
click at [345, 175] on div "Best Sellers" at bounding box center [517, 283] width 192 height 69
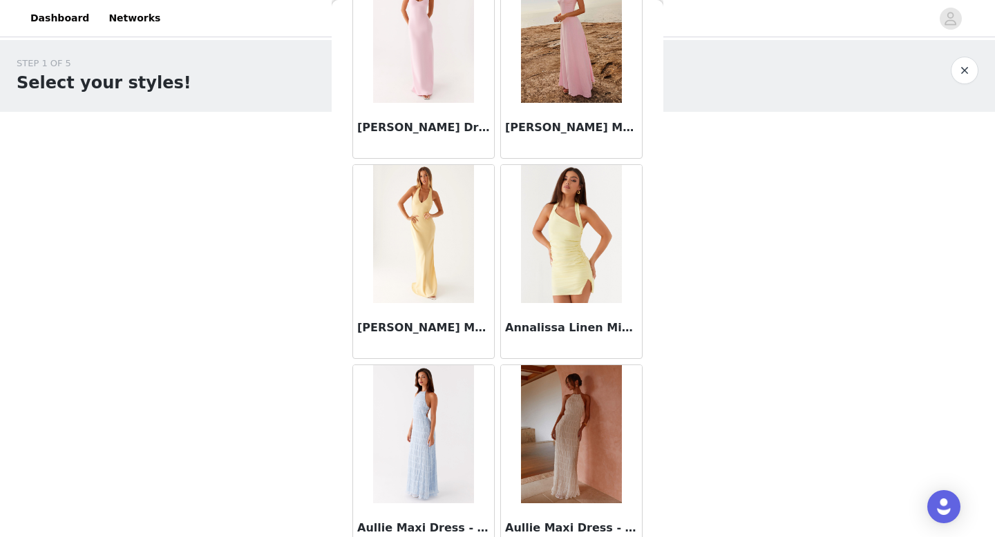
scroll to position [1576, 0]
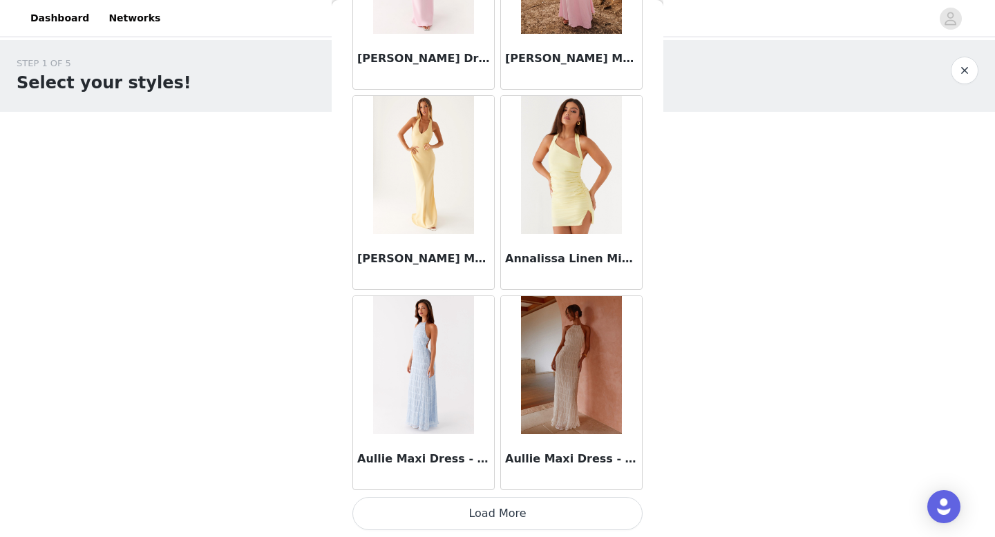
click at [345, 175] on button "Load More" at bounding box center [497, 513] width 290 height 33
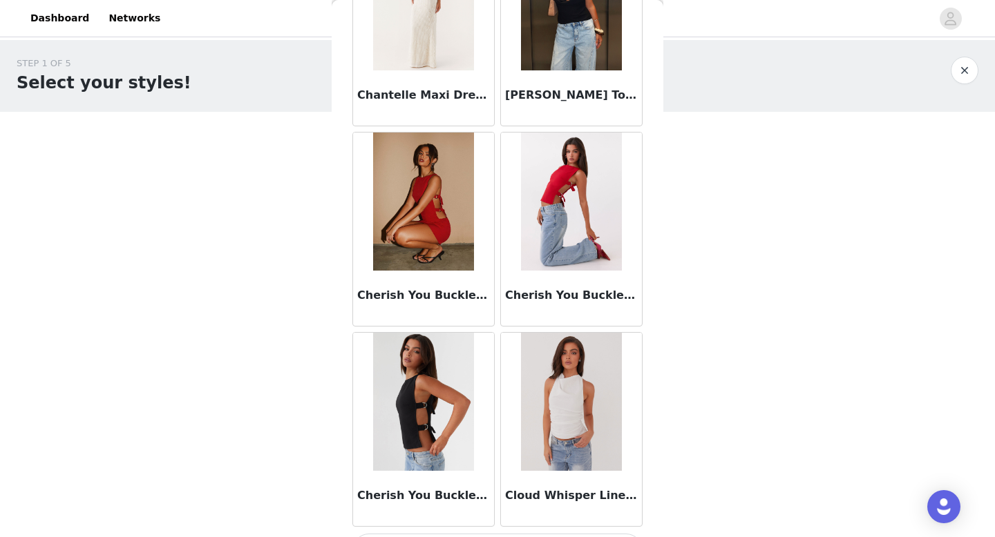
scroll to position [3579, 0]
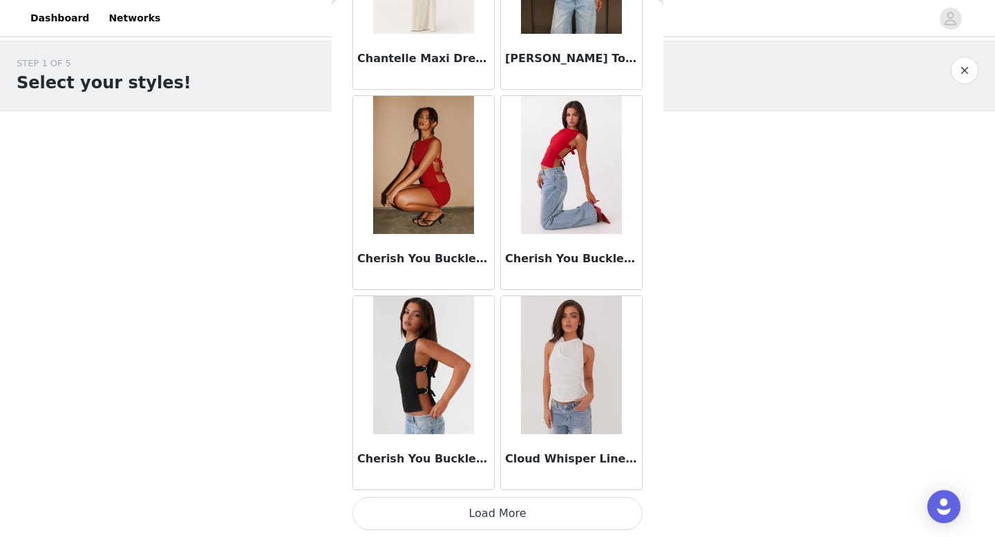
click at [345, 175] on button "Load More" at bounding box center [497, 513] width 290 height 33
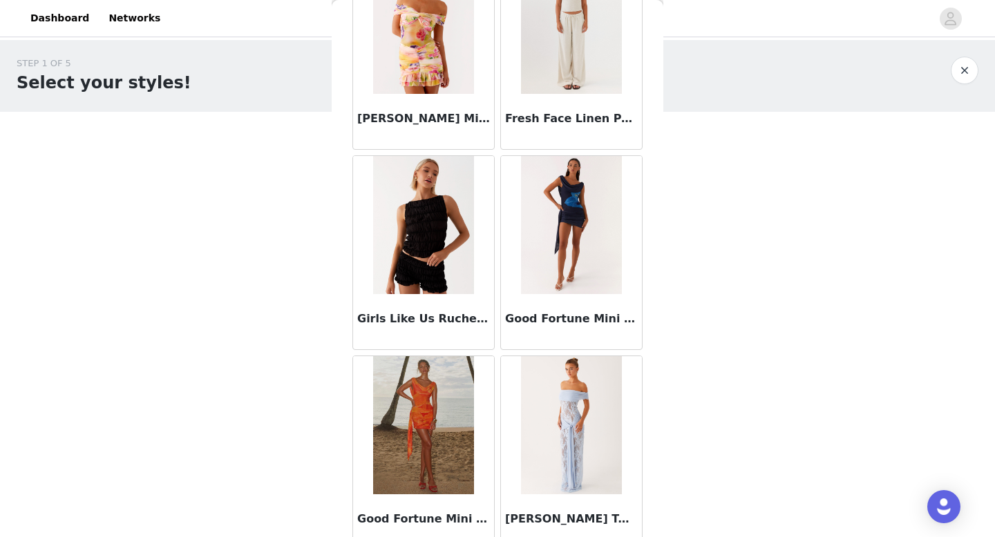
scroll to position [5582, 0]
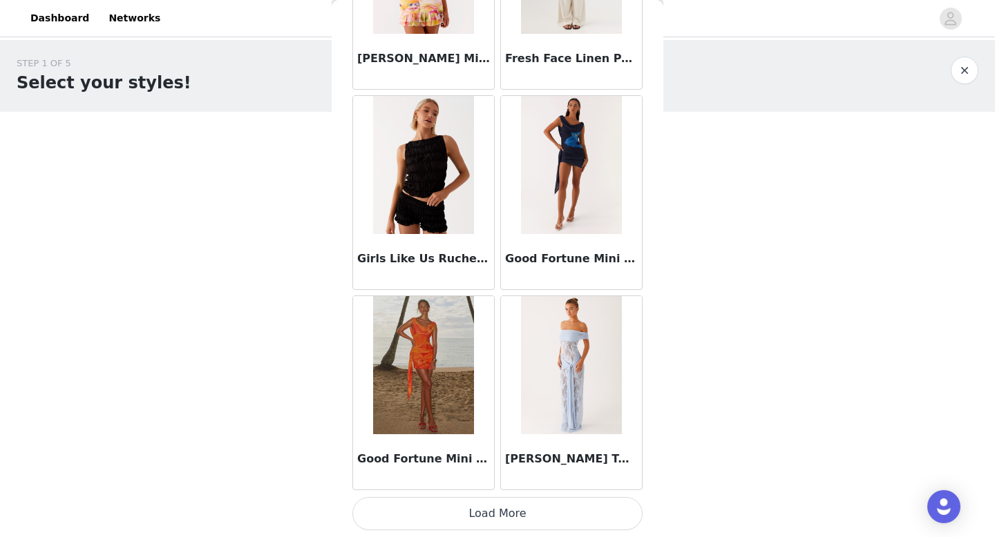
click at [345, 175] on button "Load More" at bounding box center [497, 513] width 290 height 33
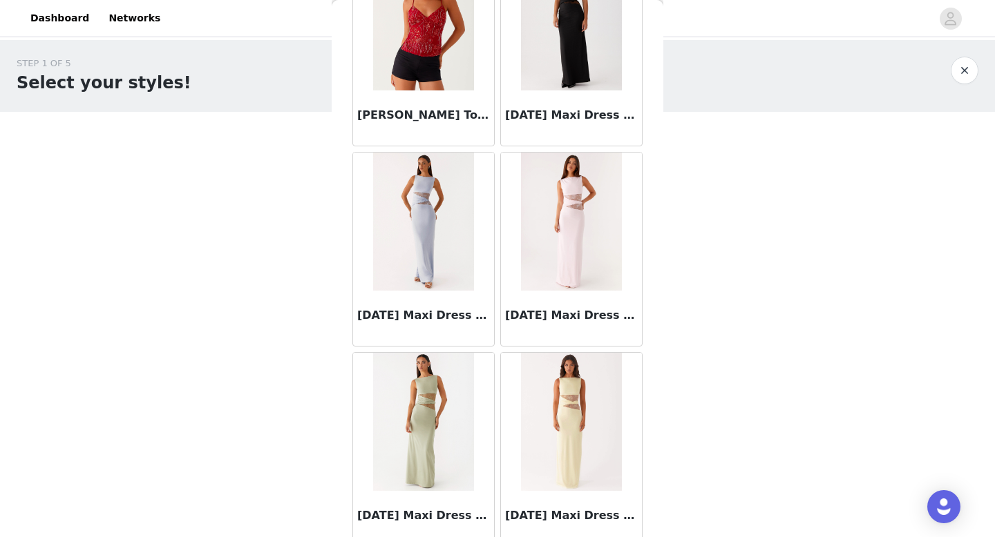
scroll to position [7586, 0]
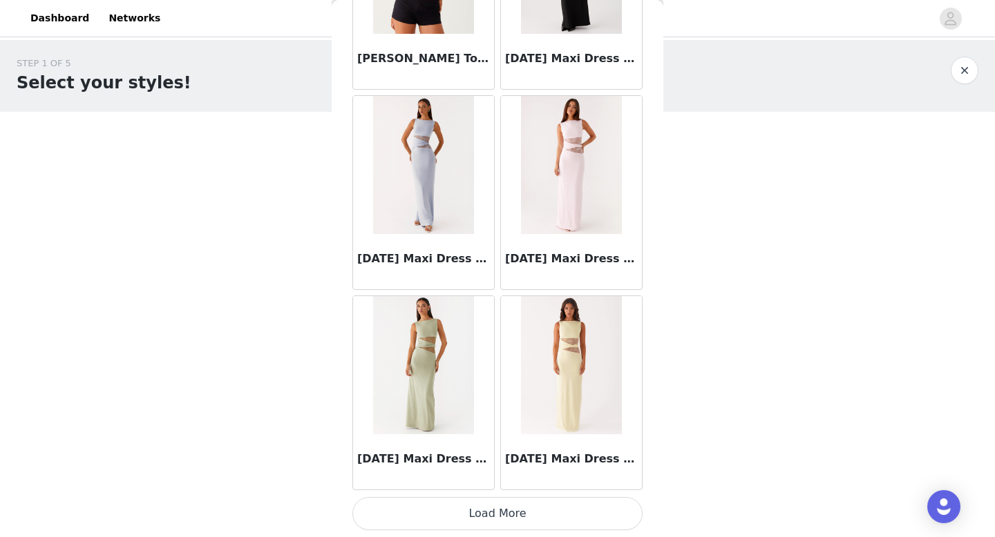
click at [345, 175] on button "Load More" at bounding box center [497, 513] width 290 height 33
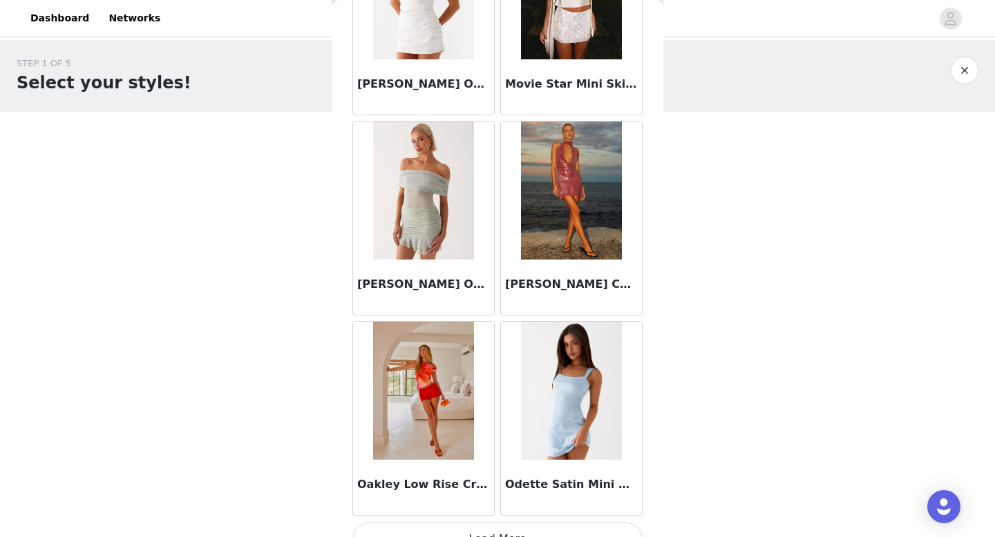
scroll to position [9589, 0]
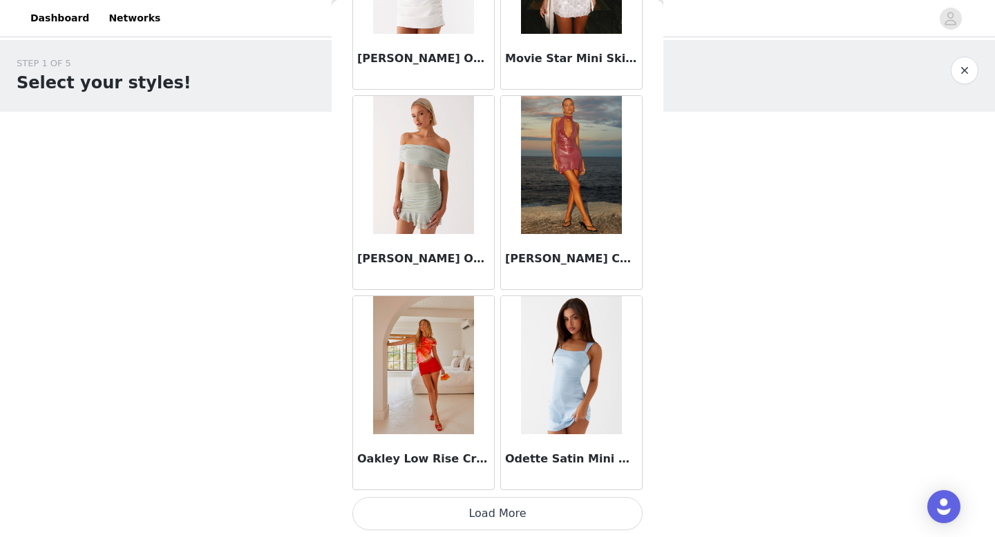
click at [345, 175] on button "Load More" at bounding box center [497, 513] width 290 height 33
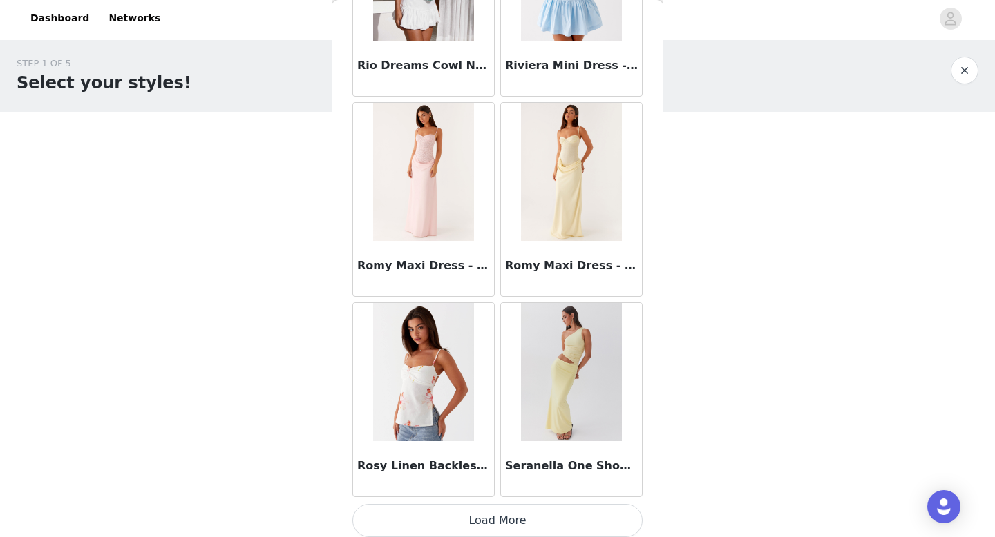
scroll to position [11592, 0]
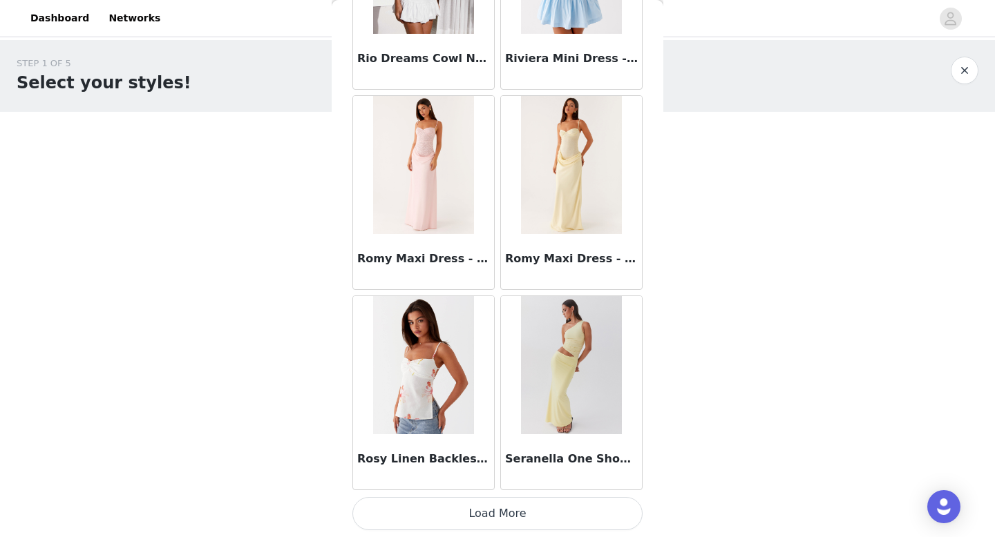
click at [345, 175] on button "Load More" at bounding box center [497, 513] width 290 height 33
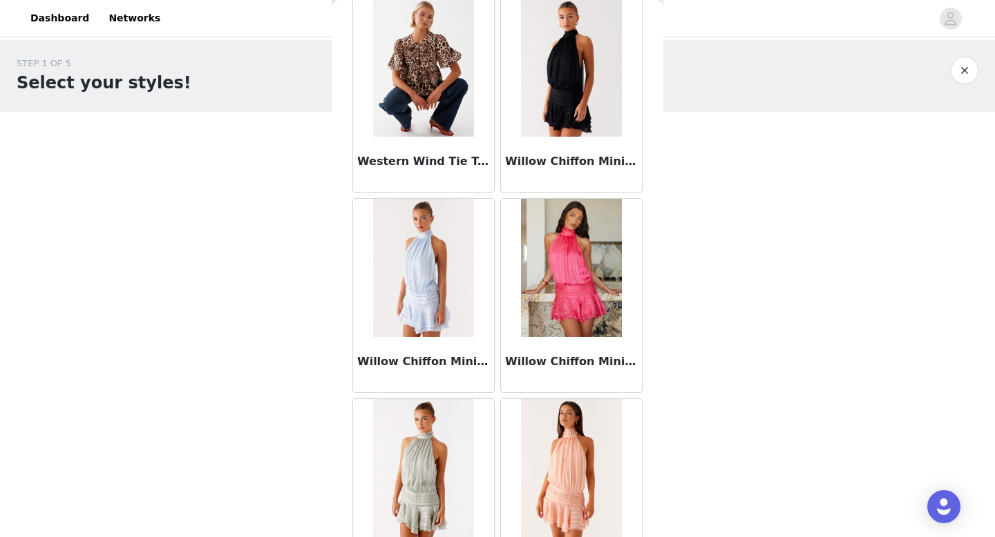
scroll to position [13595, 0]
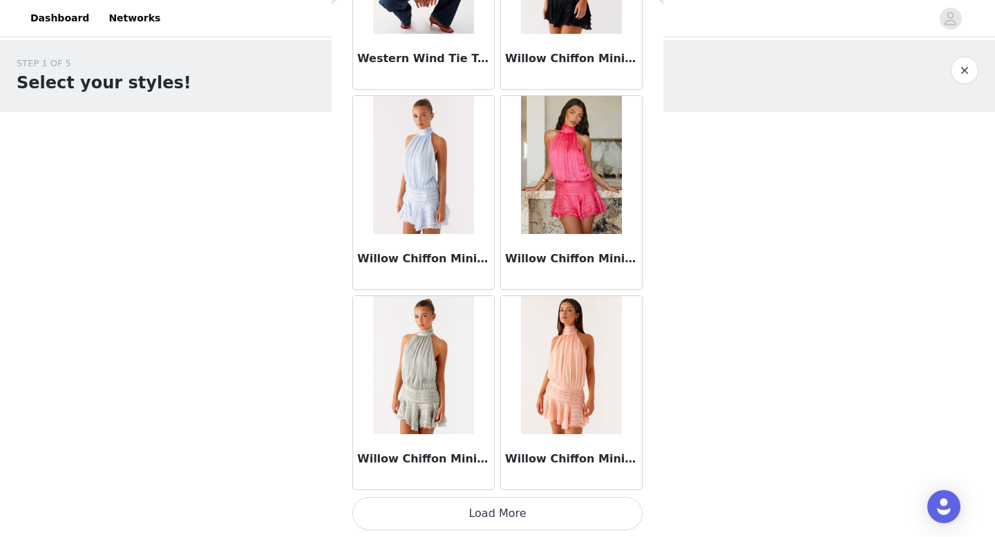
click at [345, 175] on button "Load More" at bounding box center [497, 513] width 290 height 33
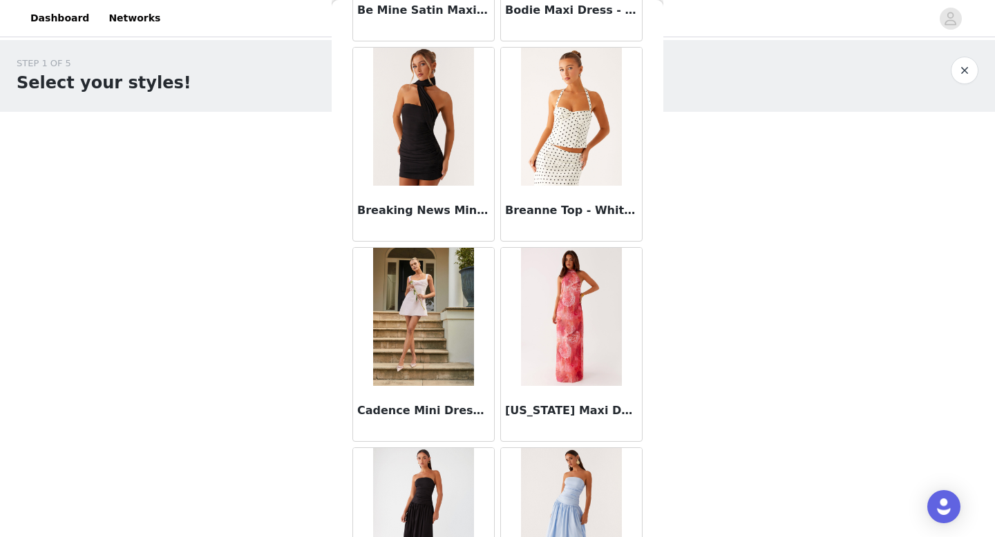
scroll to position [0, 0]
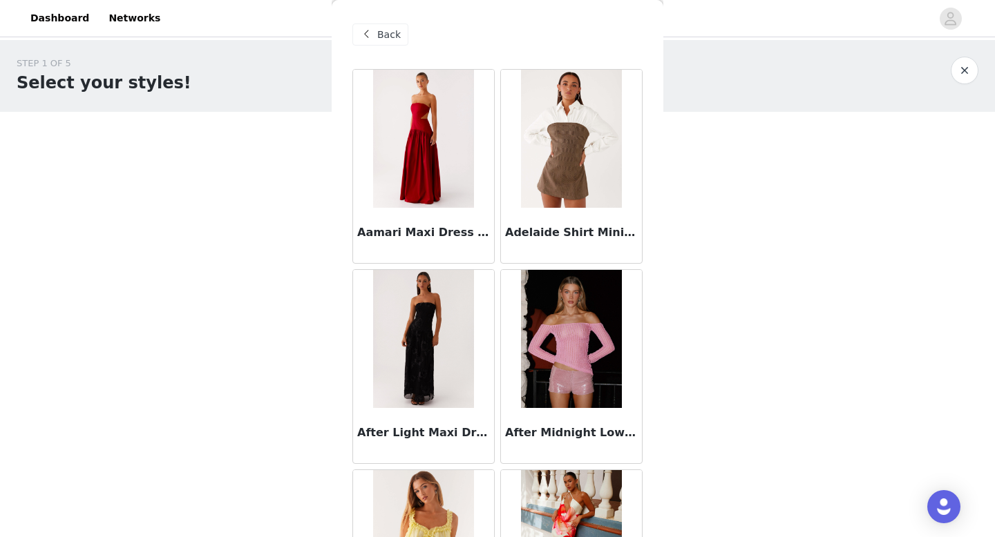
click at [345, 36] on span at bounding box center [366, 34] width 17 height 17
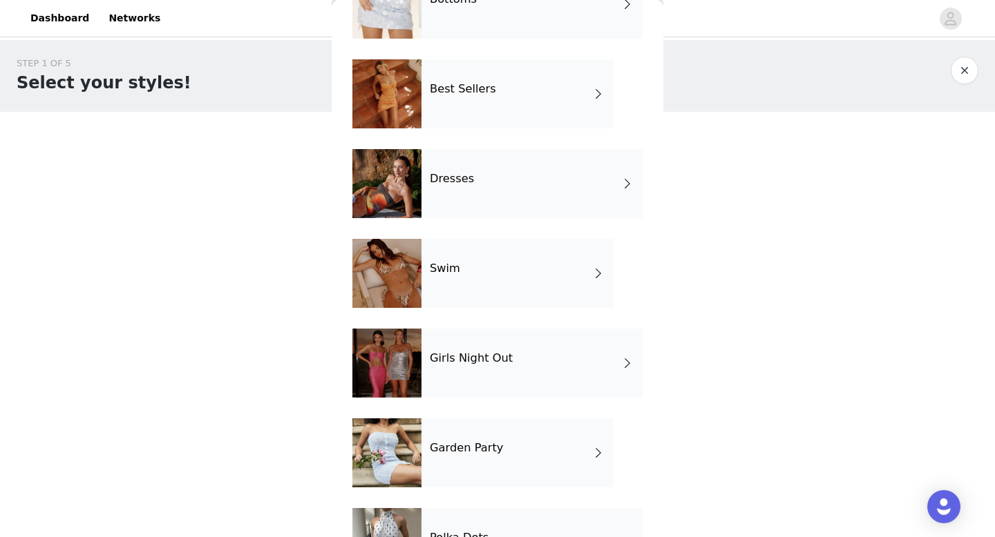
scroll to position [250, 0]
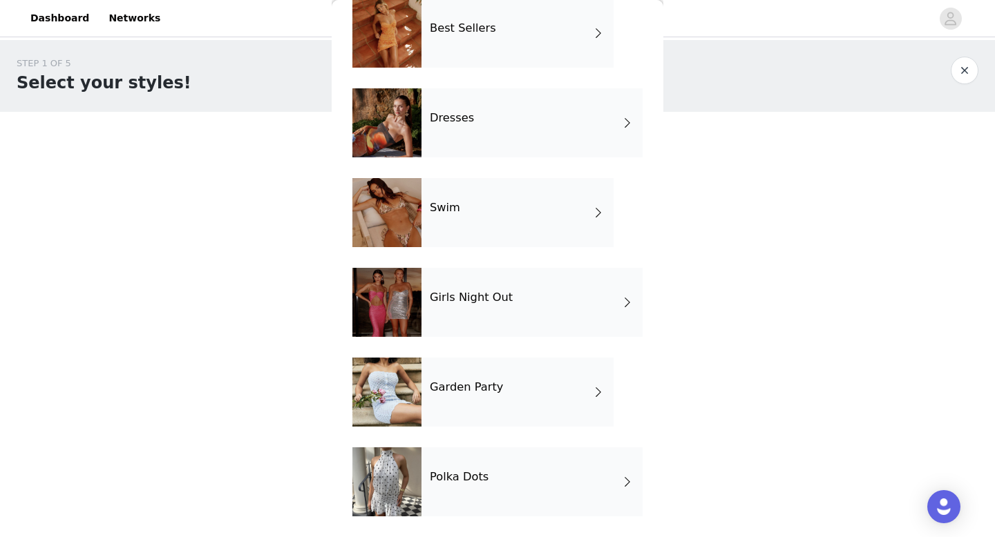
click at [345, 175] on div "Girls Night Out" at bounding box center [531, 302] width 221 height 69
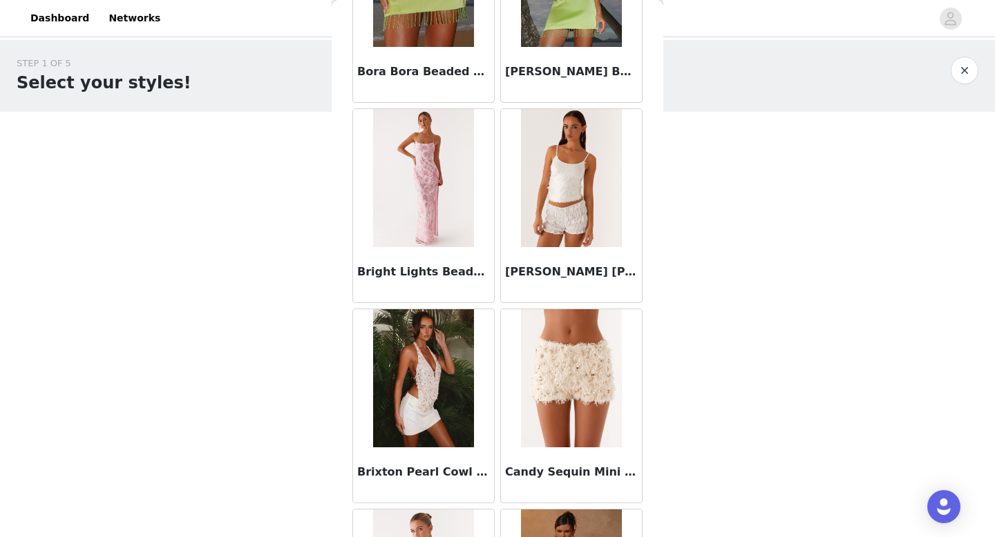
scroll to position [1576, 0]
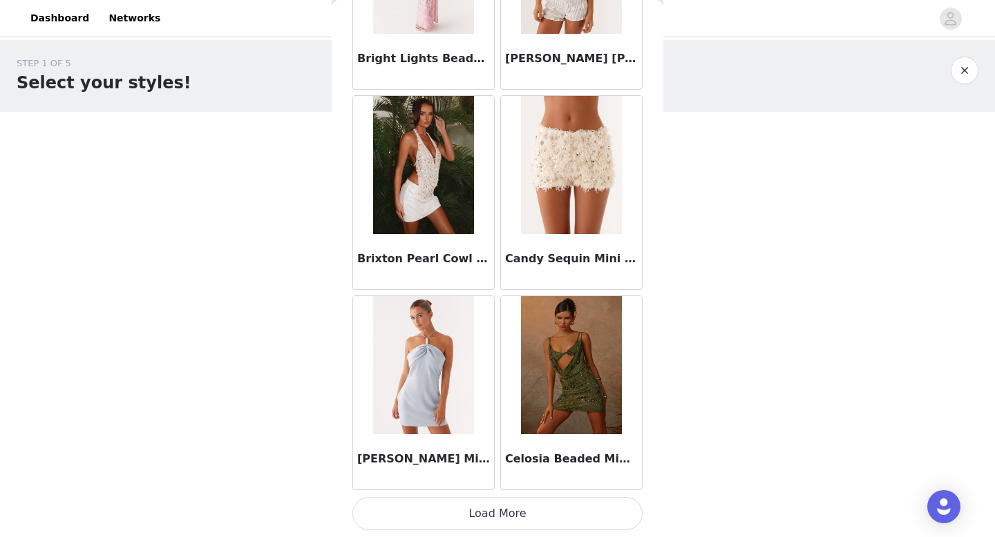
click at [345, 175] on button "Load More" at bounding box center [497, 513] width 290 height 33
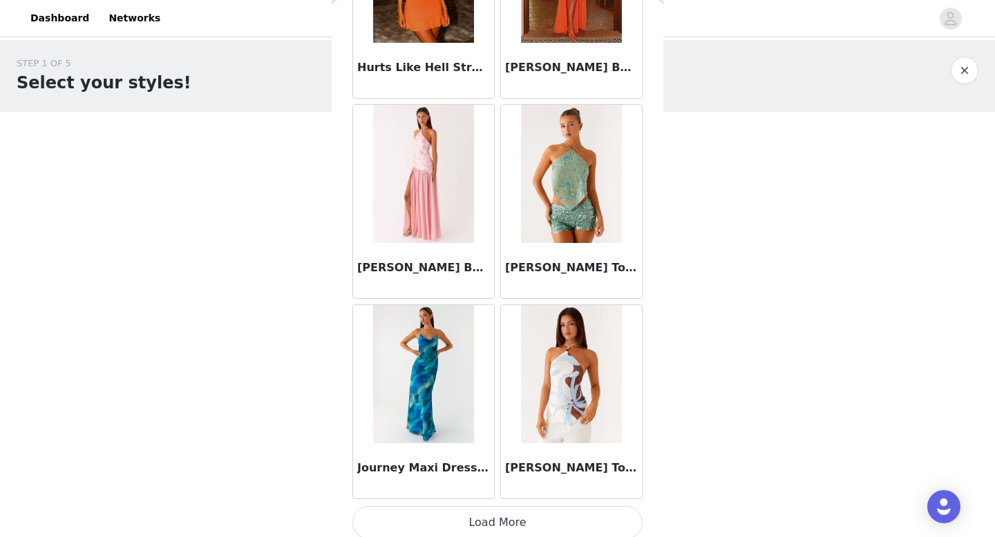
scroll to position [3579, 0]
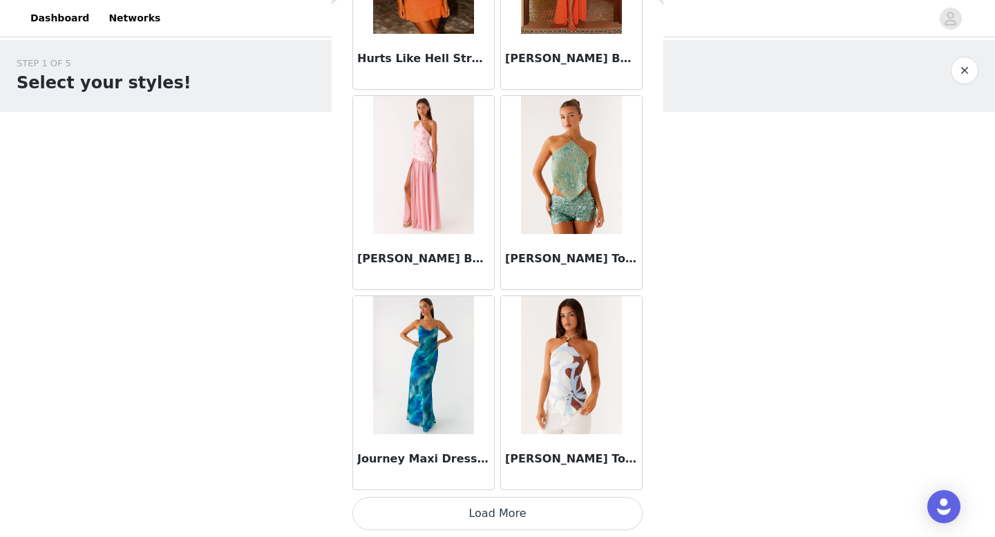
click at [345, 175] on button "Load More" at bounding box center [497, 513] width 290 height 33
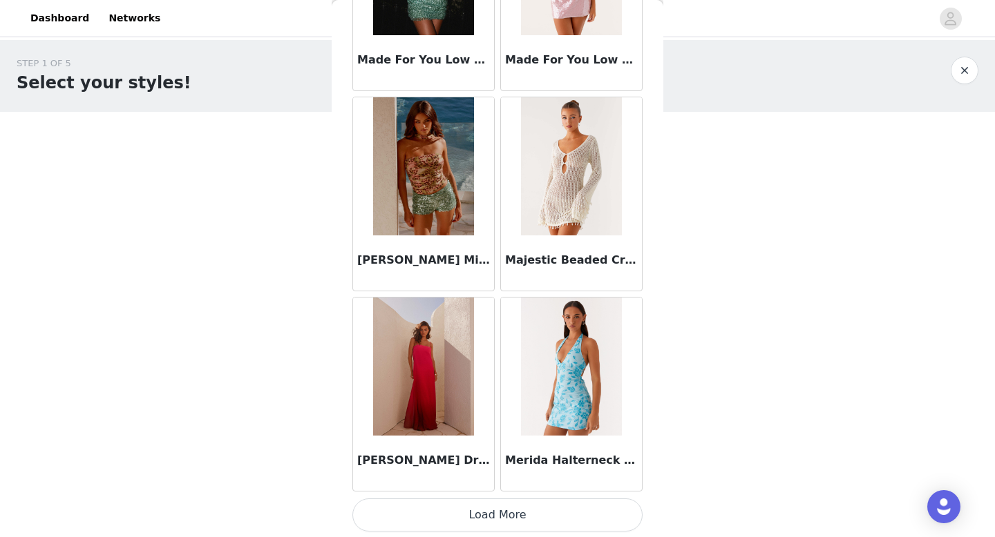
scroll to position [5582, 0]
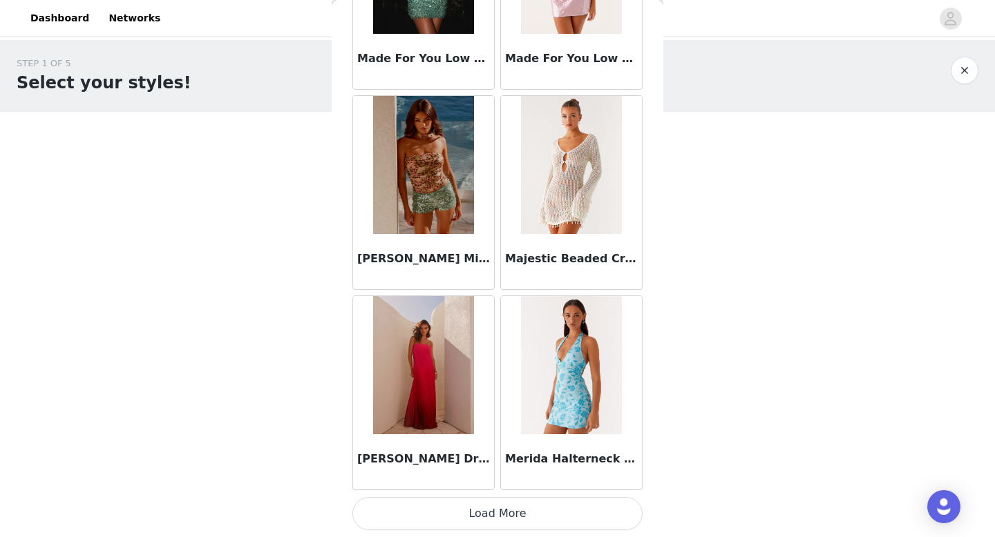
click at [345, 175] on button "Load More" at bounding box center [497, 513] width 290 height 33
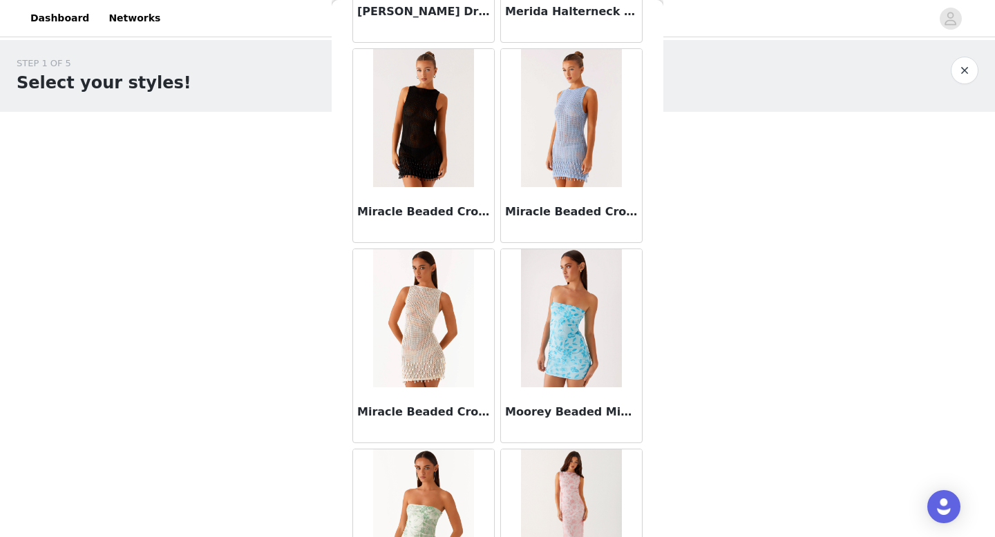
scroll to position [6055, 0]
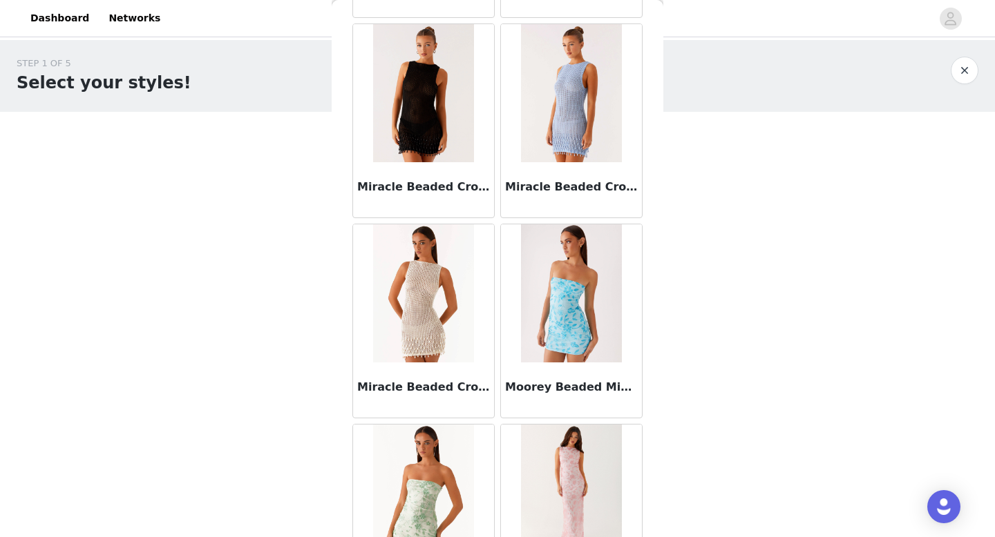
click at [345, 175] on img at bounding box center [423, 293] width 100 height 138
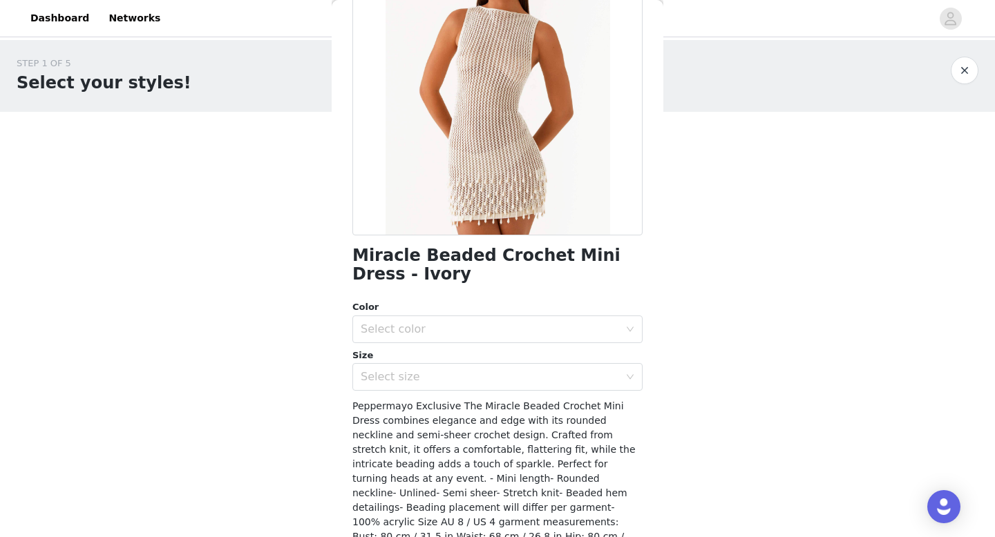
scroll to position [149, 0]
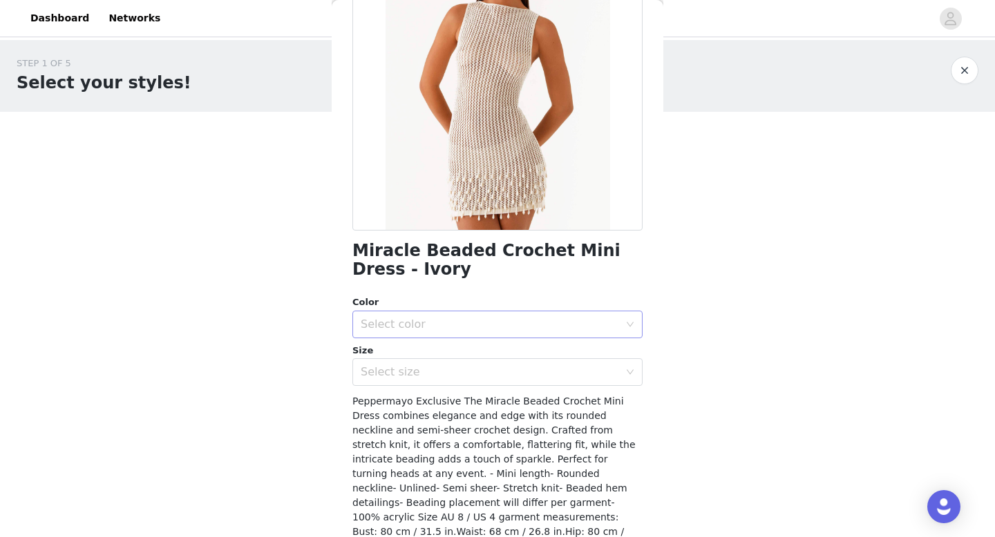
click at [345, 175] on div "Select color" at bounding box center [490, 325] width 258 height 14
click at [345, 175] on li "Ivory" at bounding box center [492, 355] width 280 height 22
click at [345, 175] on div "Select size" at bounding box center [490, 372] width 258 height 14
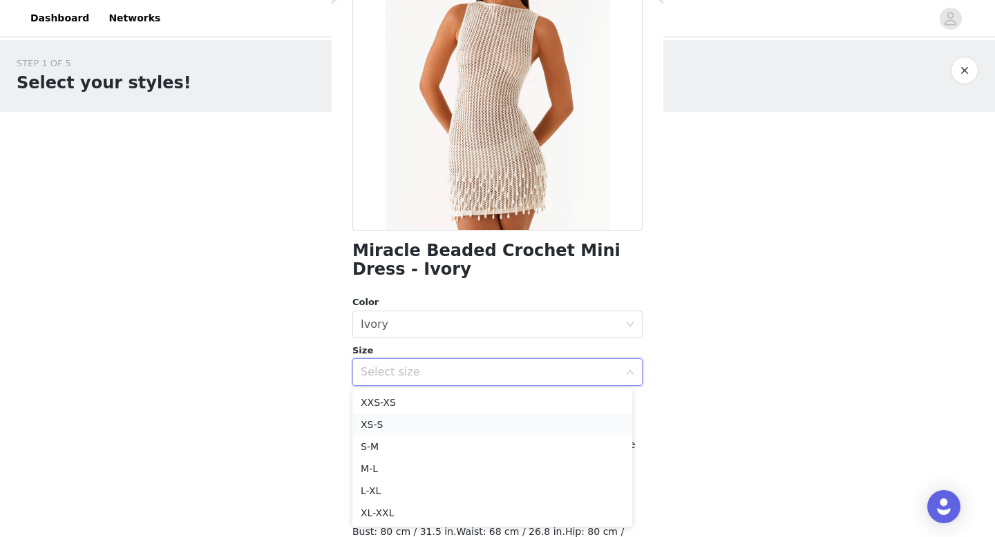
click at [345, 175] on li "XS-S" at bounding box center [492, 425] width 280 height 22
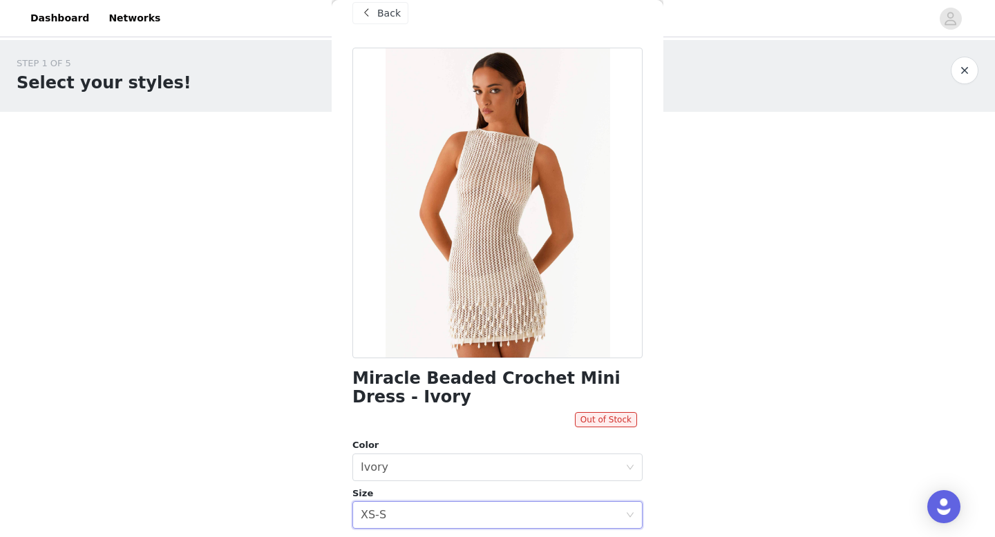
scroll to position [28, 0]
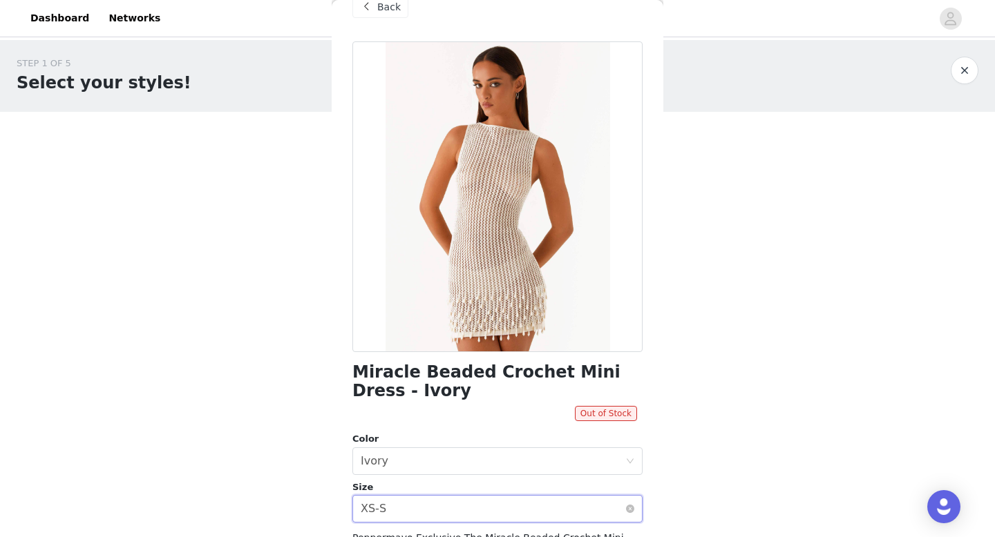
click at [345, 175] on div "Select size XS-S" at bounding box center [493, 509] width 265 height 26
click at [345, 175] on div "Select size XS-S" at bounding box center [488, 509] width 265 height 26
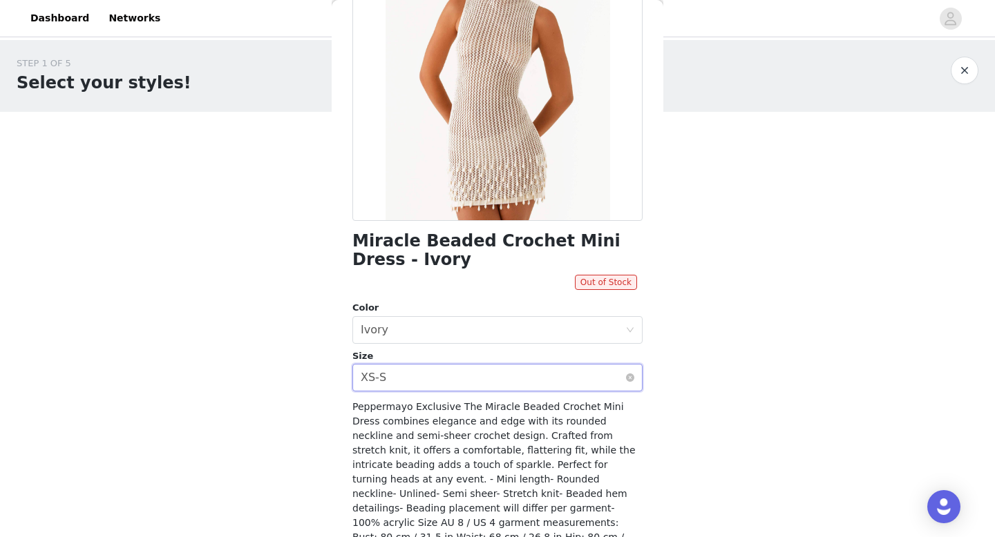
scroll to position [171, 0]
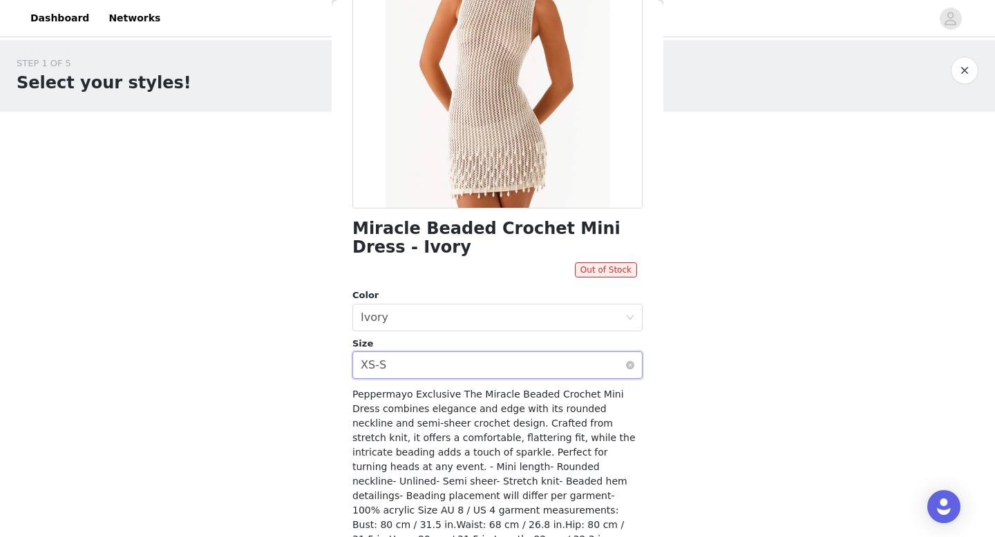
click at [345, 175] on div "Select size XS-S" at bounding box center [497, 366] width 290 height 28
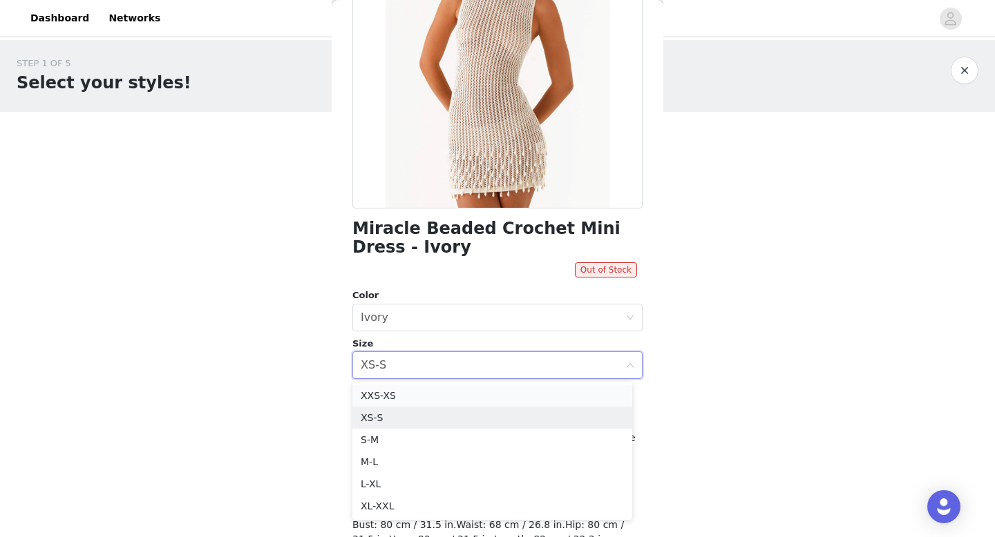
click at [345, 175] on li "XXS-XS" at bounding box center [492, 396] width 280 height 22
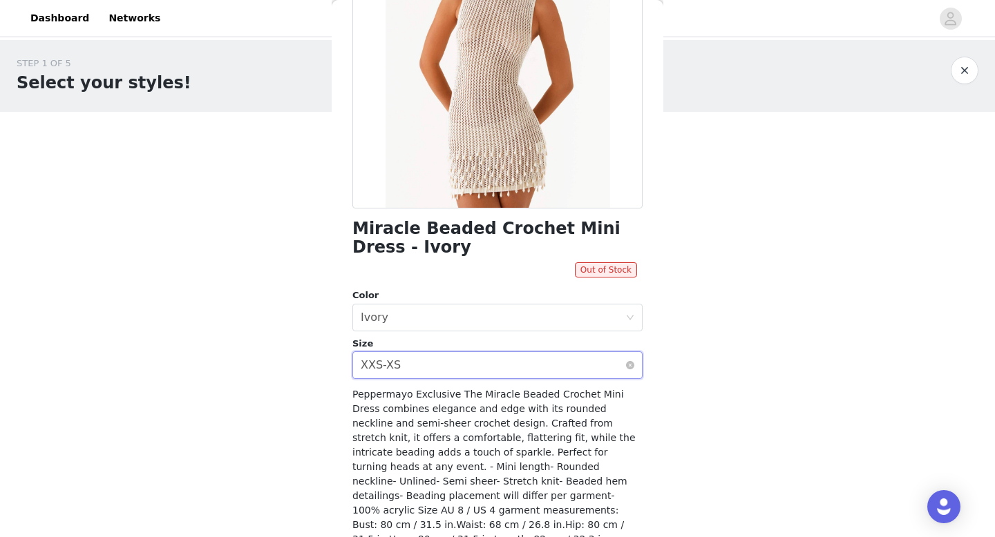
click at [345, 175] on div "Select size XXS-XS" at bounding box center [493, 365] width 265 height 26
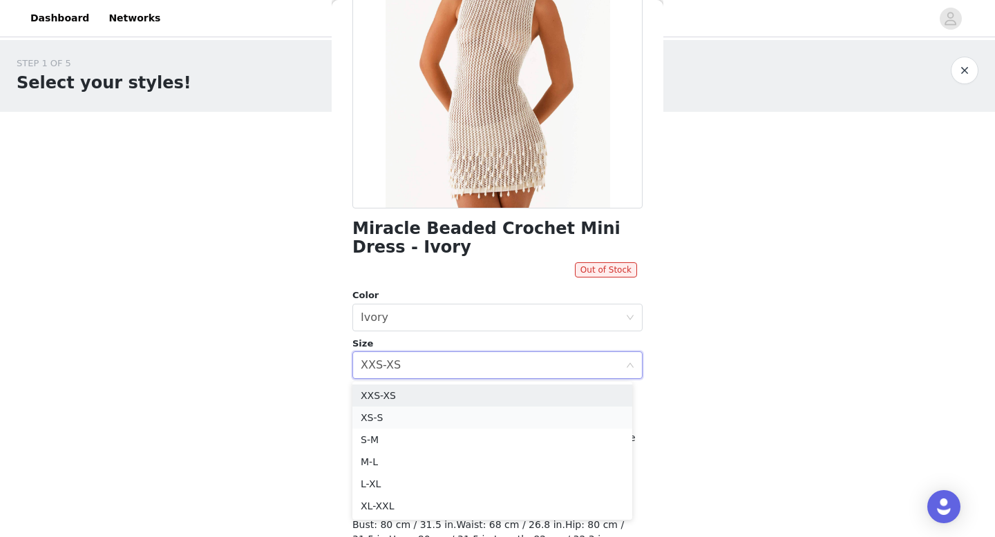
click at [345, 175] on li "XS-S" at bounding box center [492, 418] width 280 height 22
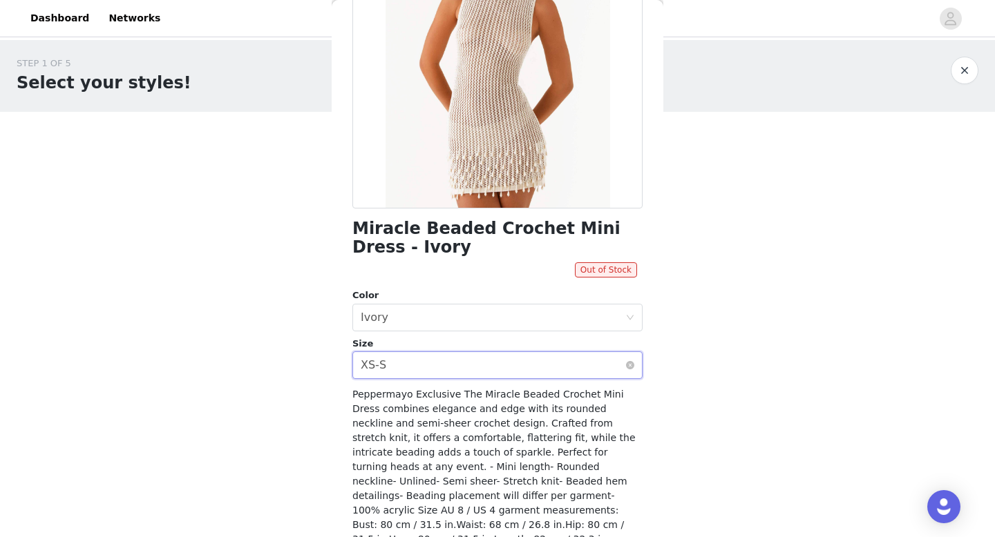
click at [345, 175] on div "Select size XS-S" at bounding box center [493, 365] width 265 height 26
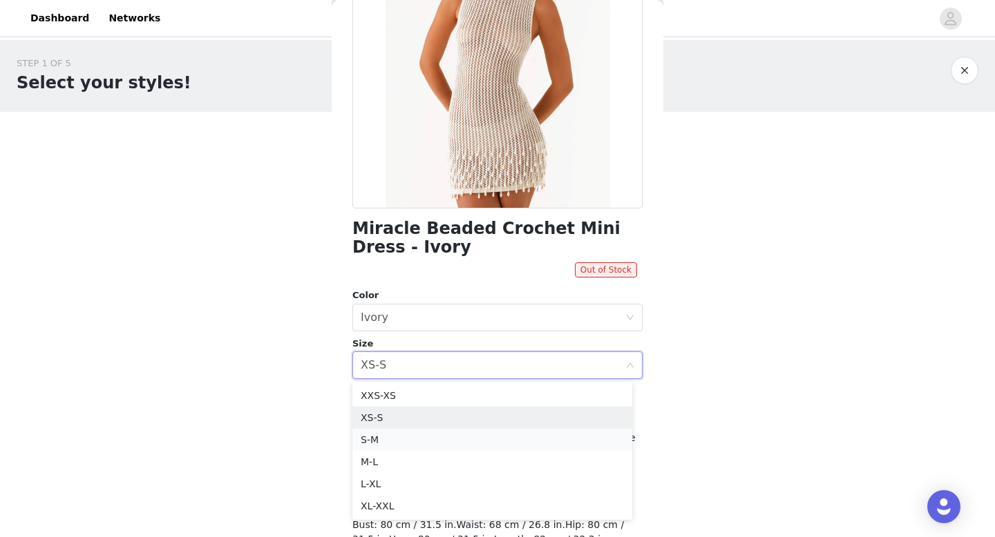
click at [345, 175] on li "S-M" at bounding box center [492, 440] width 280 height 22
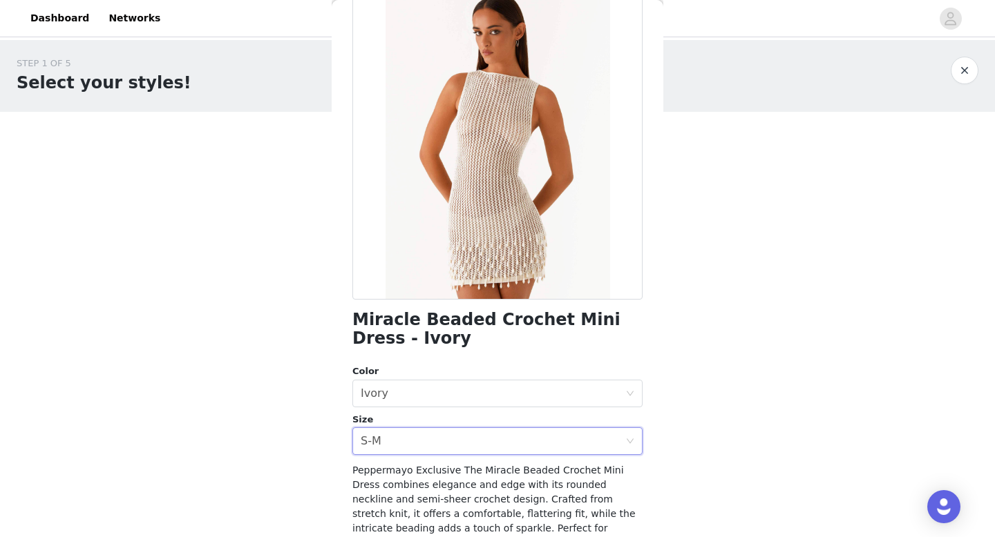
scroll to position [0, 0]
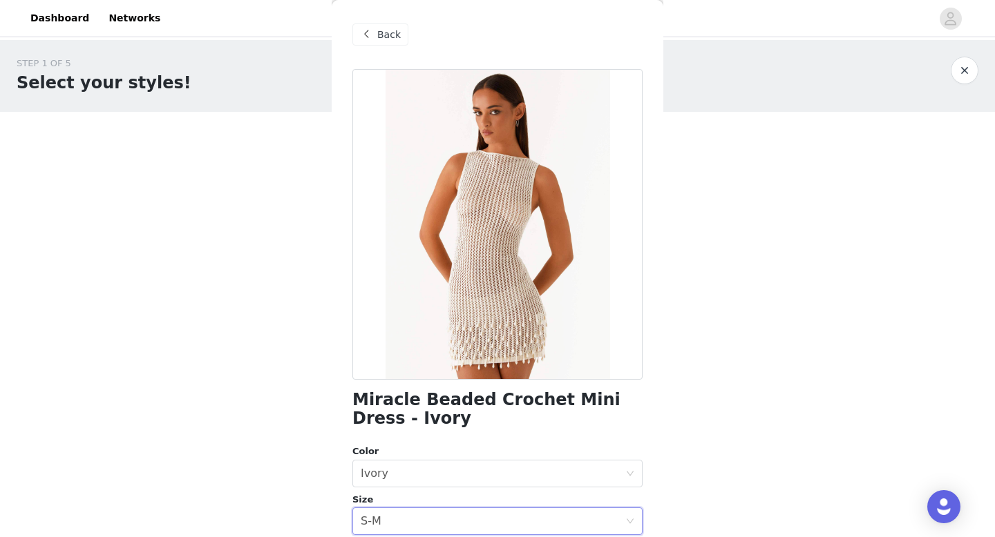
click at [345, 32] on span "Back" at bounding box center [388, 35] width 23 height 15
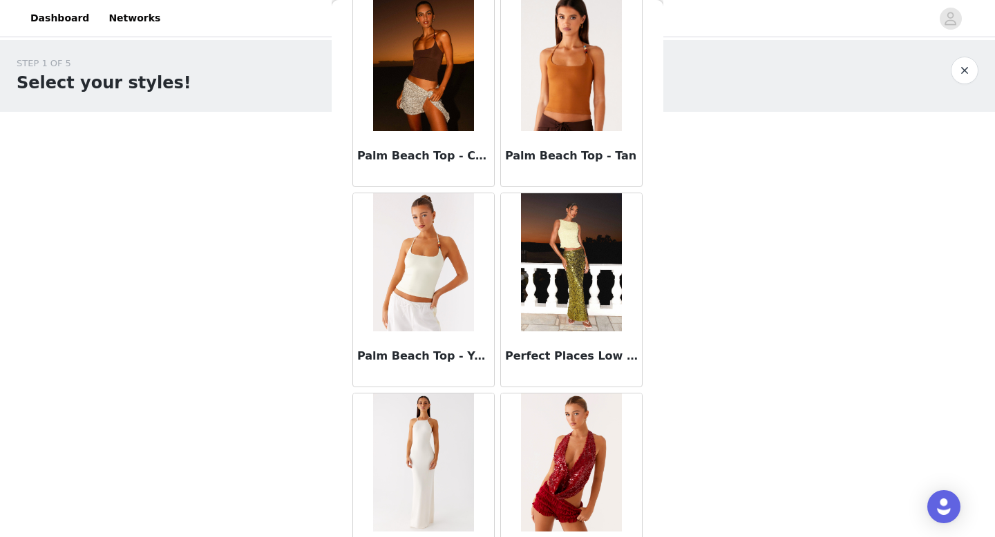
scroll to position [7586, 0]
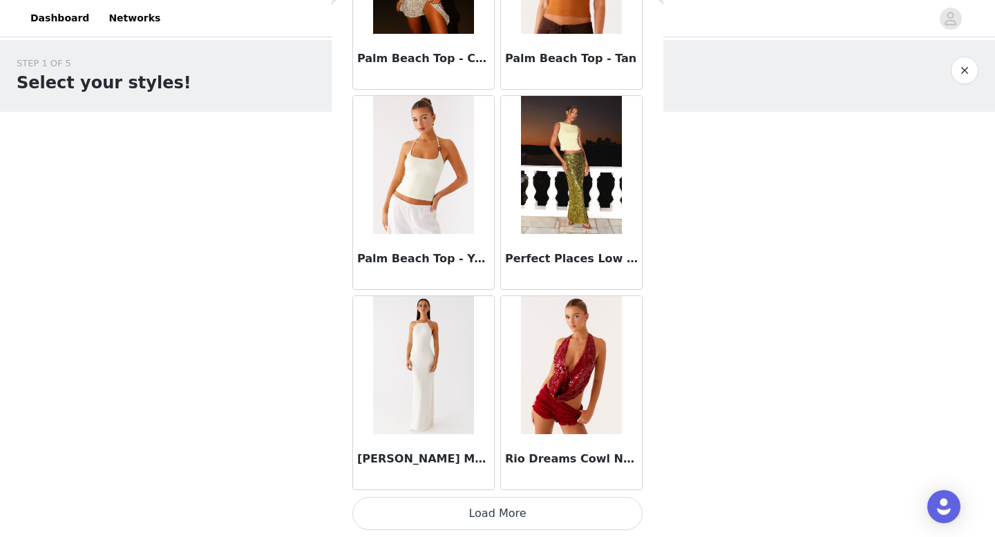
click at [345, 175] on button "Load More" at bounding box center [497, 513] width 290 height 33
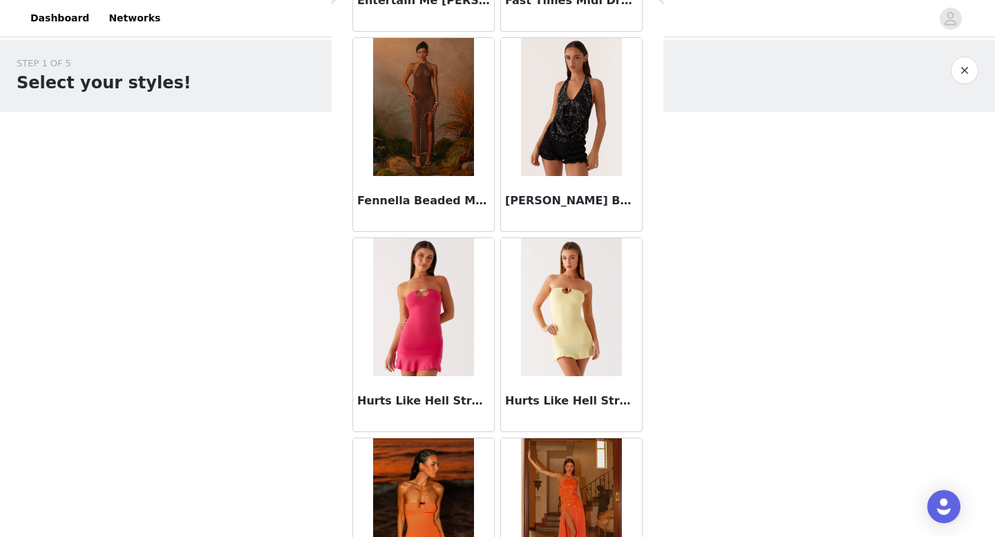
scroll to position [3068, 0]
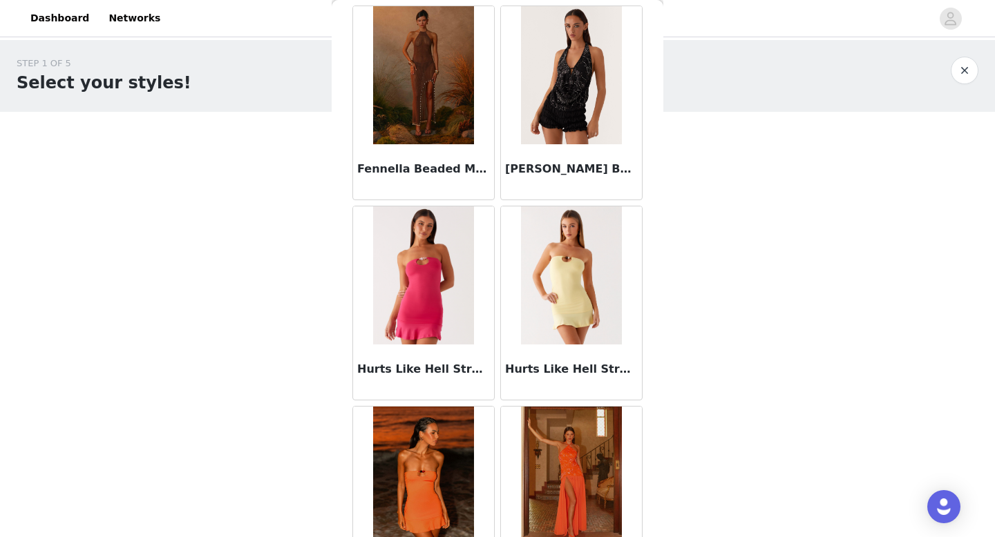
click at [345, 175] on img at bounding box center [571, 276] width 100 height 138
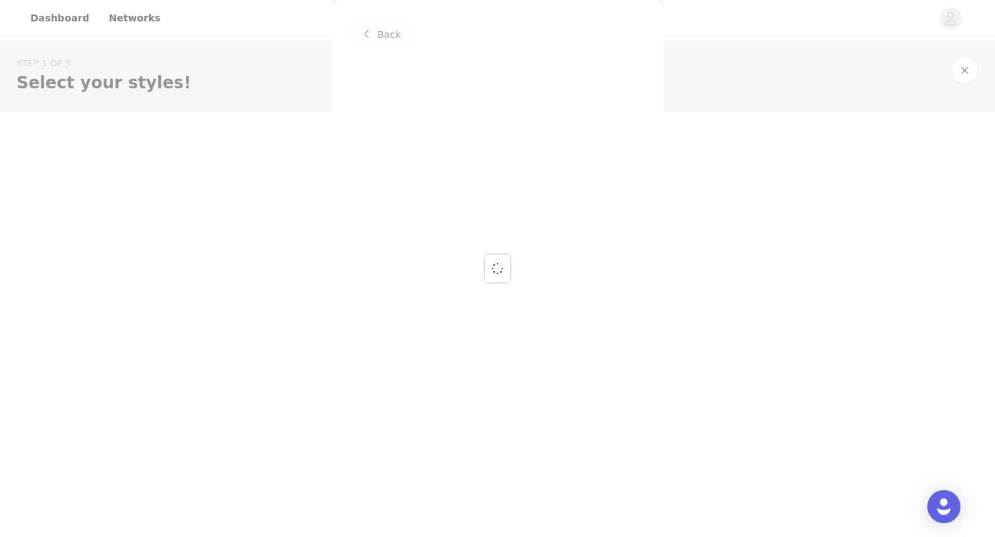
scroll to position [0, 0]
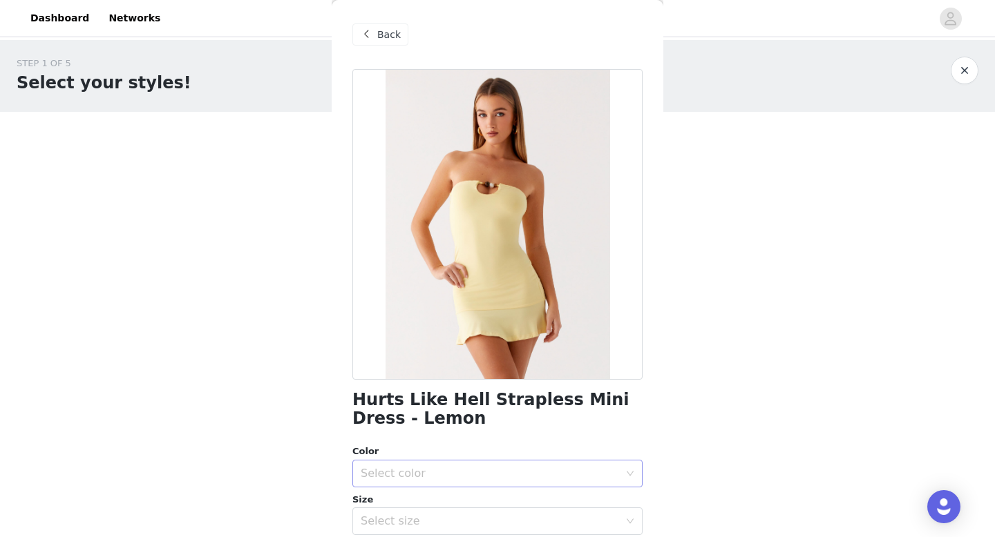
click at [345, 175] on div "Select color" at bounding box center [490, 474] width 258 height 14
click at [345, 175] on li "Lemon" at bounding box center [492, 504] width 280 height 22
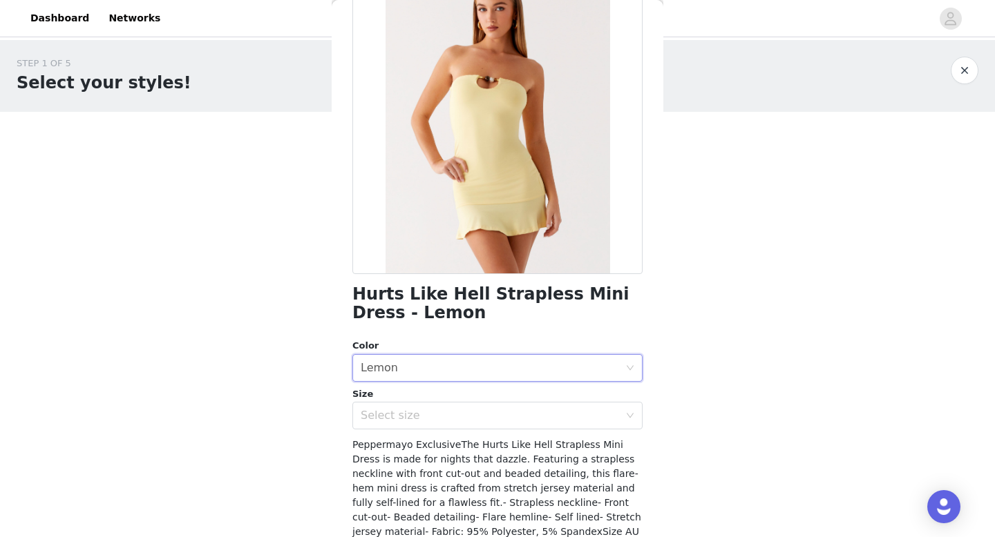
scroll to position [175, 0]
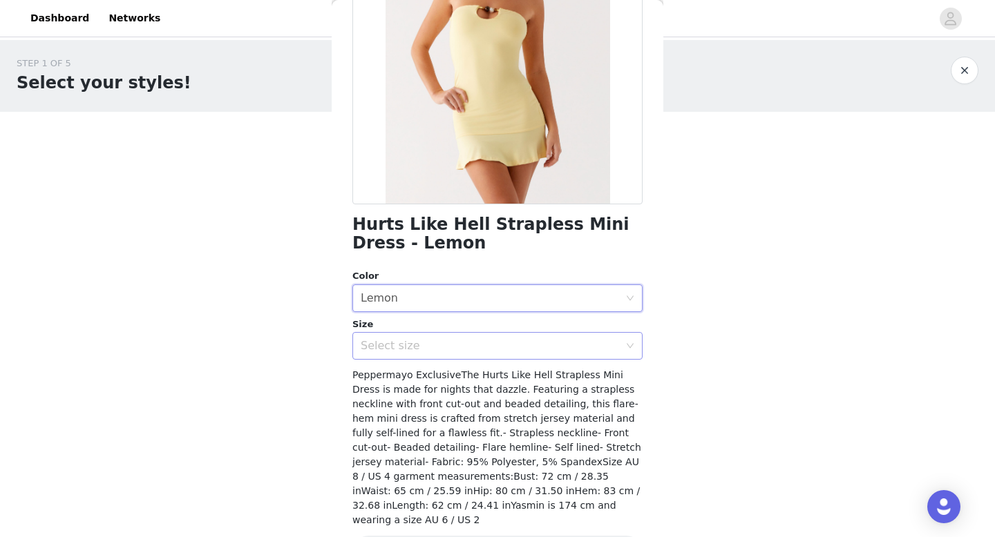
click at [345, 175] on div "Select size" at bounding box center [490, 346] width 258 height 14
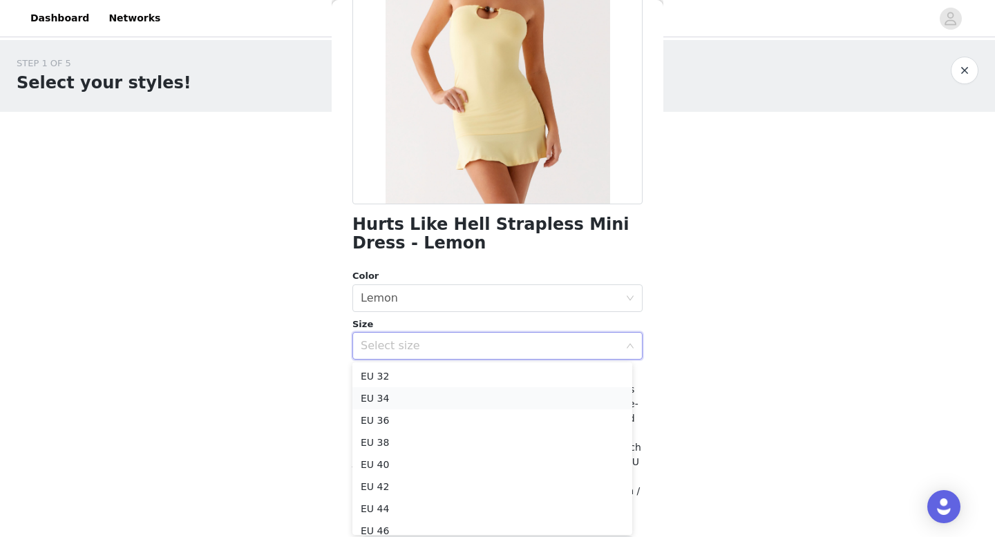
click at [345, 175] on li "EU 34" at bounding box center [492, 398] width 280 height 22
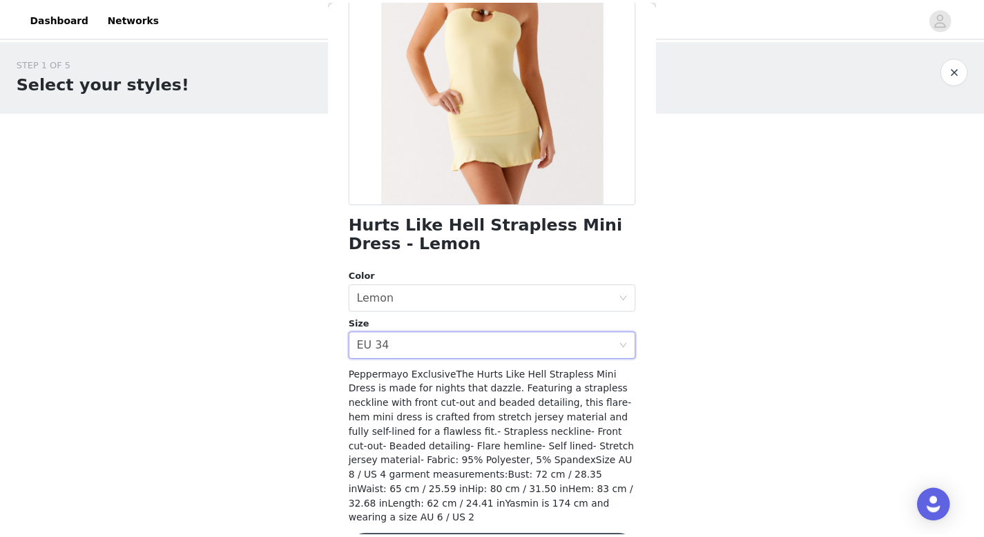
scroll to position [209, 0]
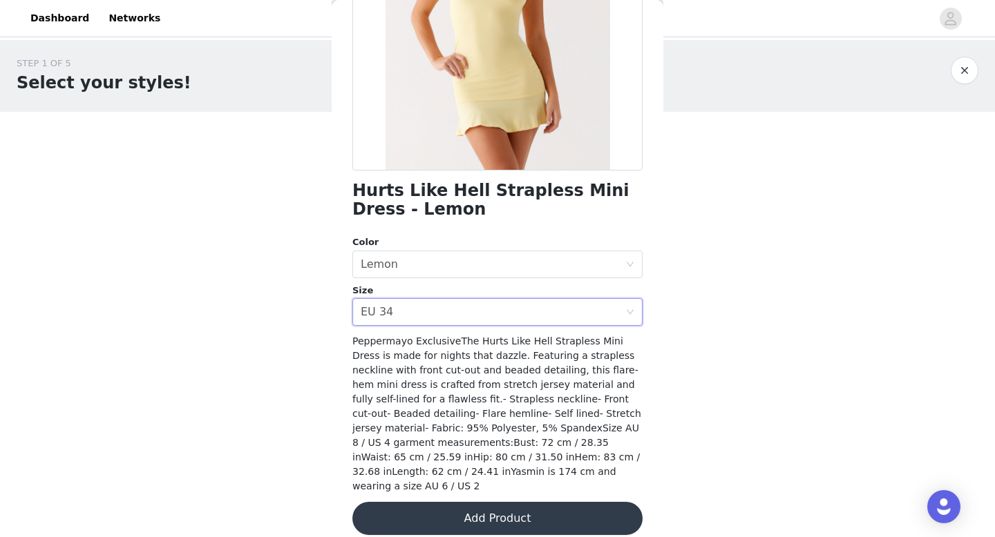
click at [345, 175] on button "Add Product" at bounding box center [497, 518] width 290 height 33
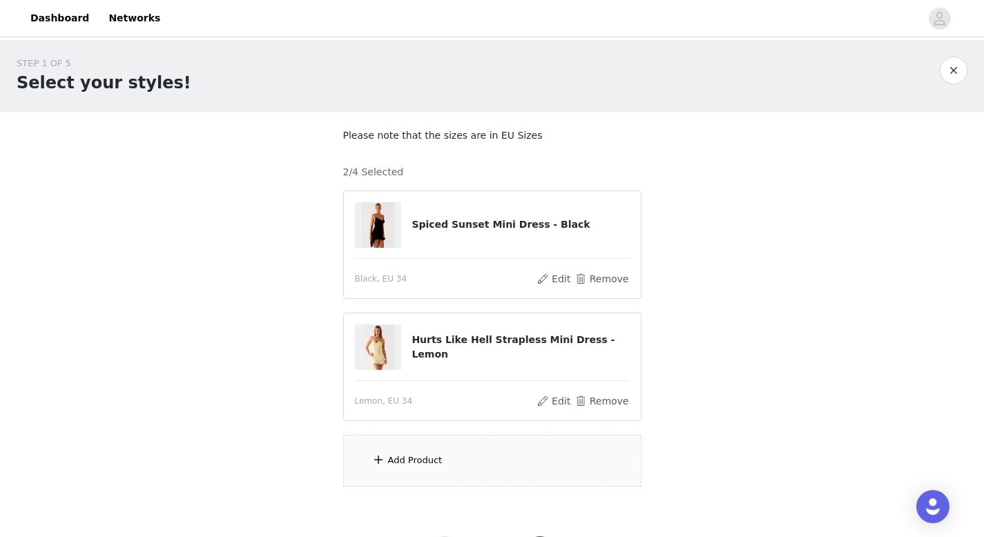
click at [345, 175] on div "Add Product" at bounding box center [492, 461] width 298 height 52
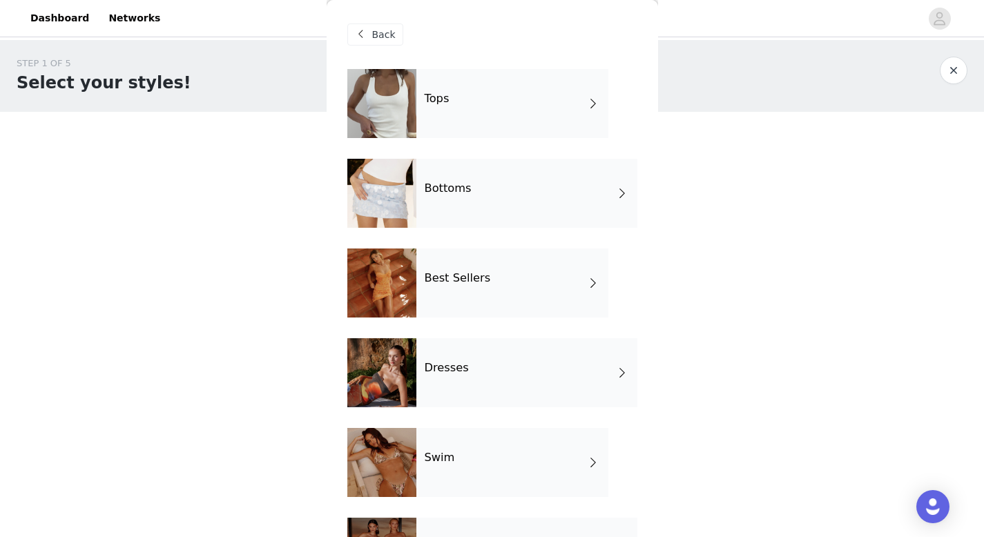
click at [345, 38] on span "Back" at bounding box center [383, 35] width 23 height 15
click at [345, 44] on div "Back" at bounding box center [375, 34] width 56 height 22
click at [345, 42] on div "Back" at bounding box center [375, 34] width 56 height 22
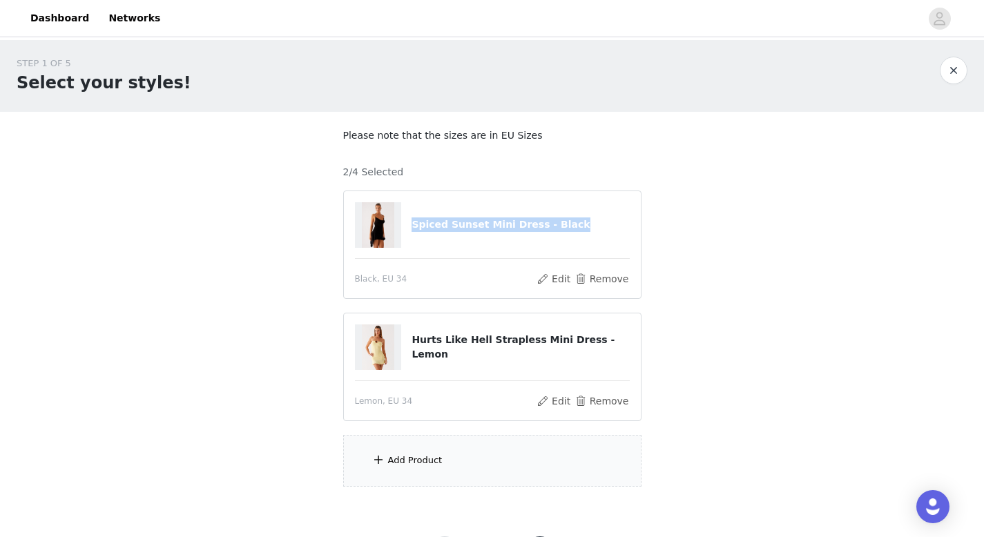
drag, startPoint x: 565, startPoint y: 224, endPoint x: 421, endPoint y: 211, distance: 144.3
click at [345, 175] on div "Spiced Sunset Mini Dress - Black" at bounding box center [492, 225] width 275 height 46
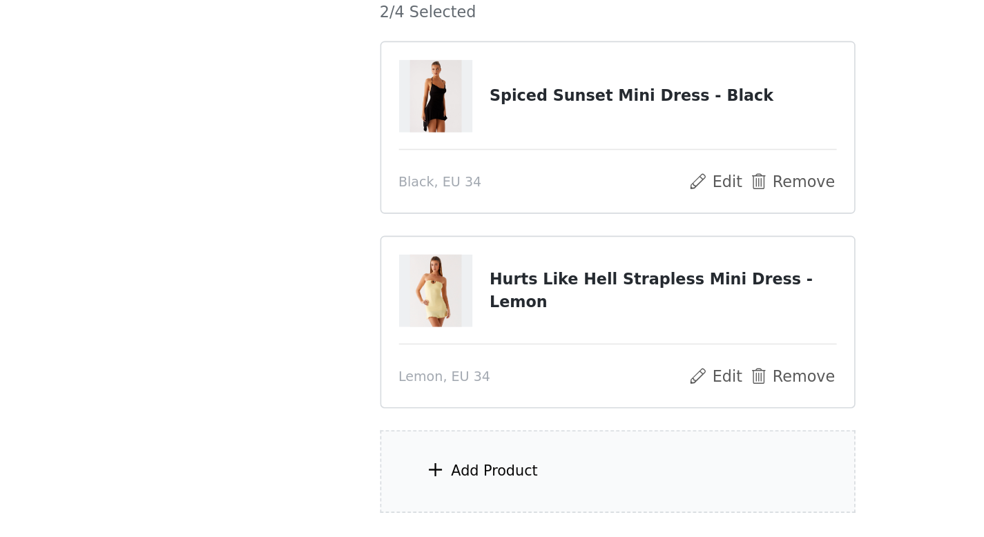
click at [345, 175] on div "Add Product" at bounding box center [415, 461] width 55 height 14
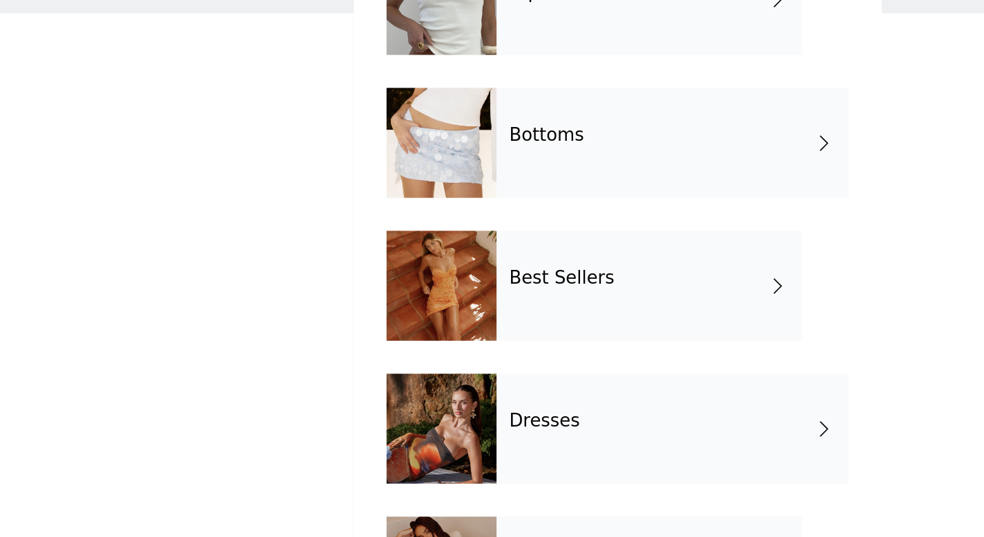
click at [345, 175] on div "Bottoms" at bounding box center [527, 193] width 221 height 69
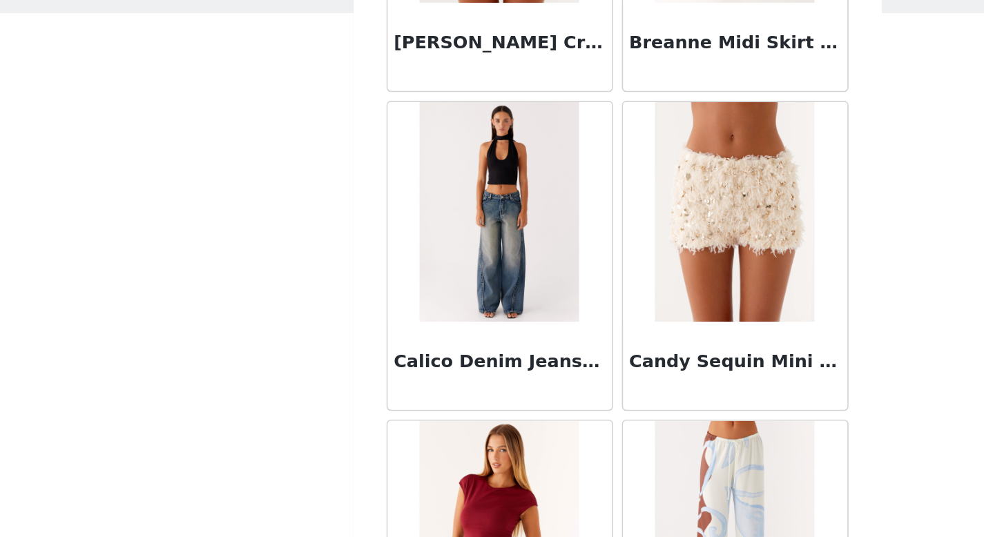
scroll to position [305, 0]
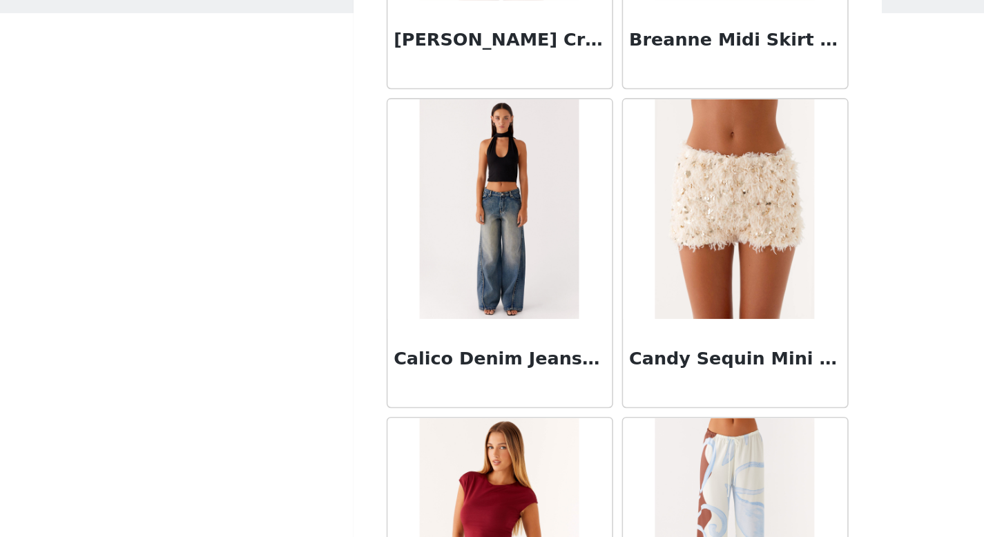
click at [345, 175] on img at bounding box center [566, 235] width 100 height 138
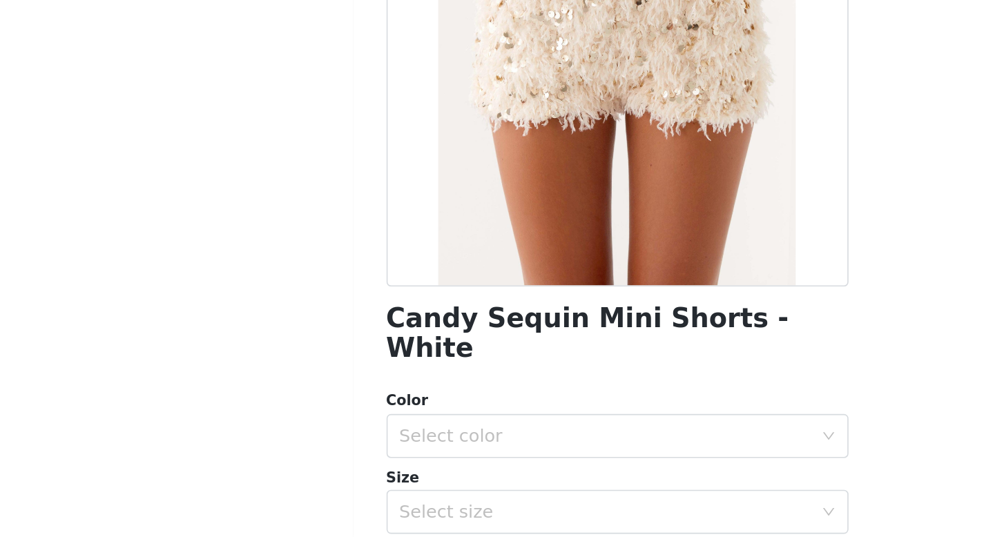
scroll to position [46, 0]
click at [345, 175] on div "Select color" at bounding box center [485, 474] width 258 height 14
click at [345, 175] on li "White" at bounding box center [487, 486] width 280 height 22
click at [345, 175] on div "Select size" at bounding box center [485, 522] width 258 height 14
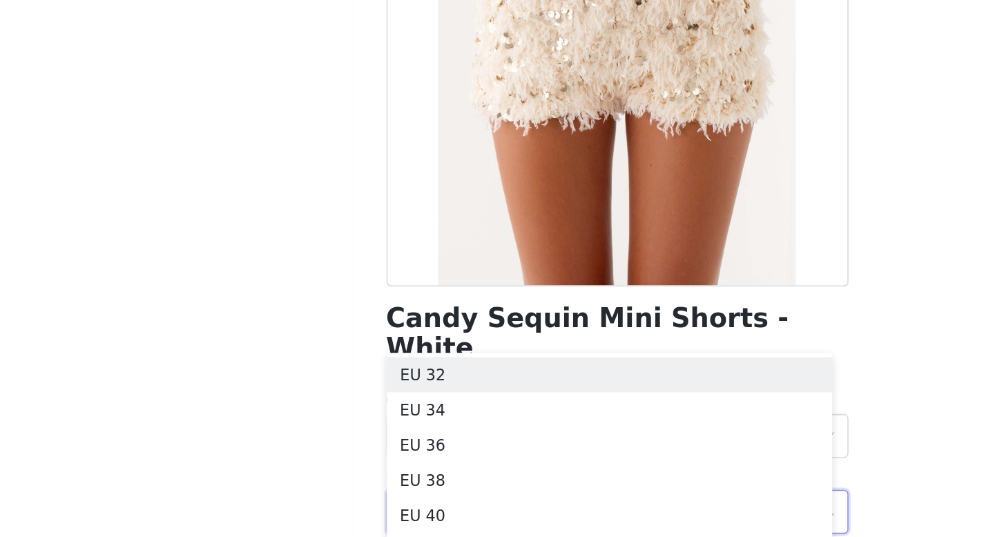
scroll to position [160, 0]
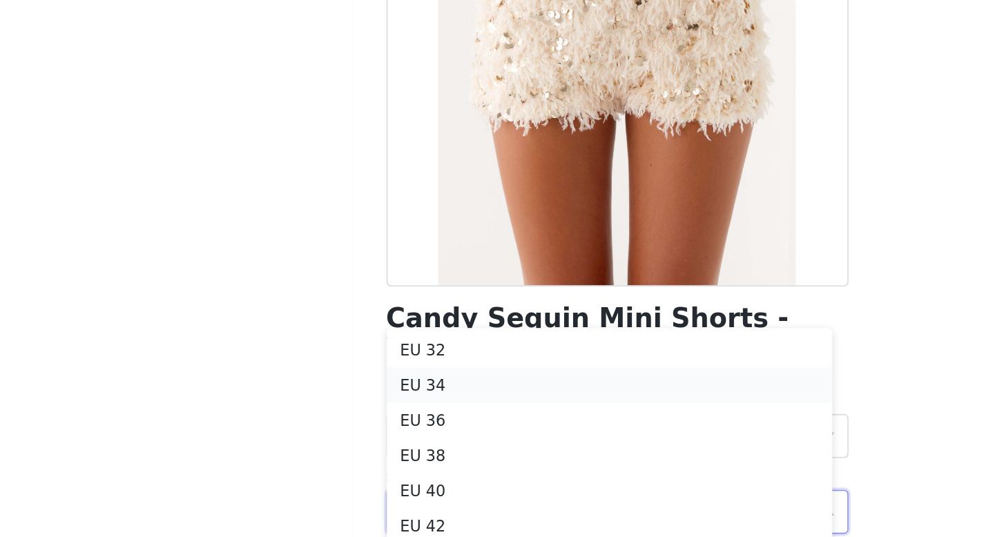
click at [345, 175] on li "EU 34" at bounding box center [487, 442] width 280 height 22
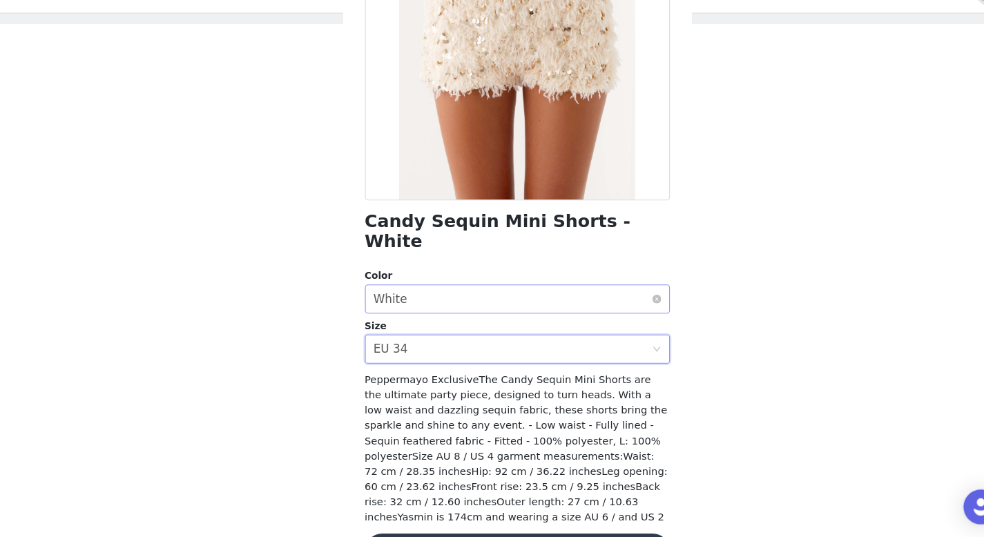
scroll to position [191, 0]
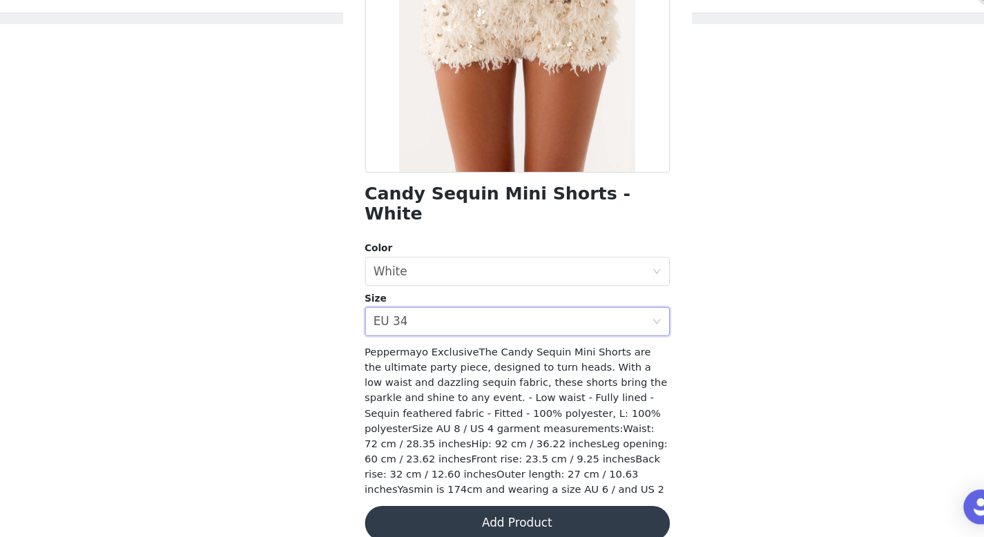
click at [345, 175] on button "Add Product" at bounding box center [492, 522] width 290 height 33
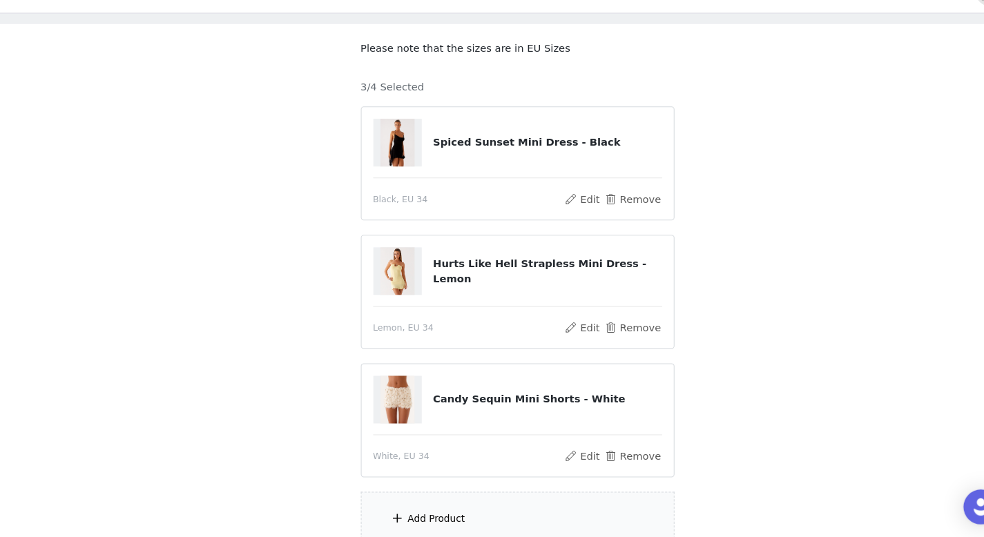
click at [345, 175] on div "Add Product" at bounding box center [415, 518] width 55 height 14
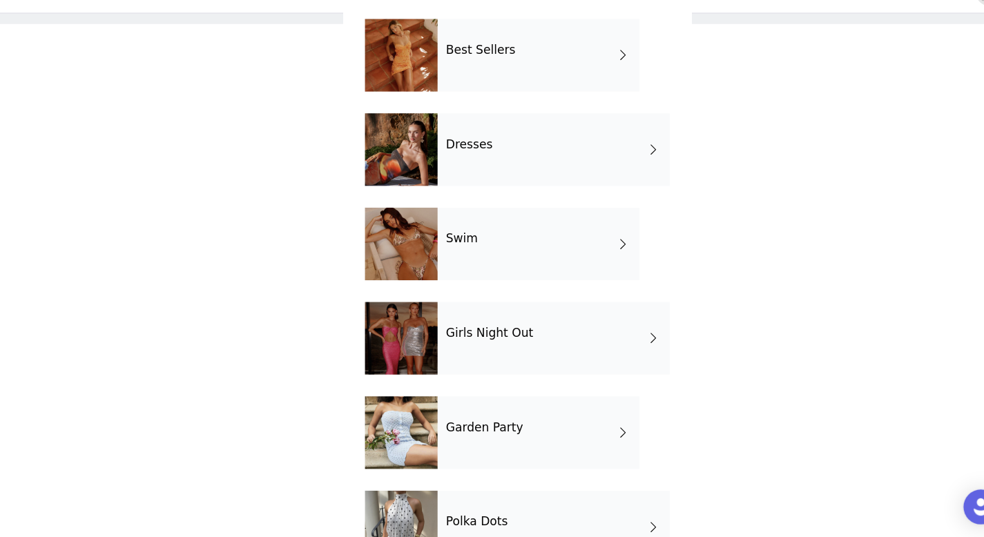
scroll to position [250, 0]
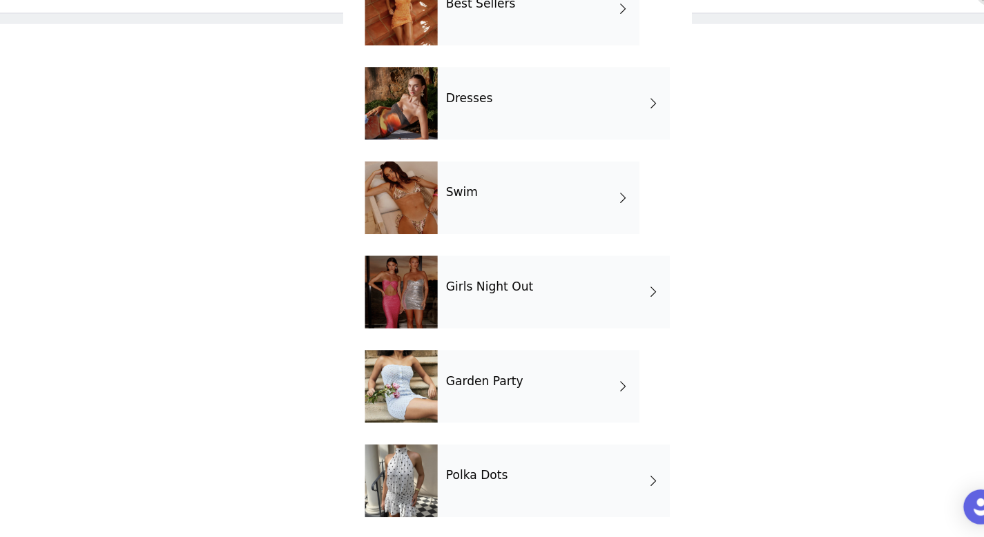
click at [345, 175] on div "Girls Night Out" at bounding box center [527, 302] width 221 height 69
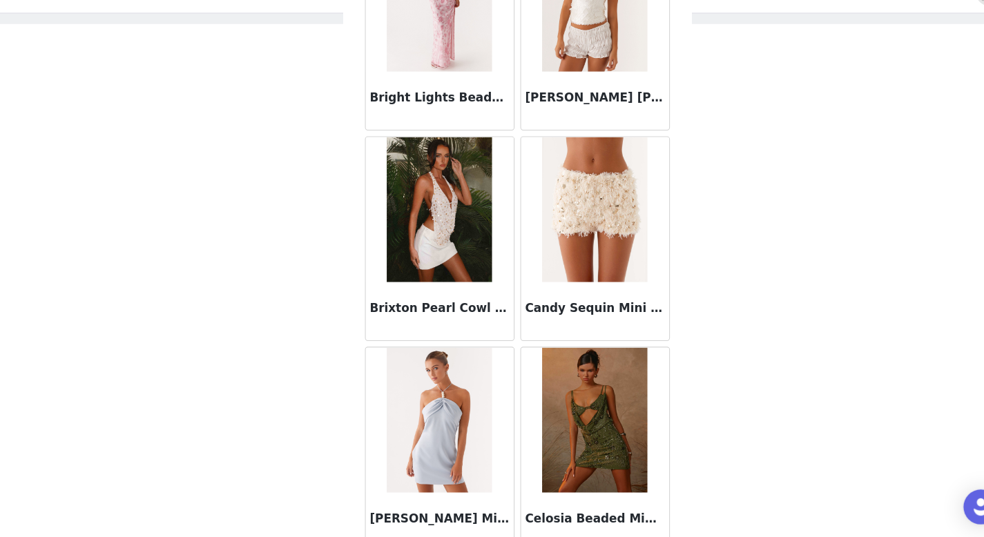
scroll to position [1525, 0]
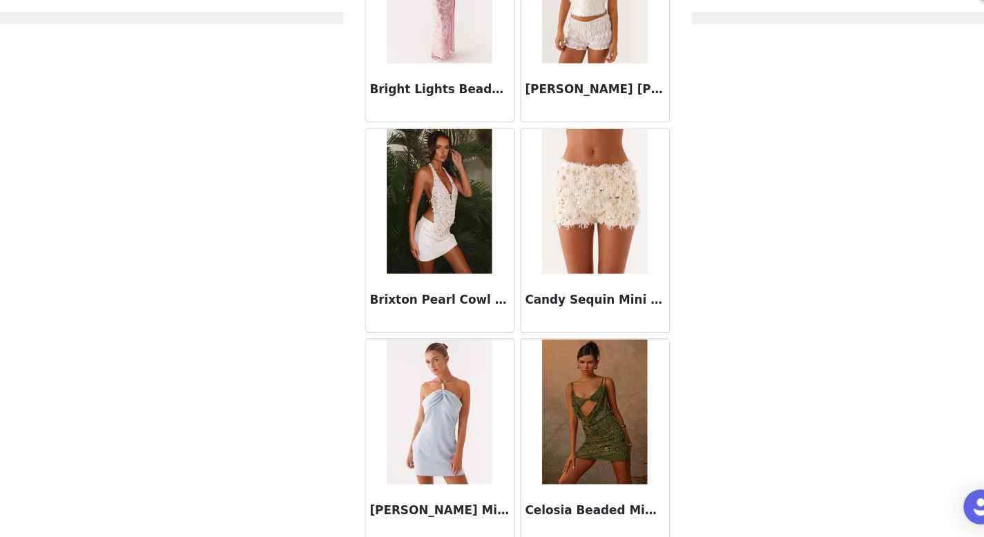
click at [345, 175] on img at bounding box center [418, 216] width 100 height 138
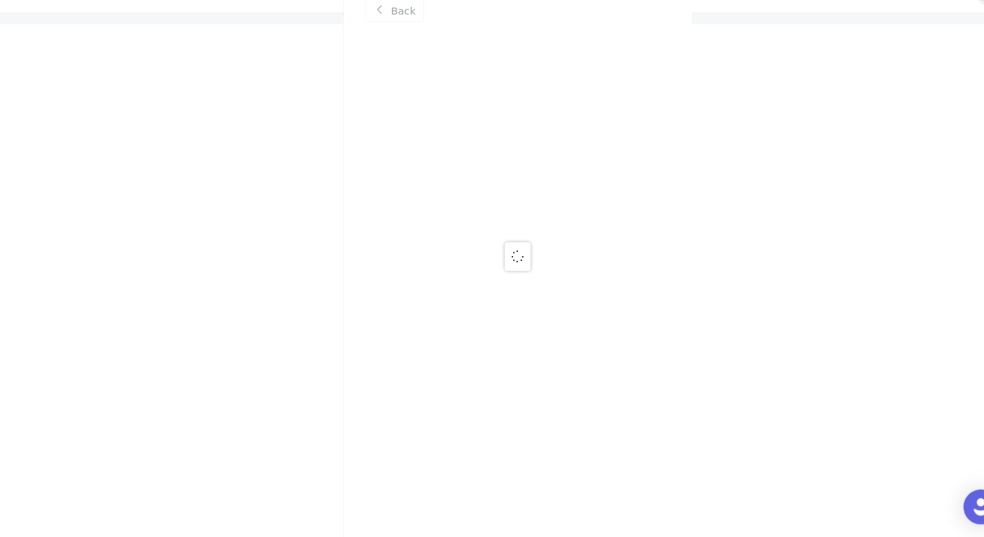
scroll to position [0, 0]
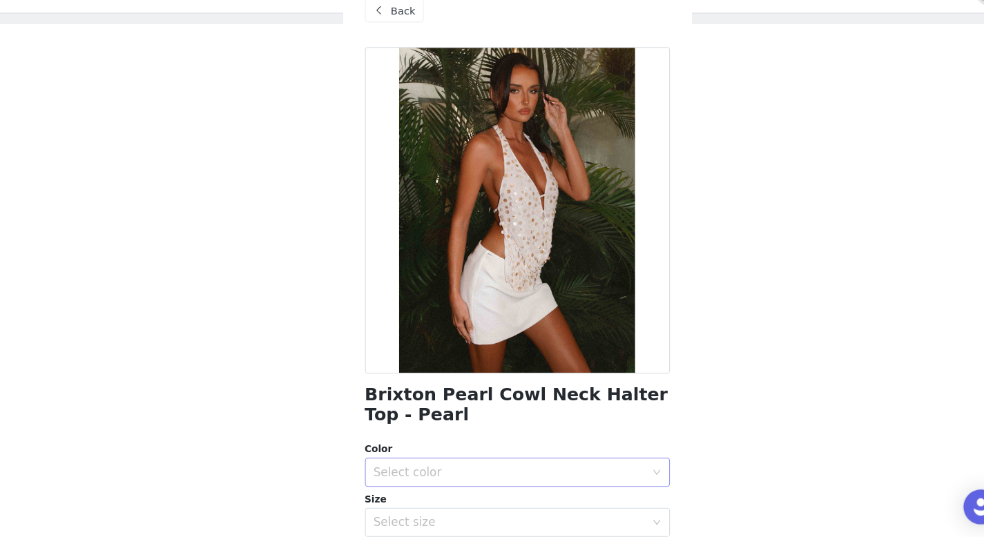
click at [345, 175] on div "Select color" at bounding box center [485, 474] width 258 height 14
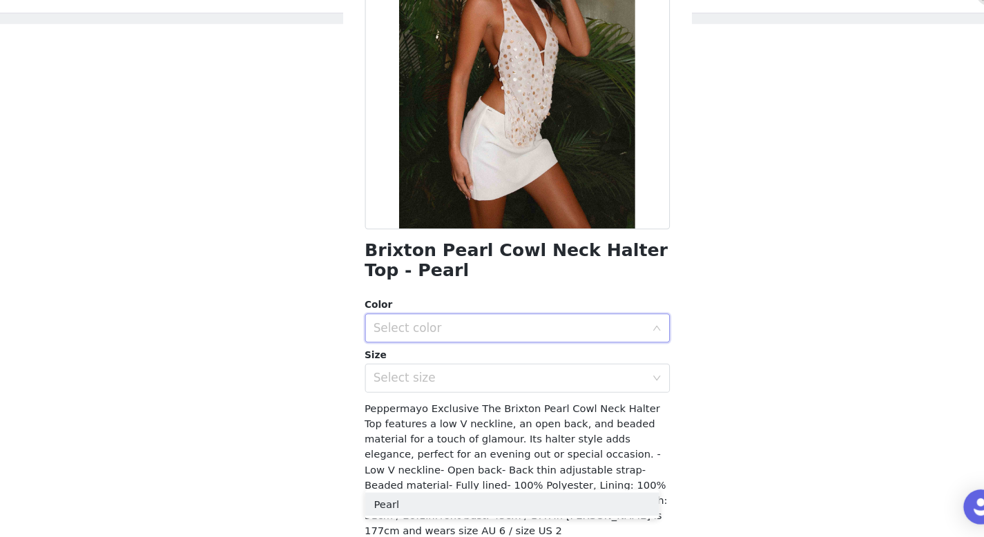
scroll to position [155, 0]
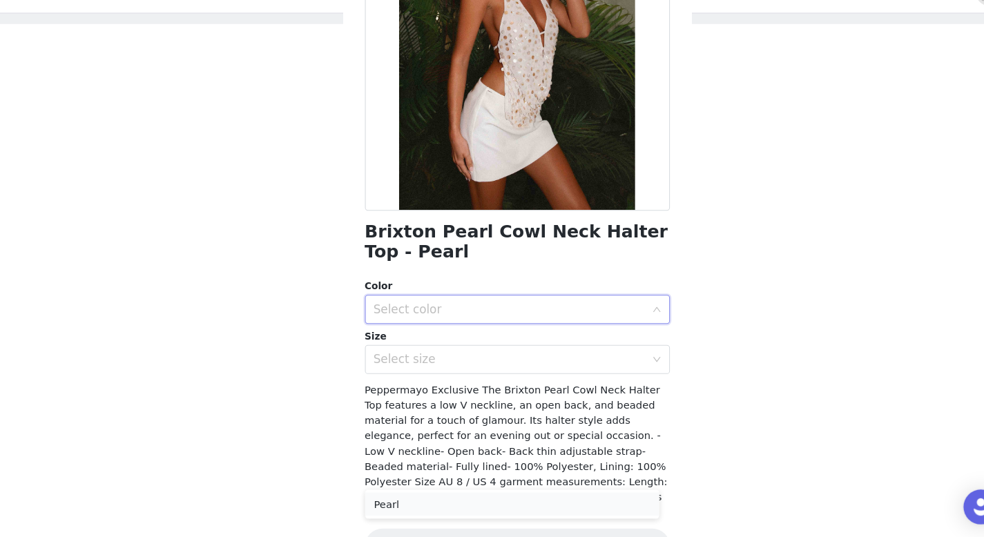
click at [345, 175] on li "Pearl" at bounding box center [487, 504] width 280 height 22
click at [345, 175] on div "Select size" at bounding box center [485, 367] width 258 height 14
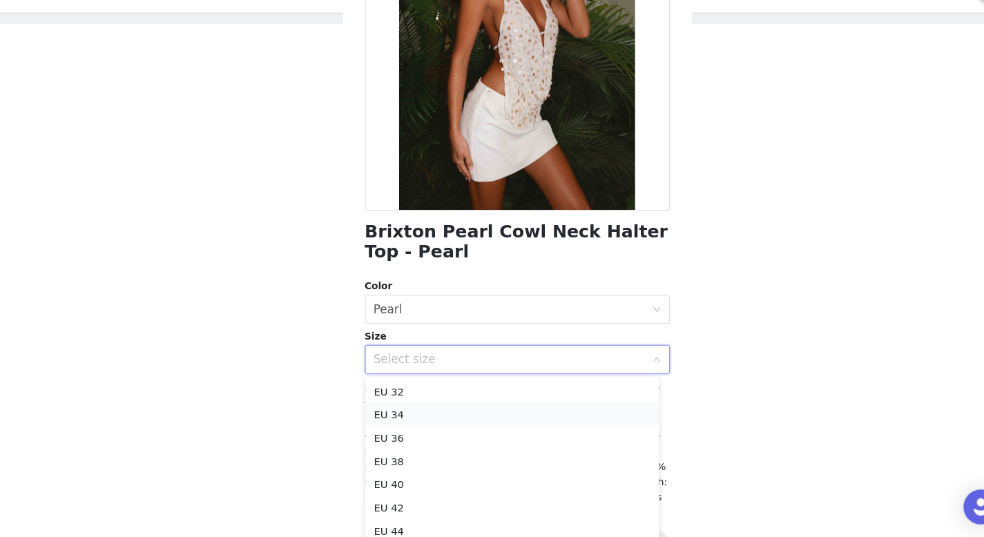
click at [345, 175] on li "EU 34" at bounding box center [487, 419] width 280 height 22
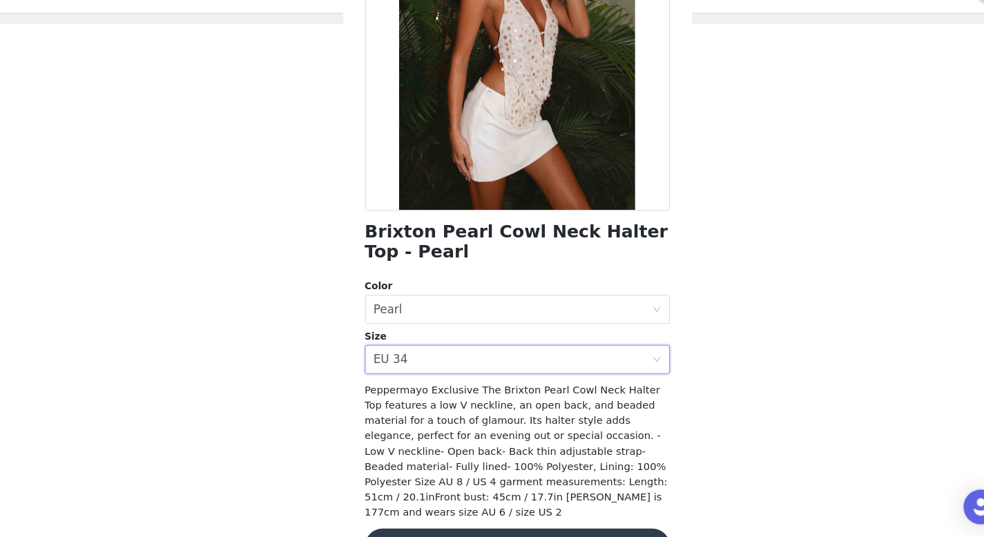
scroll to position [195, 0]
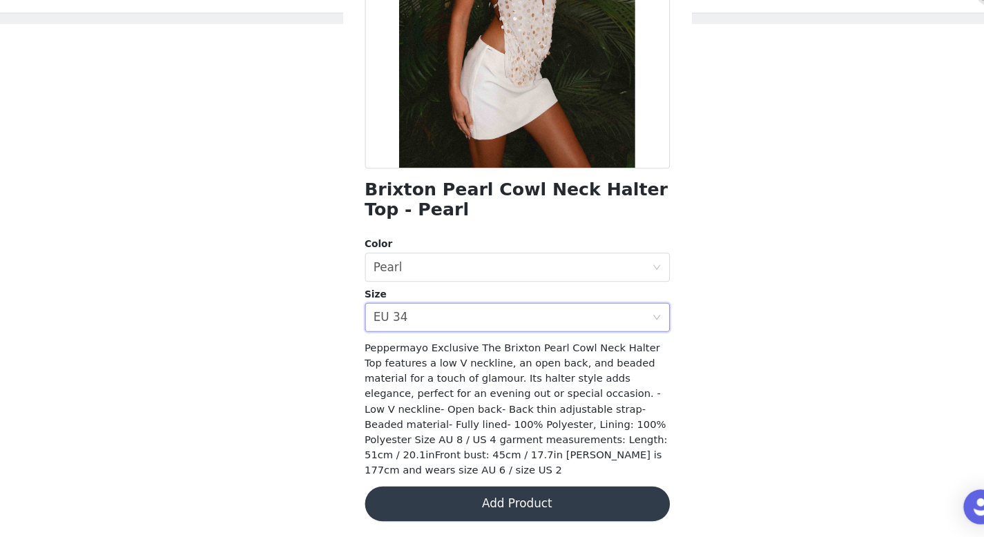
click at [345, 175] on button "Add Product" at bounding box center [492, 504] width 290 height 33
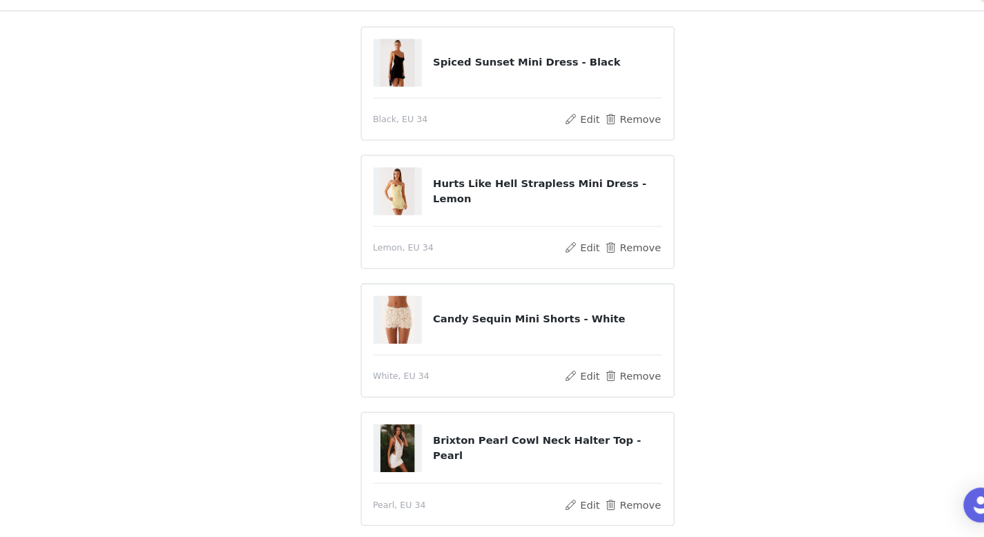
scroll to position [106, 0]
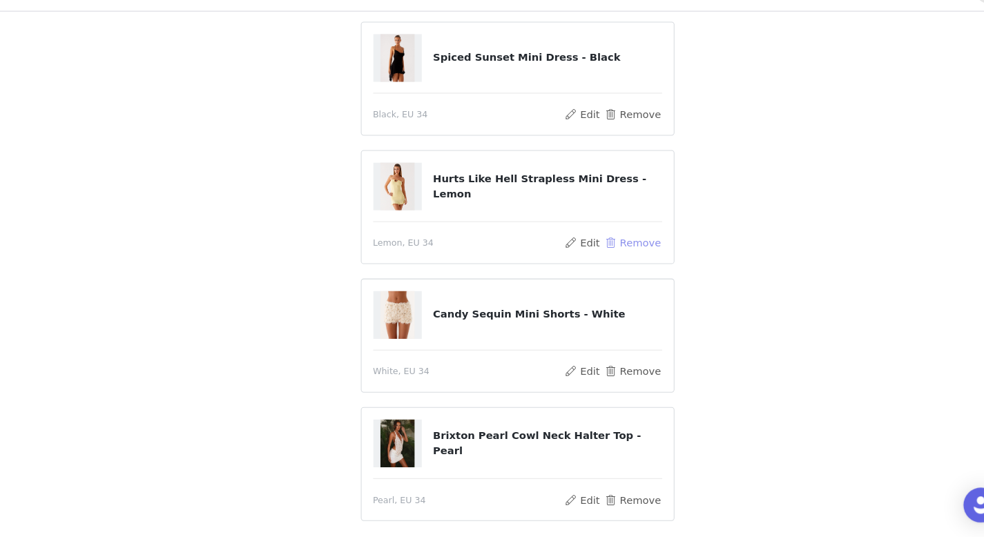
click at [345, 175] on button "Remove" at bounding box center [601, 257] width 55 height 17
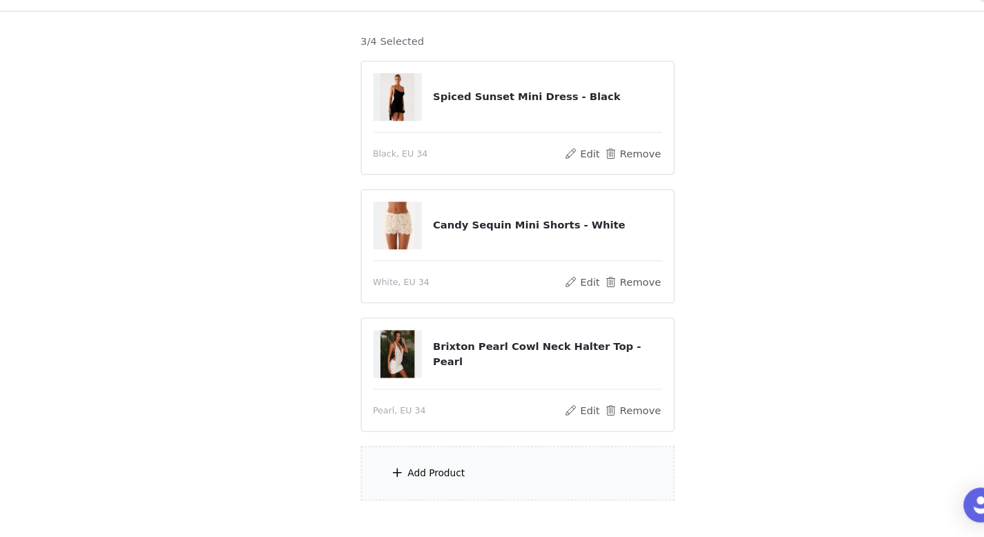
click at [345, 175] on div "Add Product" at bounding box center [492, 477] width 298 height 52
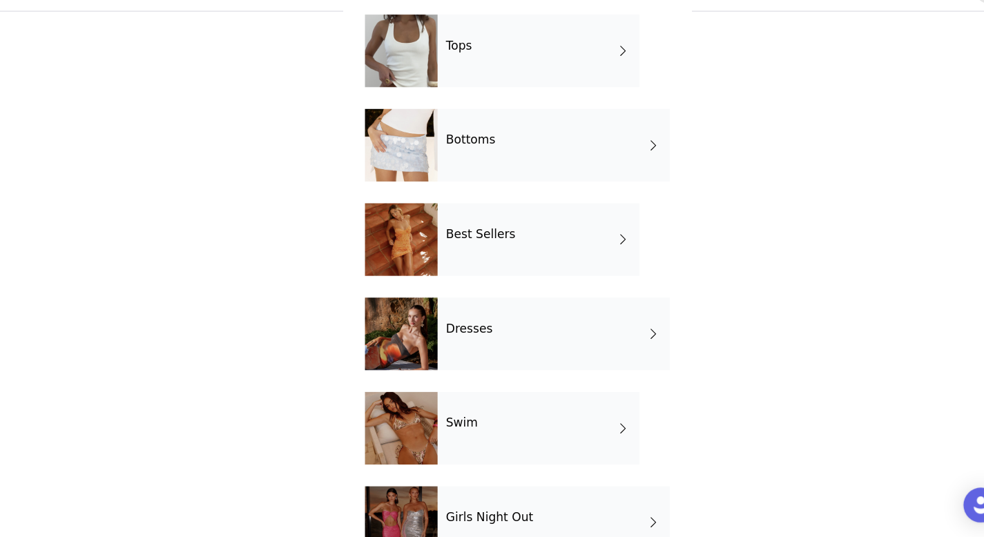
scroll to position [0, 0]
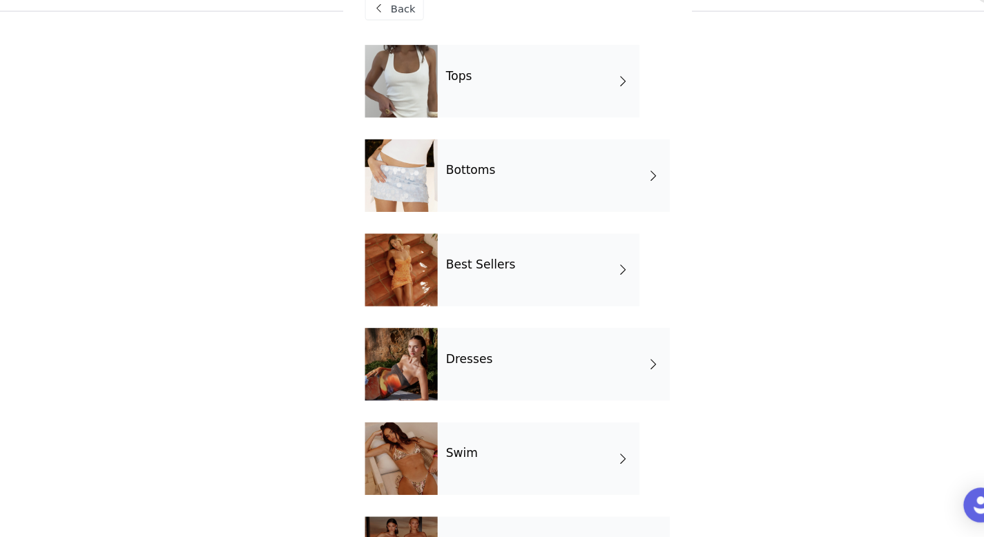
click at [345, 175] on div "Bottoms" at bounding box center [527, 193] width 221 height 69
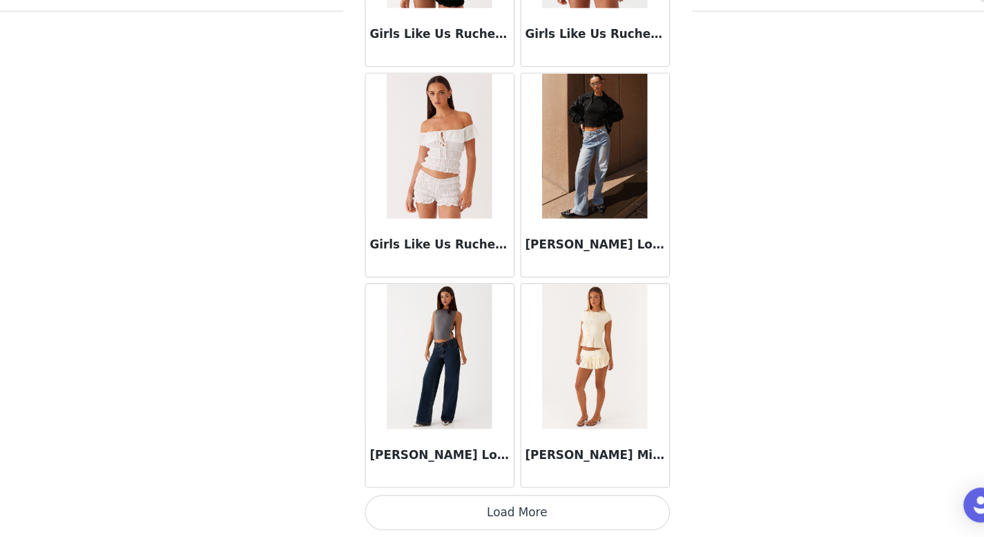
scroll to position [187, 0]
click at [345, 175] on button "Load More" at bounding box center [492, 513] width 290 height 33
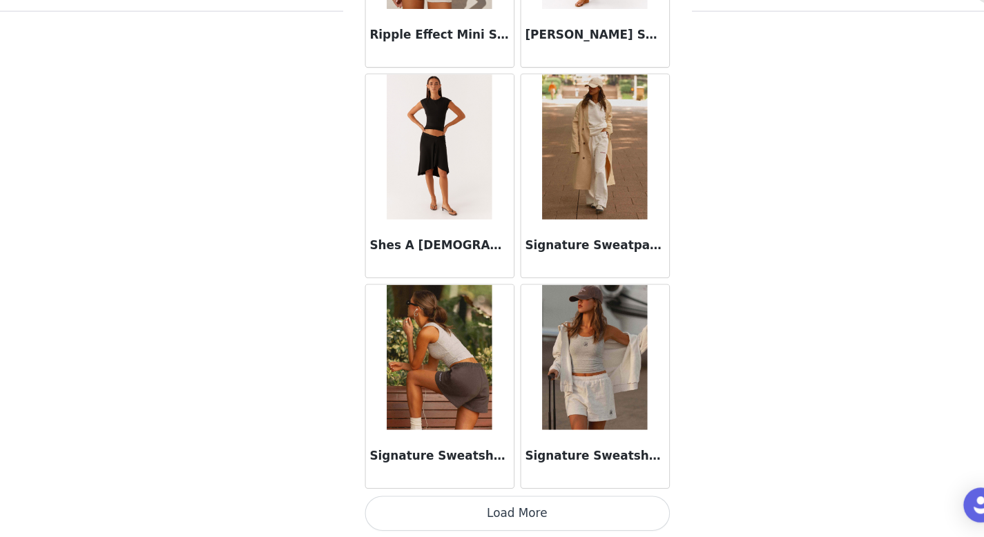
scroll to position [3579, 0]
click at [345, 175] on button "Load More" at bounding box center [492, 513] width 290 height 33
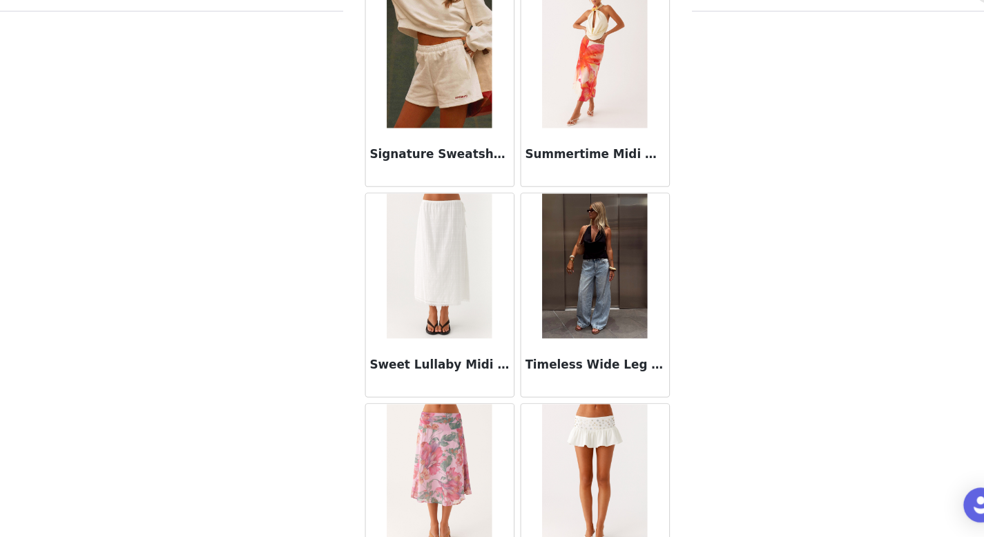
scroll to position [4077, 0]
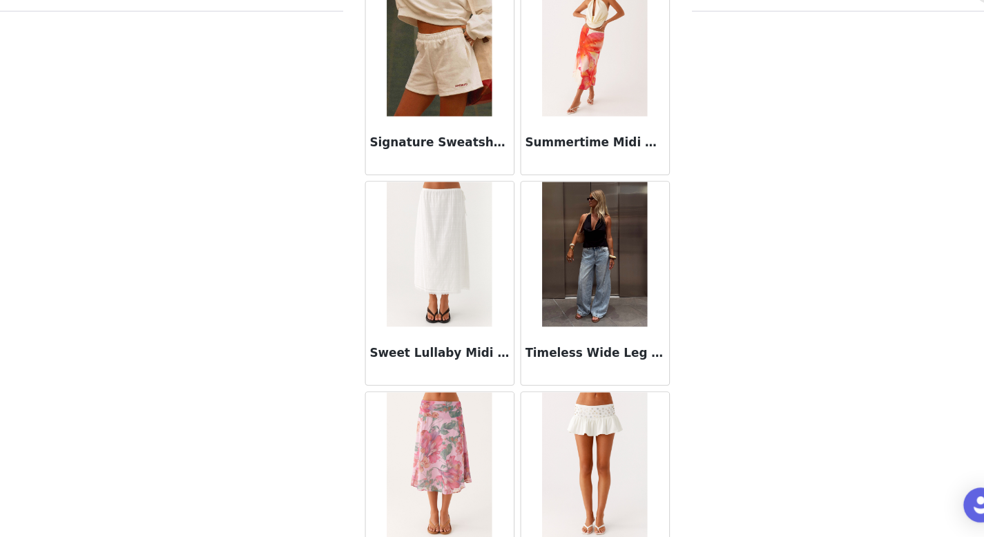
click at [345, 175] on img at bounding box center [566, 268] width 100 height 138
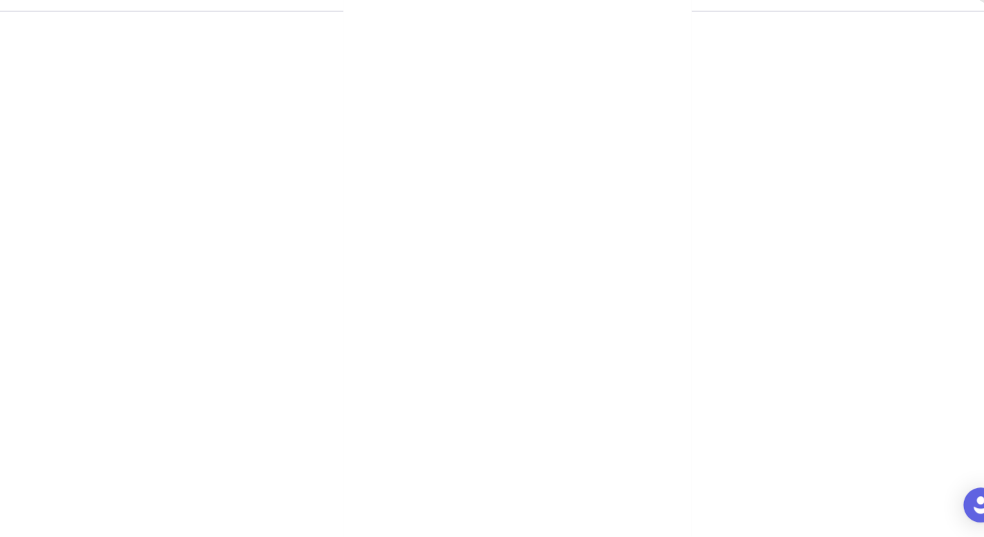
scroll to position [224, 0]
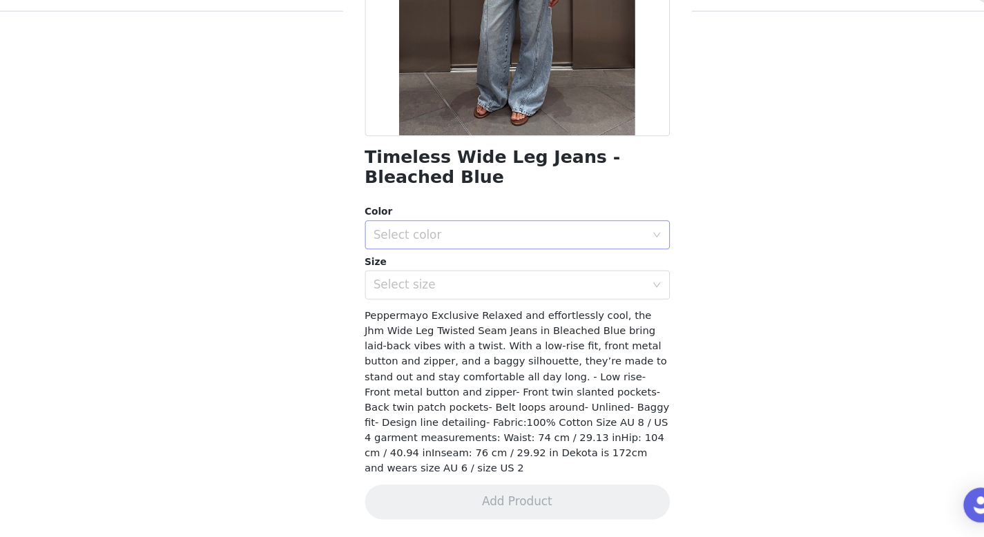
click at [345, 175] on div "Select color" at bounding box center [485, 250] width 258 height 14
click at [345, 175] on li "Bleached Blue" at bounding box center [487, 280] width 280 height 22
click at [345, 175] on div "Select size" at bounding box center [485, 298] width 258 height 14
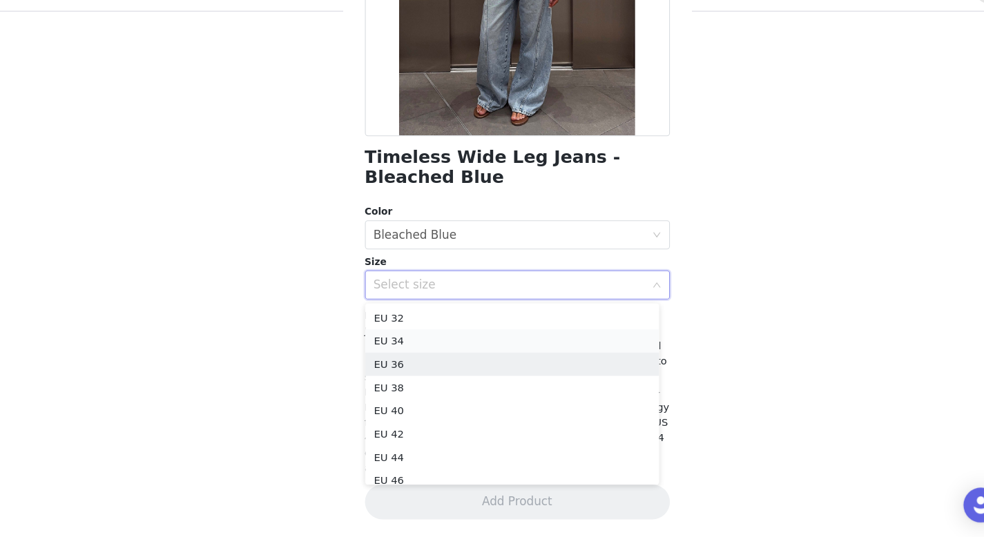
click at [345, 175] on li "EU 34" at bounding box center [487, 351] width 280 height 22
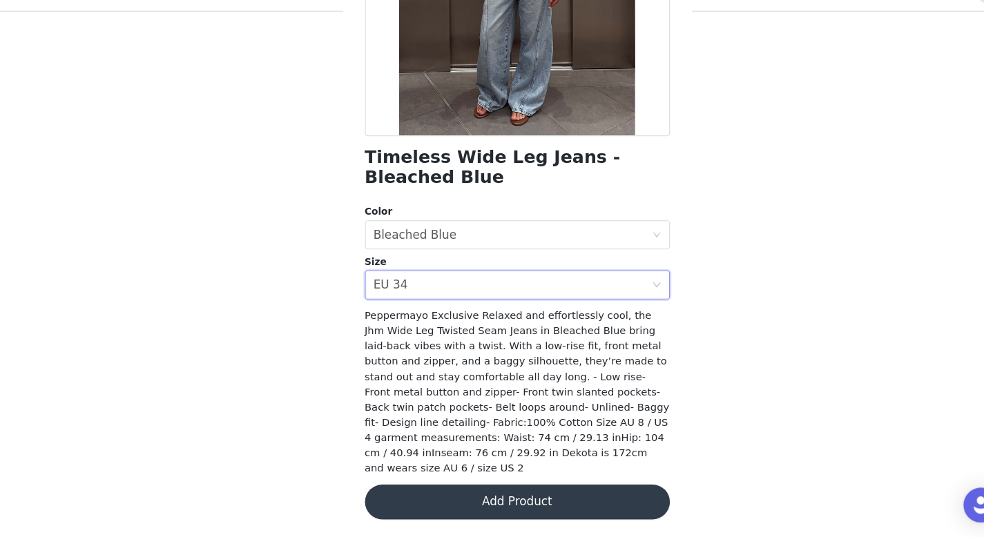
click at [345, 175] on button "Add Product" at bounding box center [492, 504] width 290 height 33
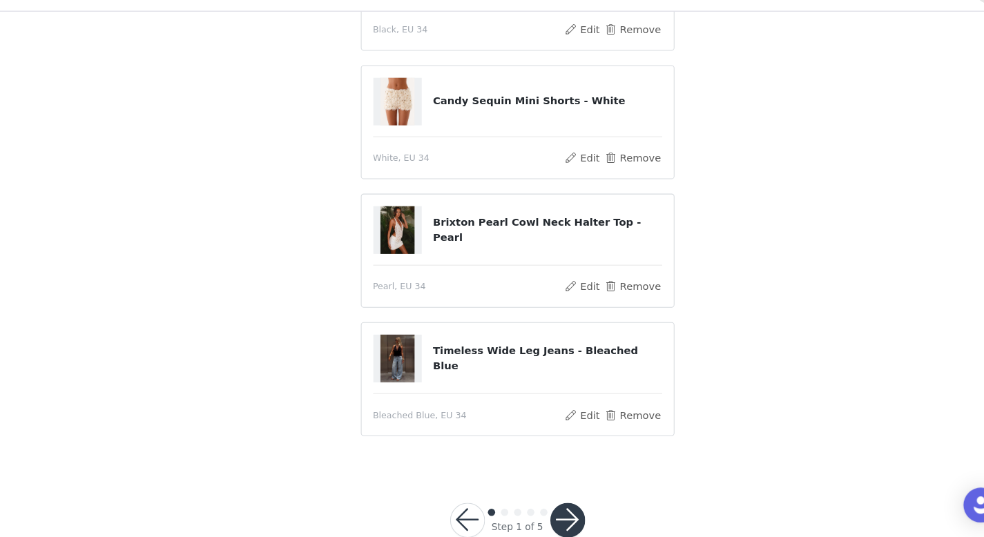
click at [345, 175] on button "button" at bounding box center [540, 521] width 33 height 33
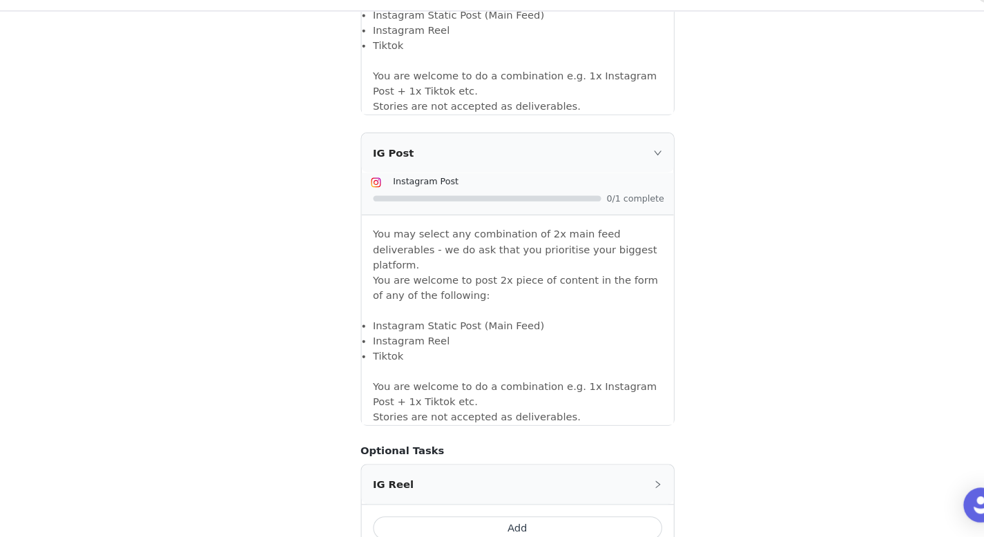
scroll to position [1202, 0]
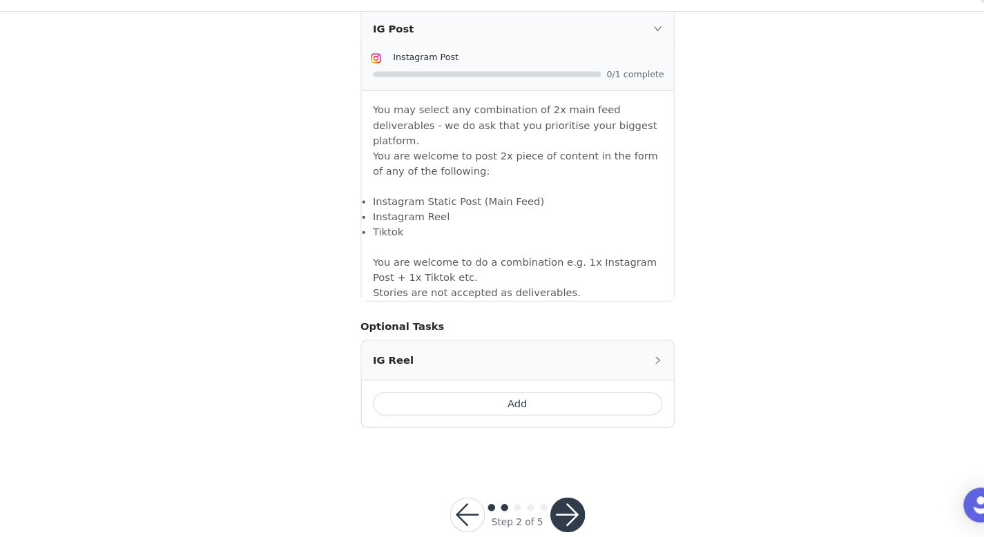
click at [345, 175] on button "button" at bounding box center [540, 515] width 33 height 33
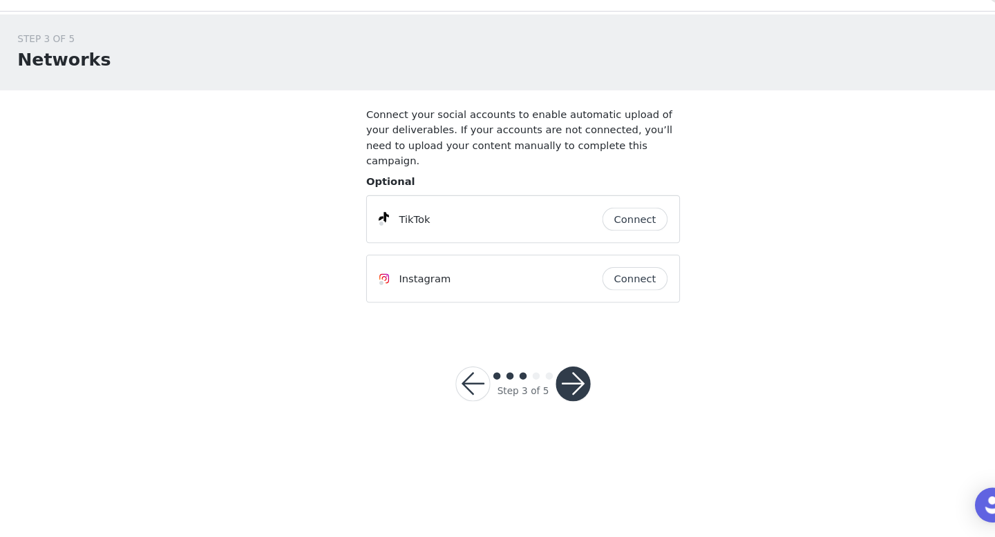
click at [345, 175] on button "button" at bounding box center [544, 391] width 33 height 33
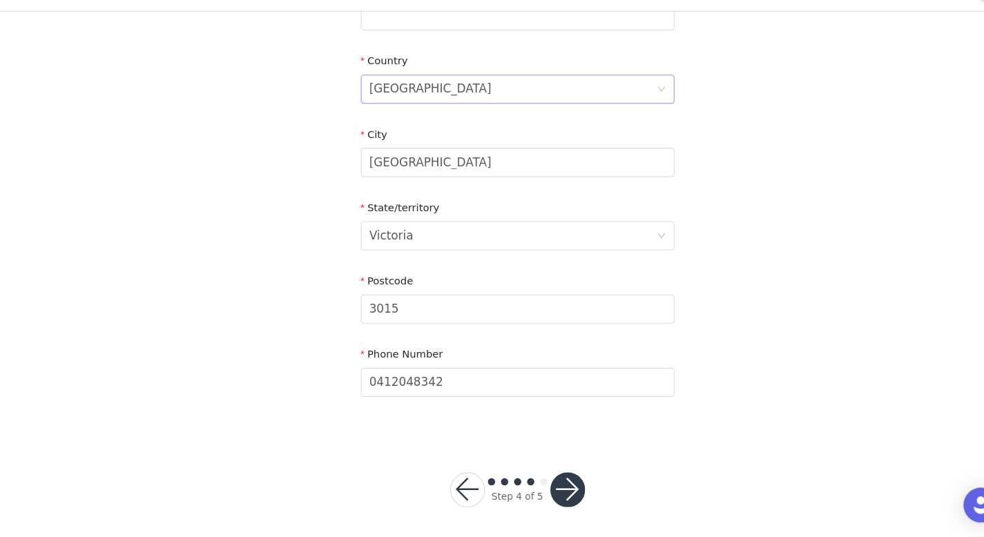
scroll to position [433, 0]
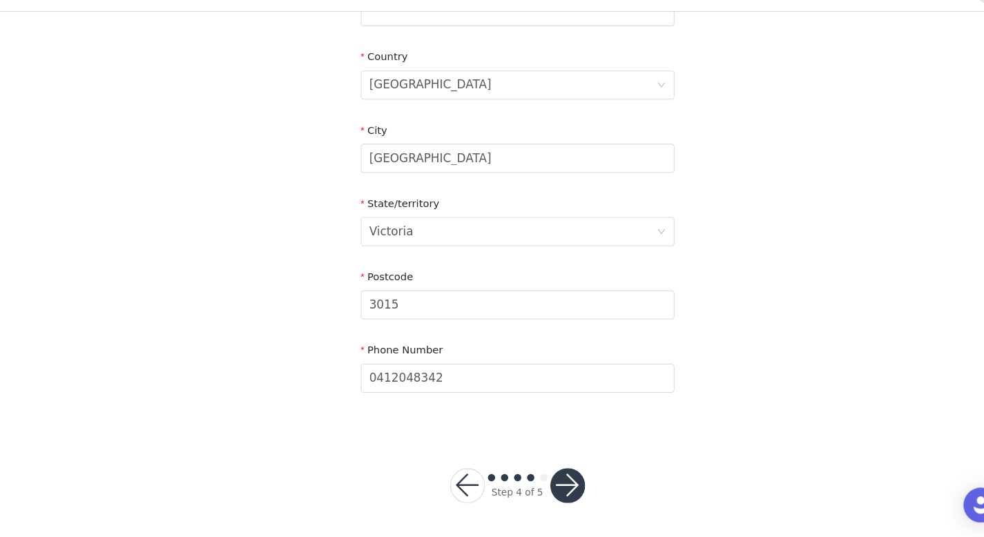
click at [345, 175] on button "button" at bounding box center [540, 488] width 33 height 33
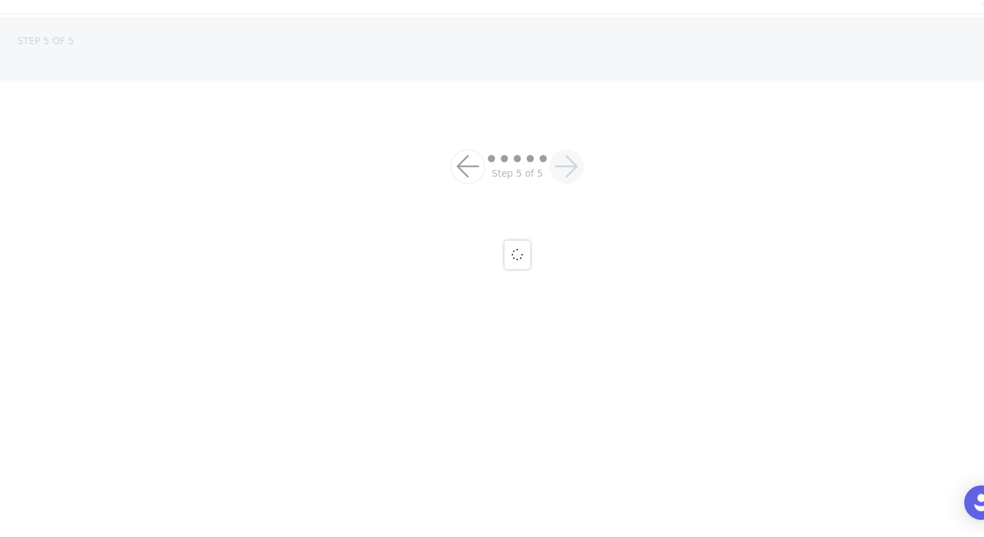
scroll to position [101, 0]
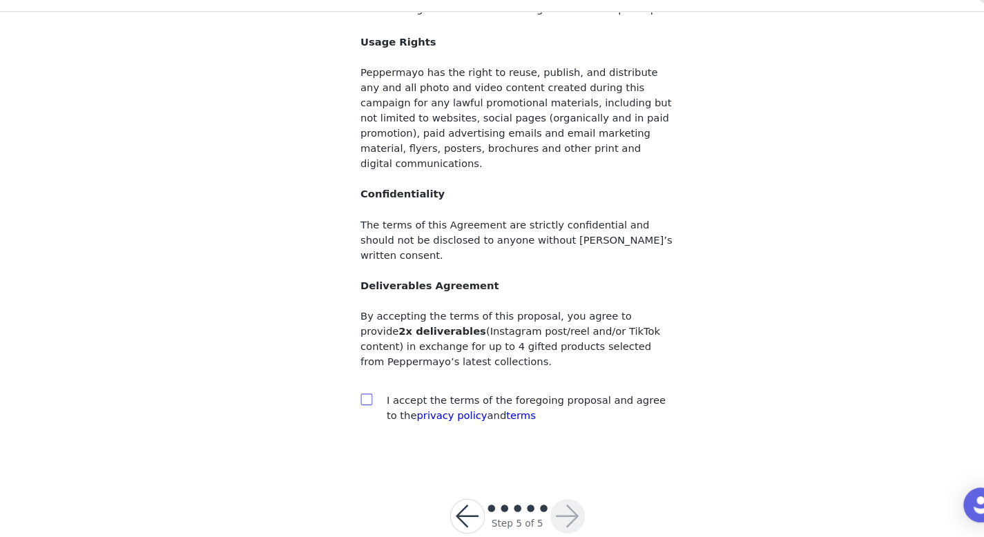
click at [345, 175] on input "checkbox" at bounding box center [348, 406] width 10 height 10
checkbox input "true"
click at [345, 175] on button "button" at bounding box center [540, 517] width 33 height 33
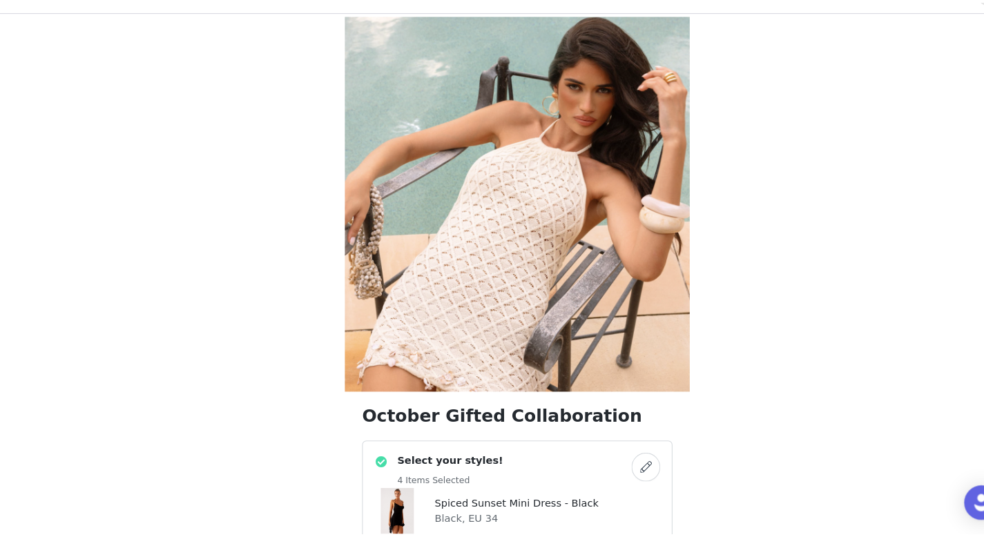
scroll to position [101, 0]
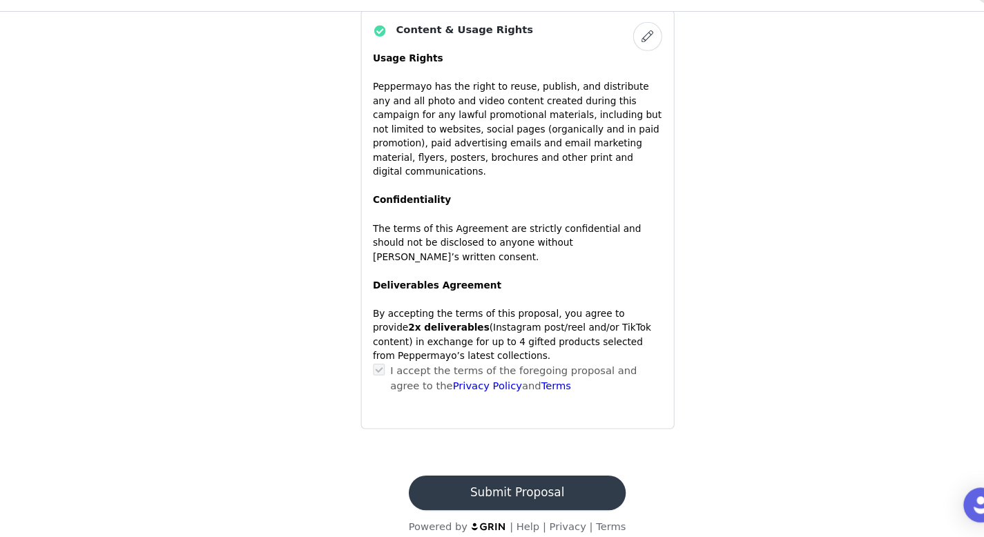
click at [345, 175] on button "Submit Proposal" at bounding box center [492, 495] width 207 height 33
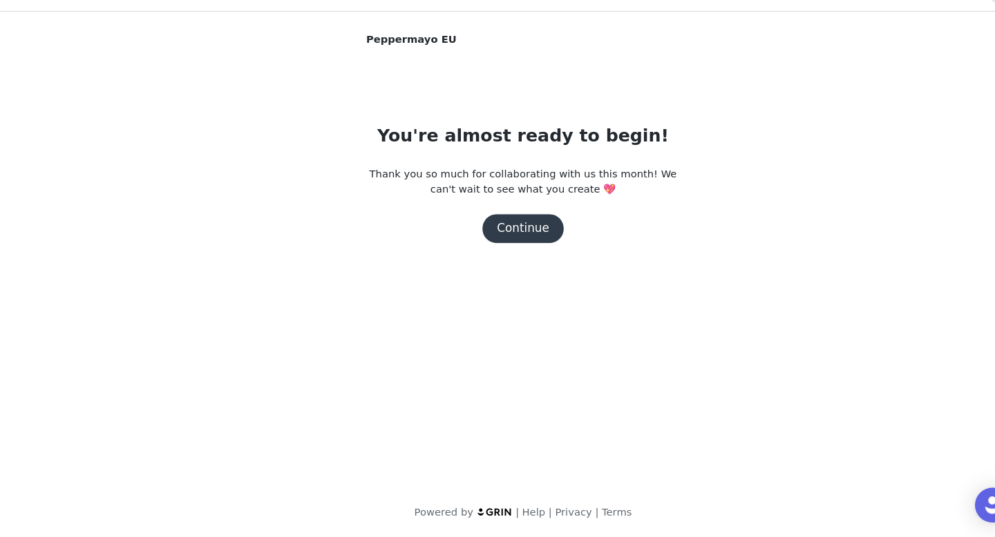
click at [345, 175] on div "You're almost ready to begin! Thank you so much for collaborating with us this …" at bounding box center [497, 200] width 298 height 115
click at [345, 175] on button "Continue" at bounding box center [497, 244] width 77 height 28
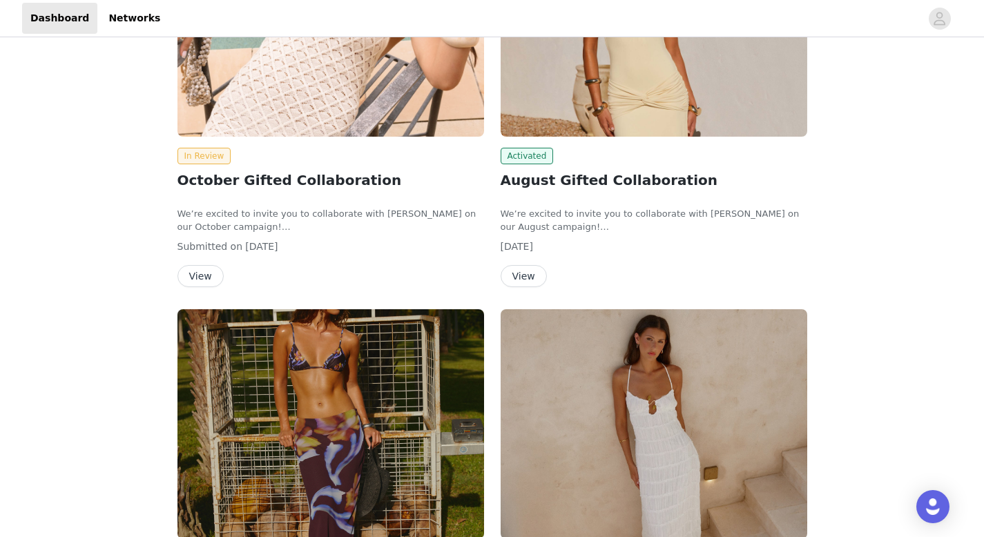
scroll to position [317, 0]
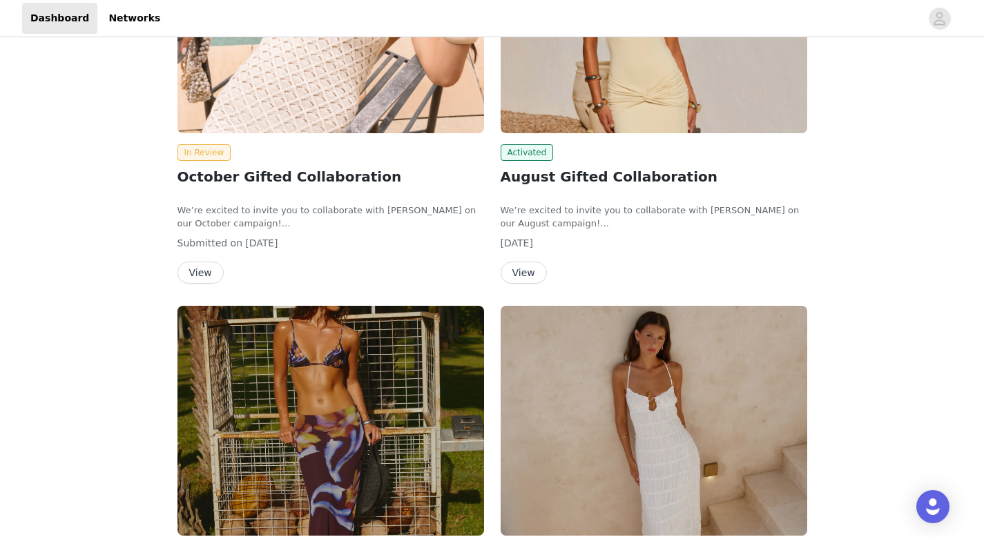
click at [526, 274] on button "View" at bounding box center [524, 273] width 46 height 22
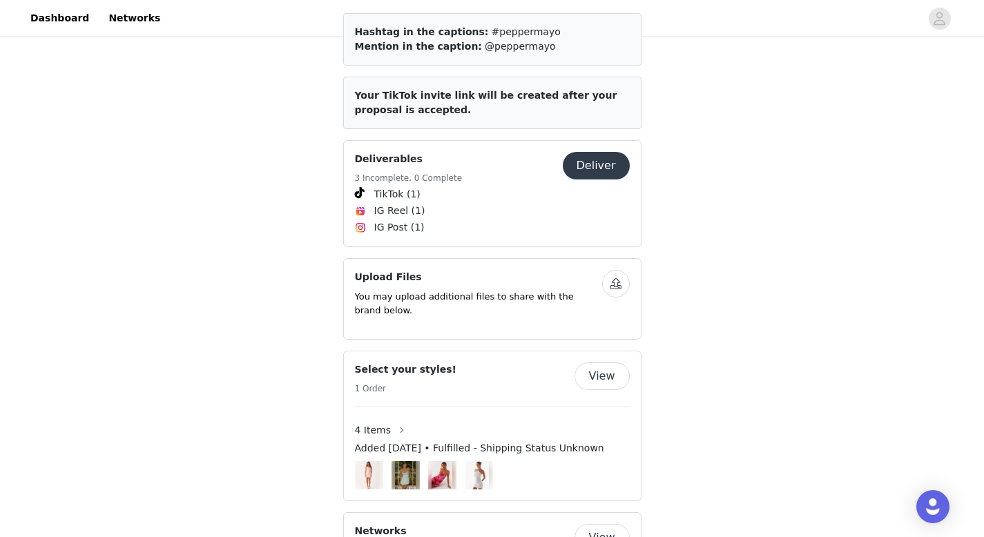
scroll to position [555, 0]
click at [600, 151] on button "Deliver" at bounding box center [596, 165] width 67 height 28
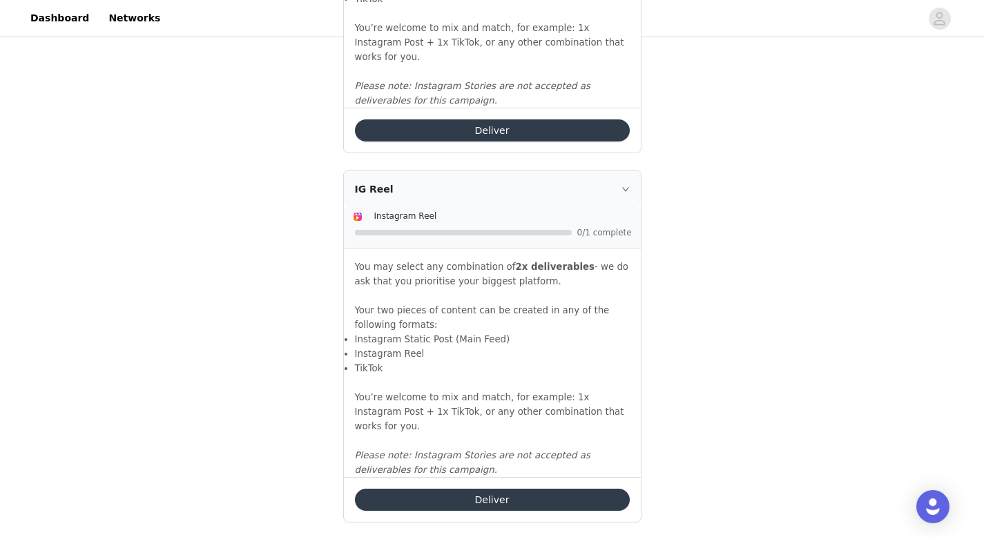
scroll to position [1227, 0]
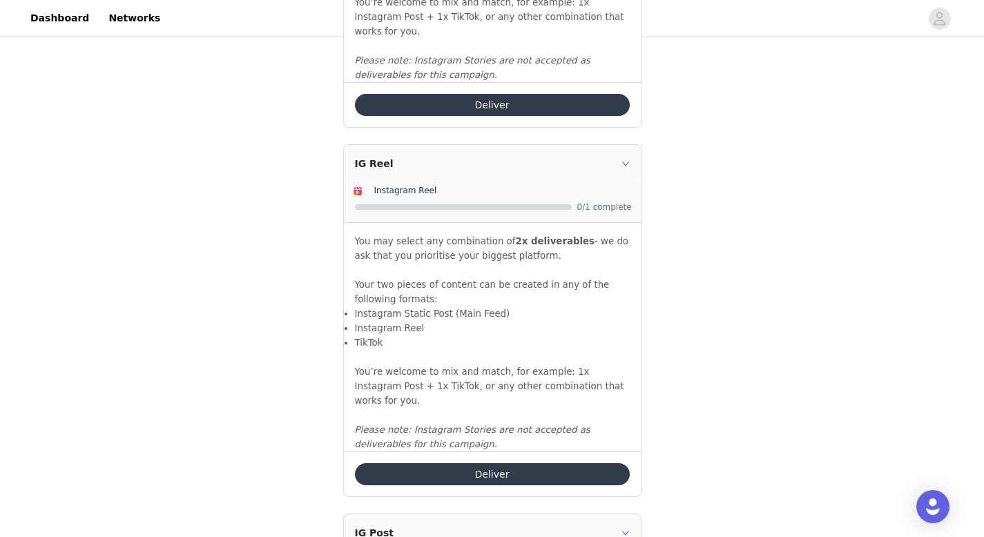
click at [484, 463] on button "Deliver" at bounding box center [492, 474] width 275 height 22
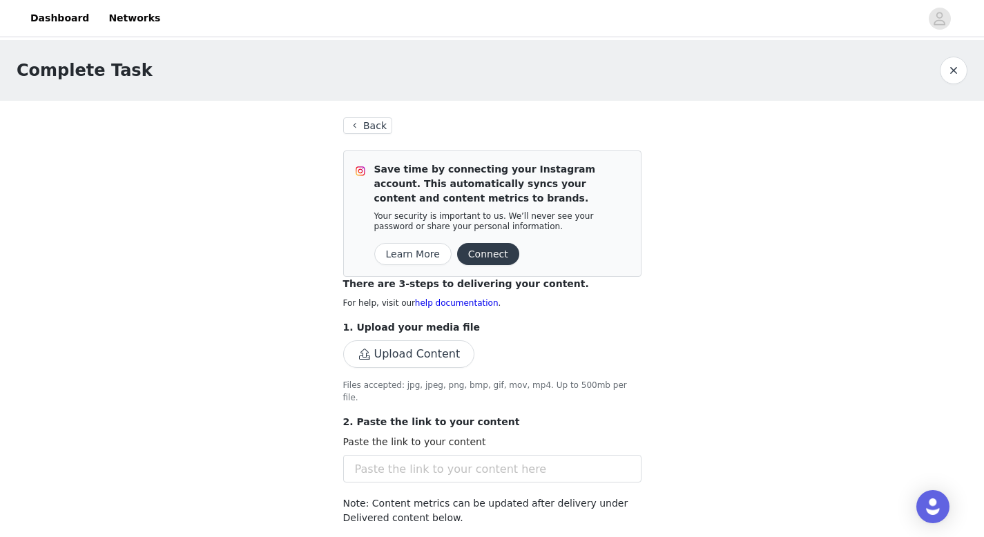
click at [427, 370] on div "1. Upload your media file Upload Content Files accepted: jpg, jpeg, png, bmp, g…" at bounding box center [492, 362] width 298 height 84
click at [428, 358] on button "Upload Content" at bounding box center [409, 355] width 132 height 28
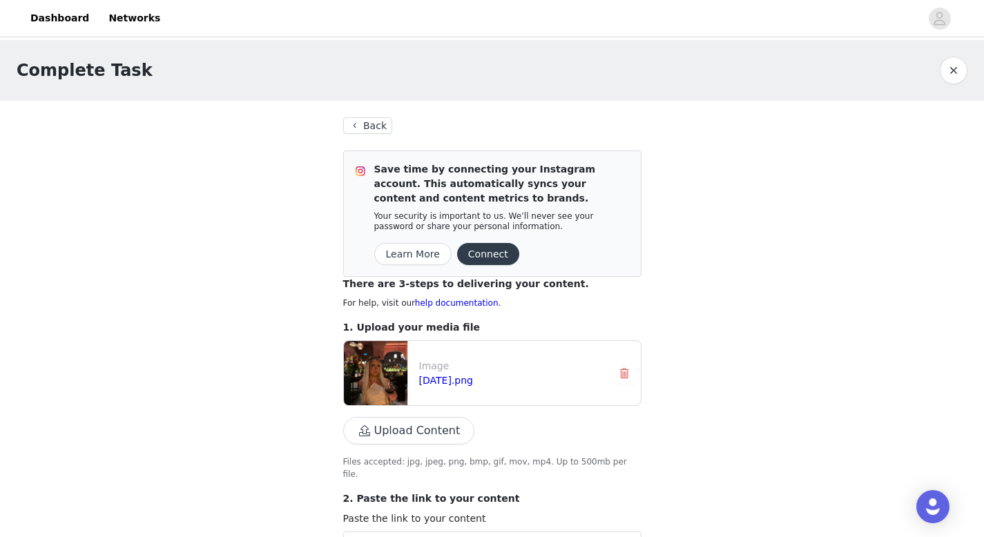
click at [409, 436] on button "Upload Content" at bounding box center [409, 431] width 132 height 28
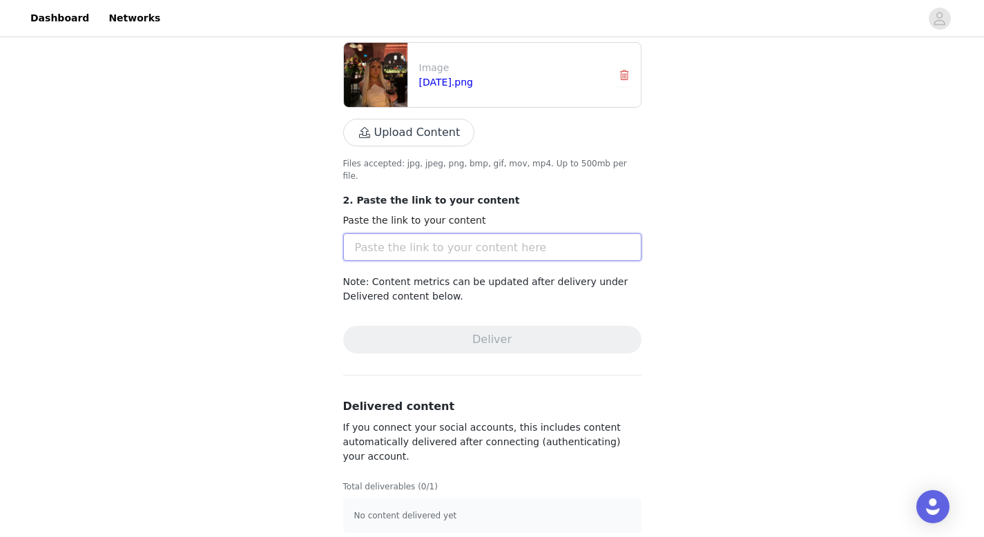
click at [422, 233] on input "text" at bounding box center [492, 247] width 298 height 28
paste input "https://www.instagram.com/p/DPL1MZMEmLK/?img_index=1"
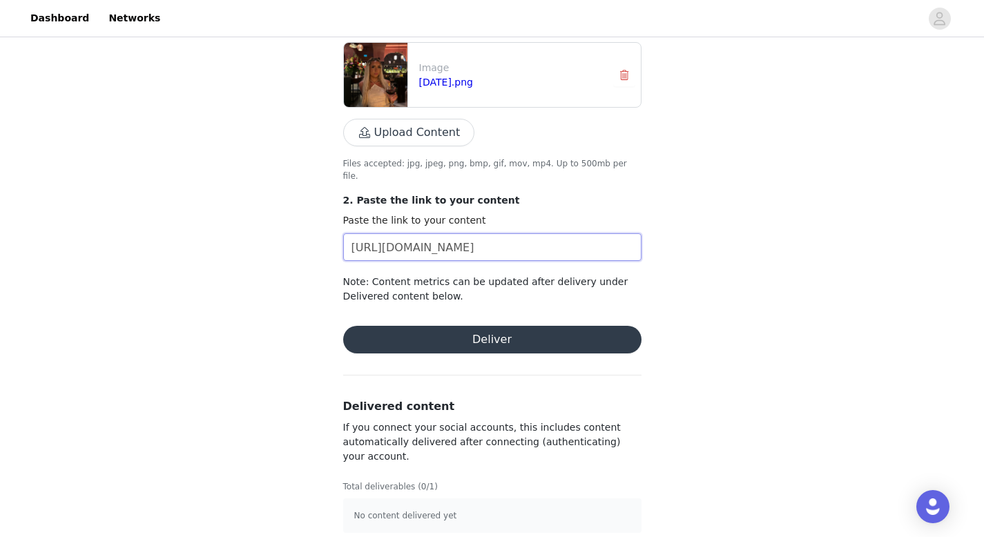
scroll to position [0, 23]
click at [425, 329] on button "Deliver" at bounding box center [492, 340] width 298 height 28
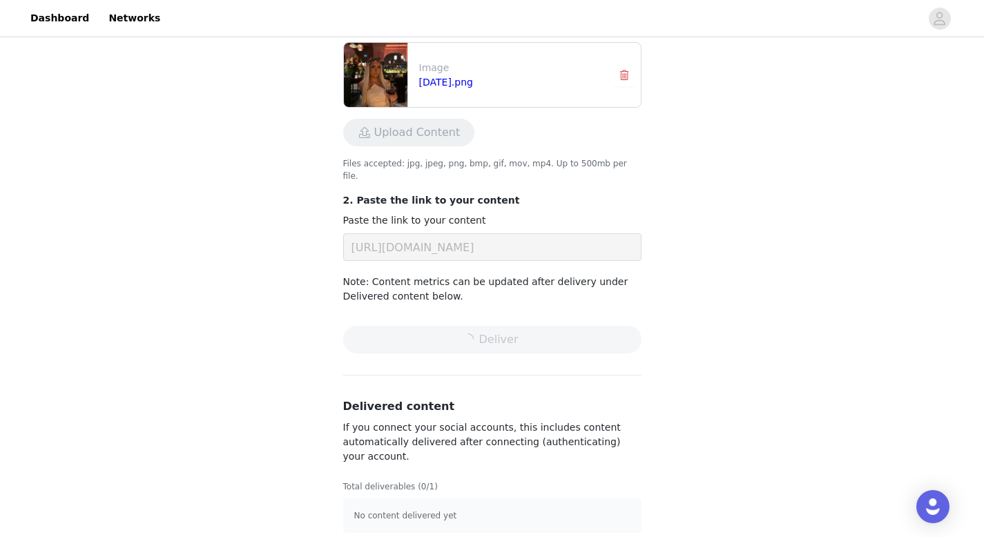
scroll to position [0, 0]
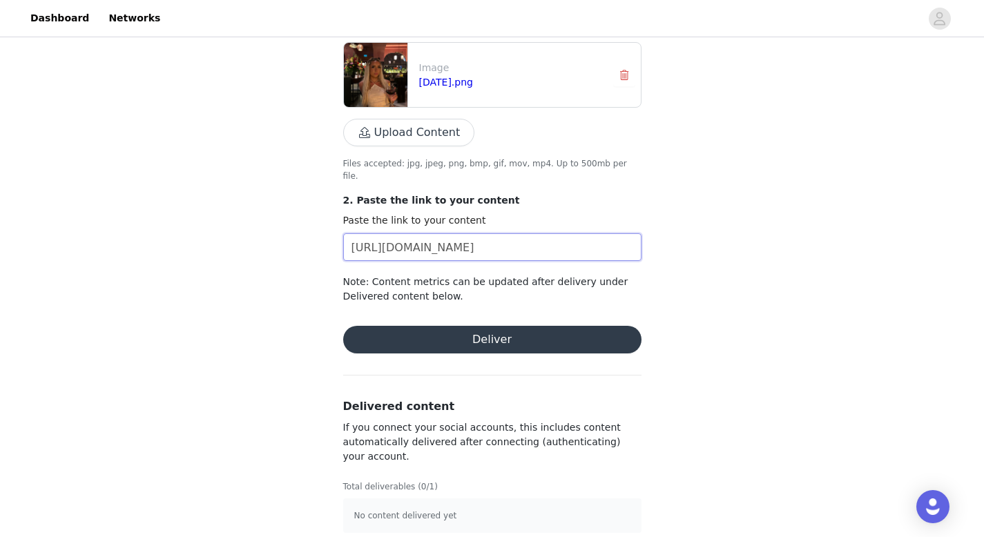
click at [530, 243] on input "https://www.instagram.com/p/DPL1MZMEmLK/?img_index=1" at bounding box center [492, 247] width 298 height 28
click at [549, 217] on div "Paste the link to your content" at bounding box center [492, 223] width 298 height 20
click at [547, 233] on input "https://www.instagram.com/p/DPL1MZMEmLK/?img_index=1" at bounding box center [492, 247] width 298 height 28
click at [548, 233] on input "https://www.instagram.com/p/DPL1MZMEmLK/?img_index=1" at bounding box center [492, 247] width 298 height 28
drag, startPoint x: 595, startPoint y: 242, endPoint x: 8, endPoint y: 244, distance: 587.1
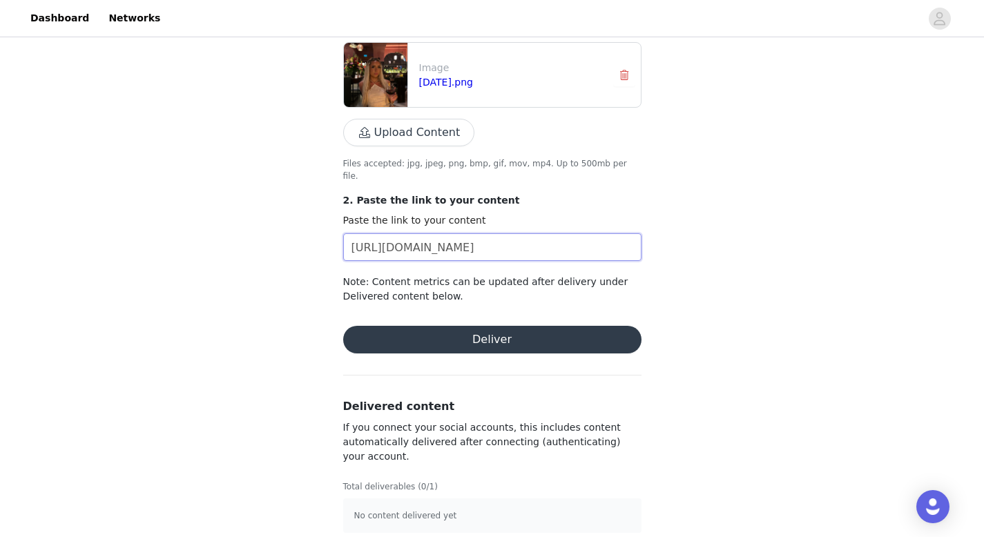
type input "https://www.instagram.com//?img_ind"
drag, startPoint x: 566, startPoint y: 238, endPoint x: 232, endPoint y: 229, distance: 334.4
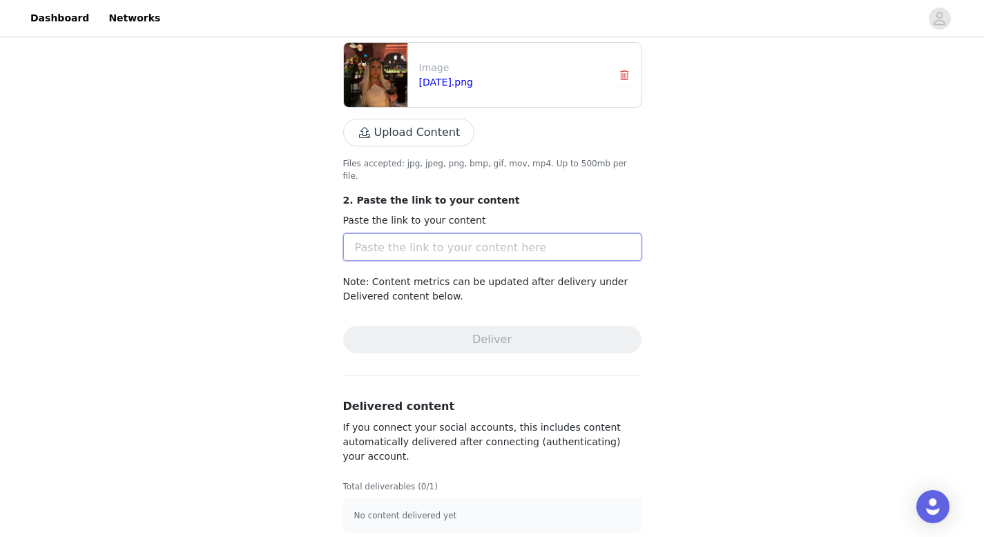
paste input "https://www.instagram.com/p/DPL1MZMEmLK/?igsh=MXVxbGdjczB4bGx5dw=="
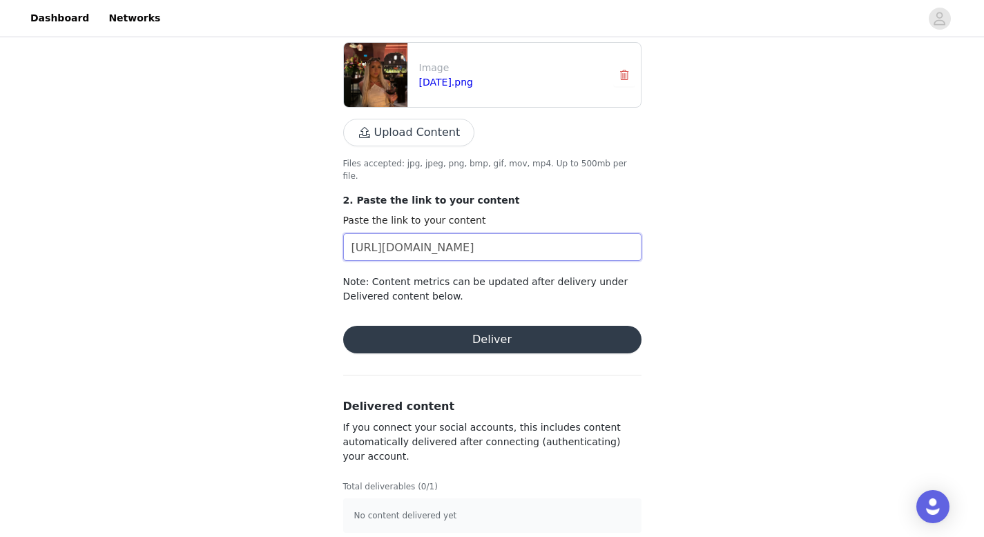
type input "https://www.instagram.com/p/DPL1MZMEmLK/?igsh=MXVxbGdjczB4bGx5dw=="
click at [425, 329] on button "Deliver" at bounding box center [492, 340] width 298 height 28
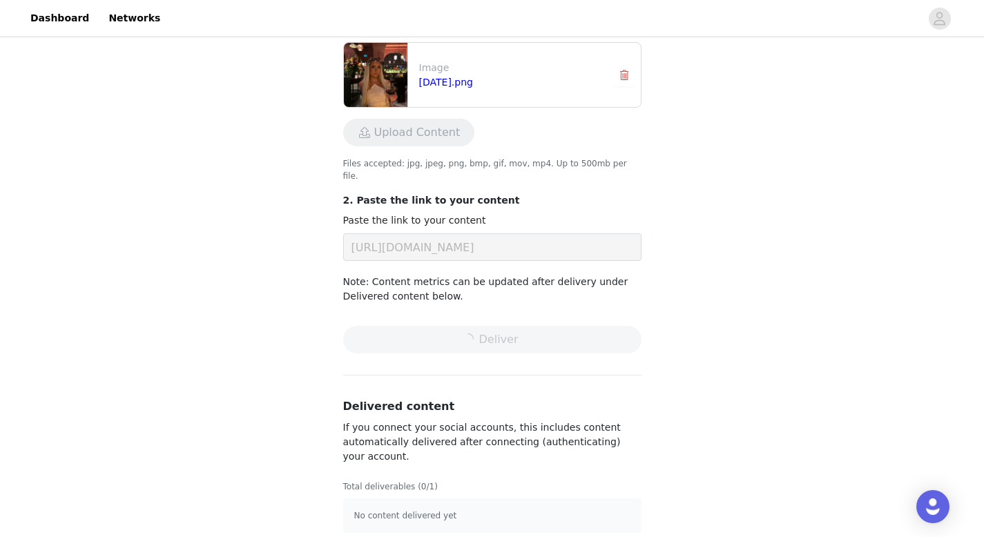
scroll to position [0, 0]
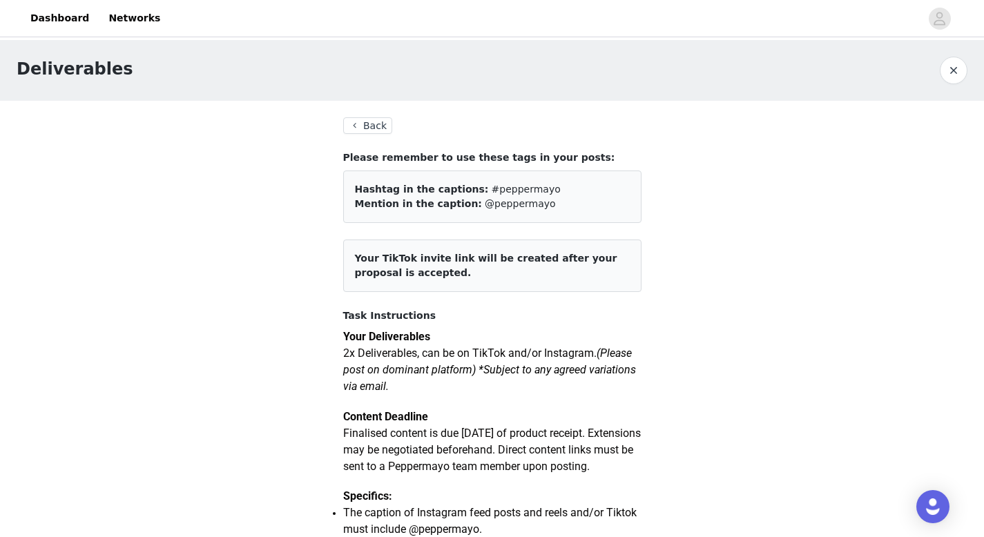
click at [365, 127] on button "Back" at bounding box center [368, 125] width 50 height 17
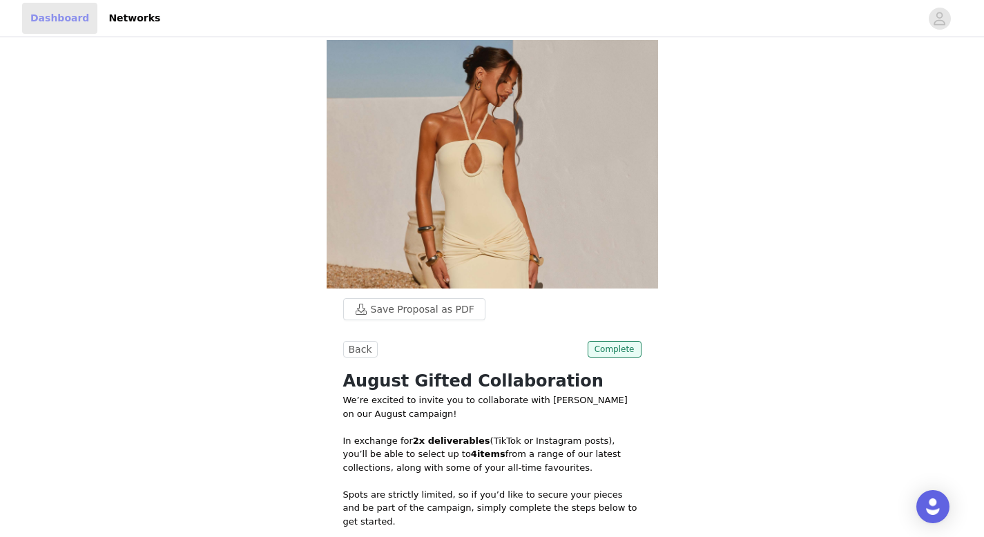
click at [64, 21] on link "Dashboard" at bounding box center [59, 18] width 75 height 31
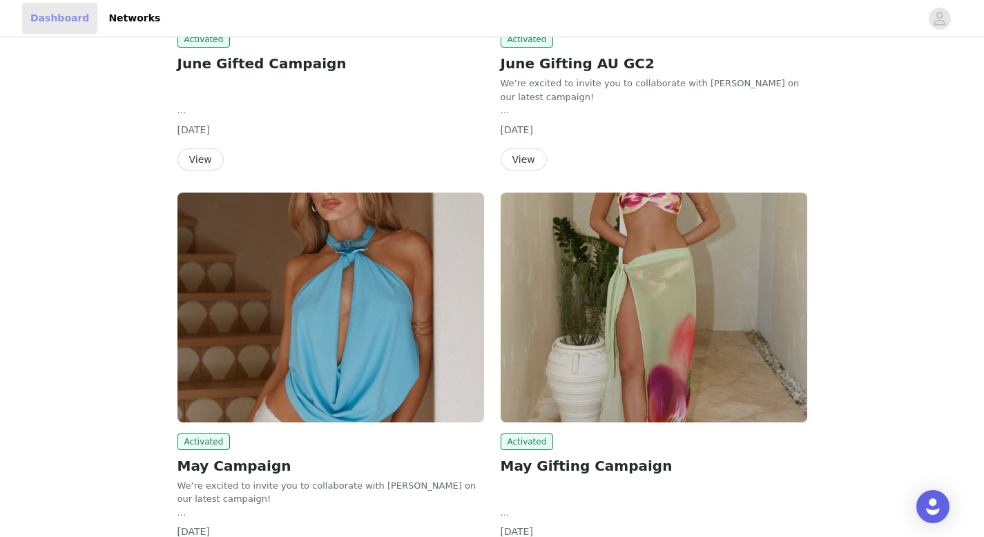
scroll to position [1253, 0]
